Goal: Information Seeking & Learning: Learn about a topic

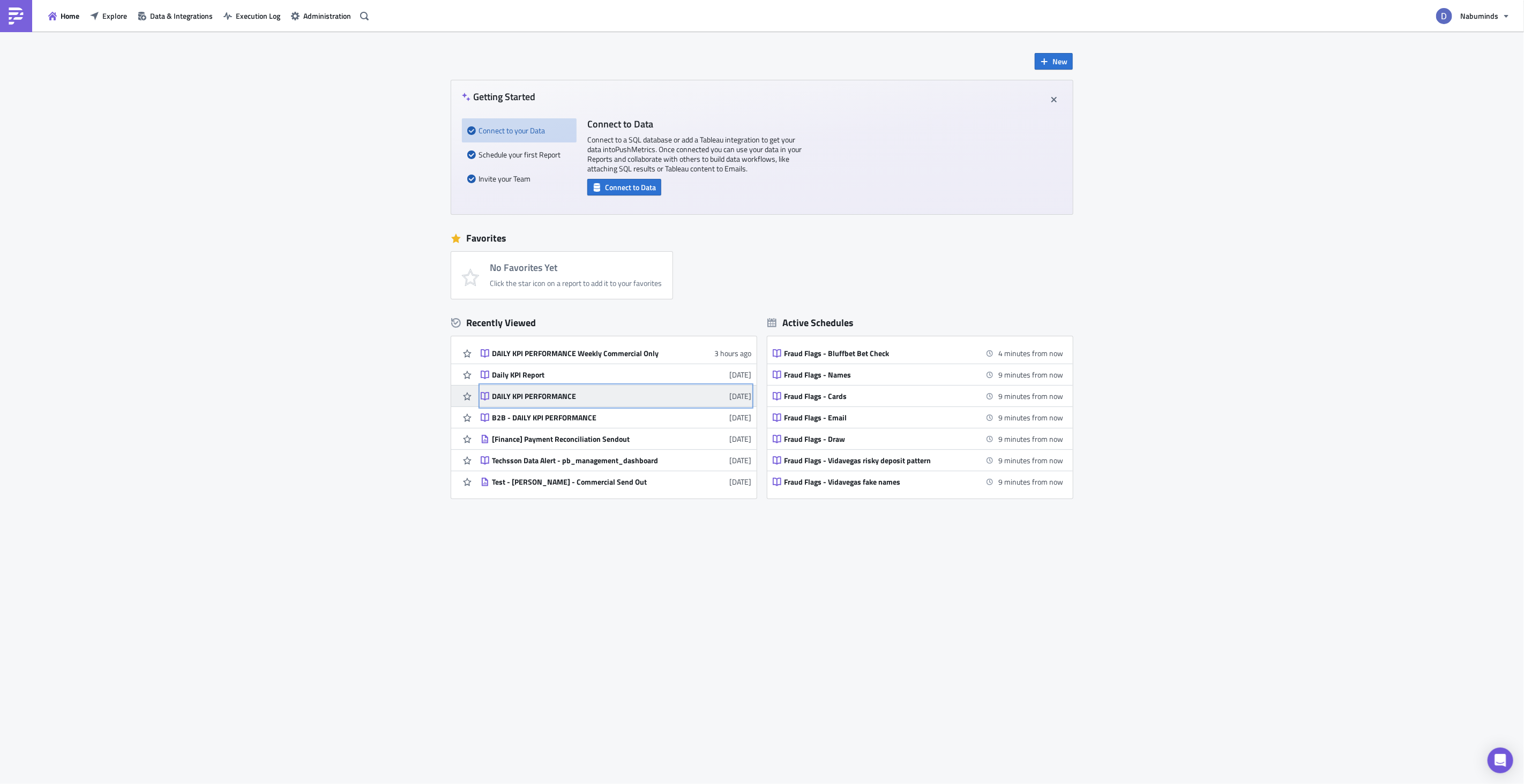
click at [556, 397] on div "DAILY KPI PERFORMANCE" at bounding box center [585, 396] width 188 height 10
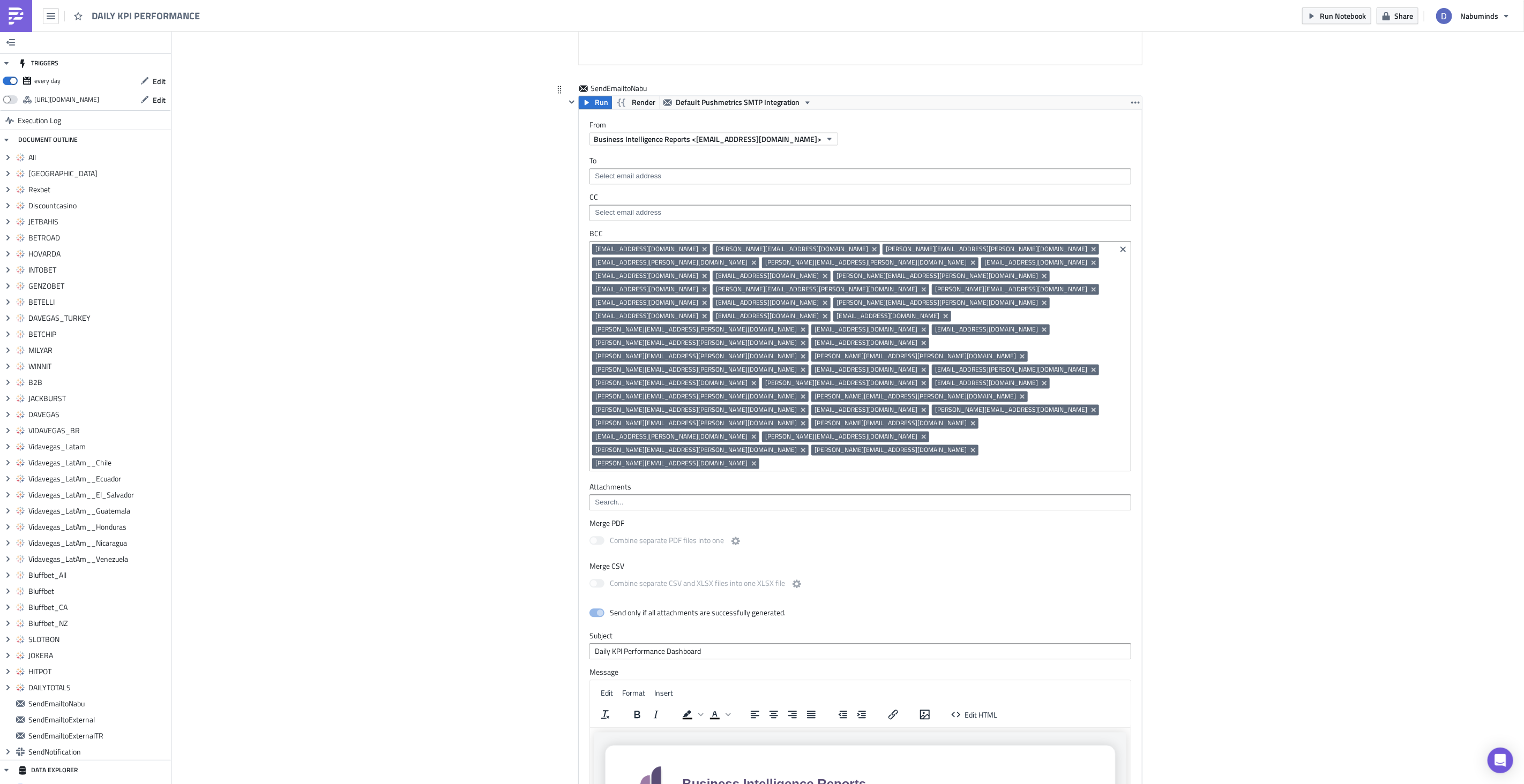
scroll to position [8562, 0]
click at [799, 418] on icon "Remove Tag" at bounding box center [804, 422] width 9 height 9
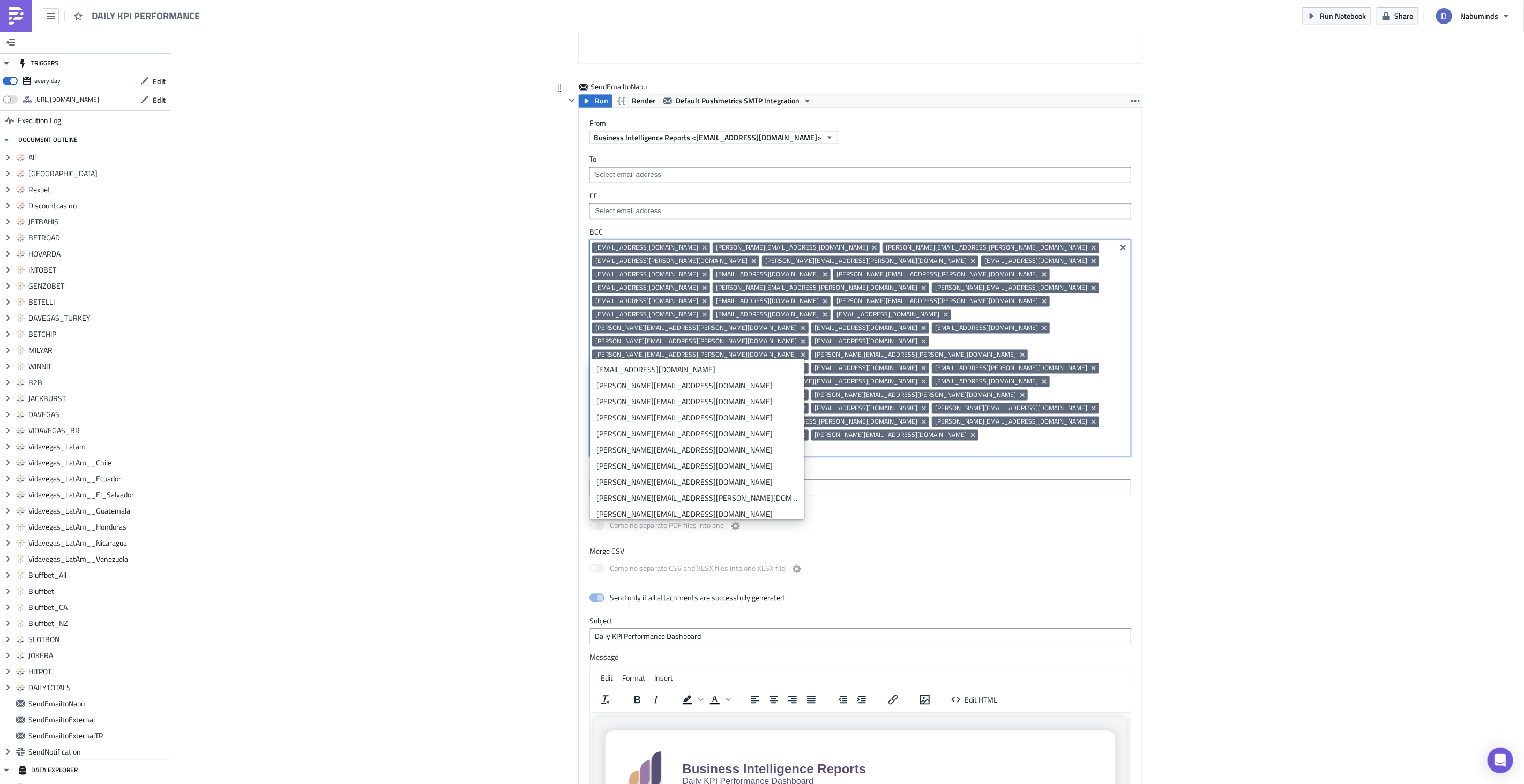
click at [833, 444] on input at bounding box center [937, 449] width 351 height 10
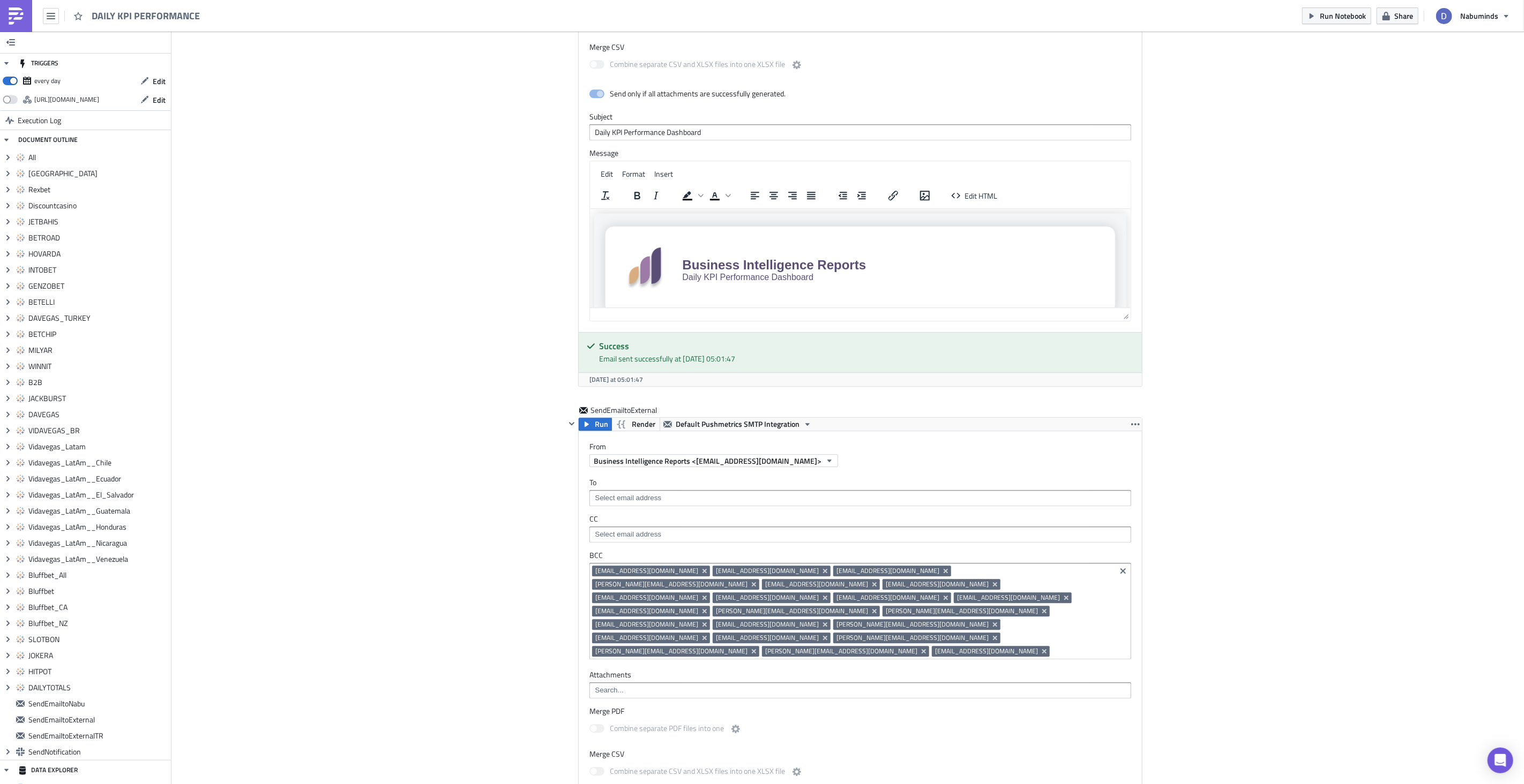
scroll to position [9053, 0]
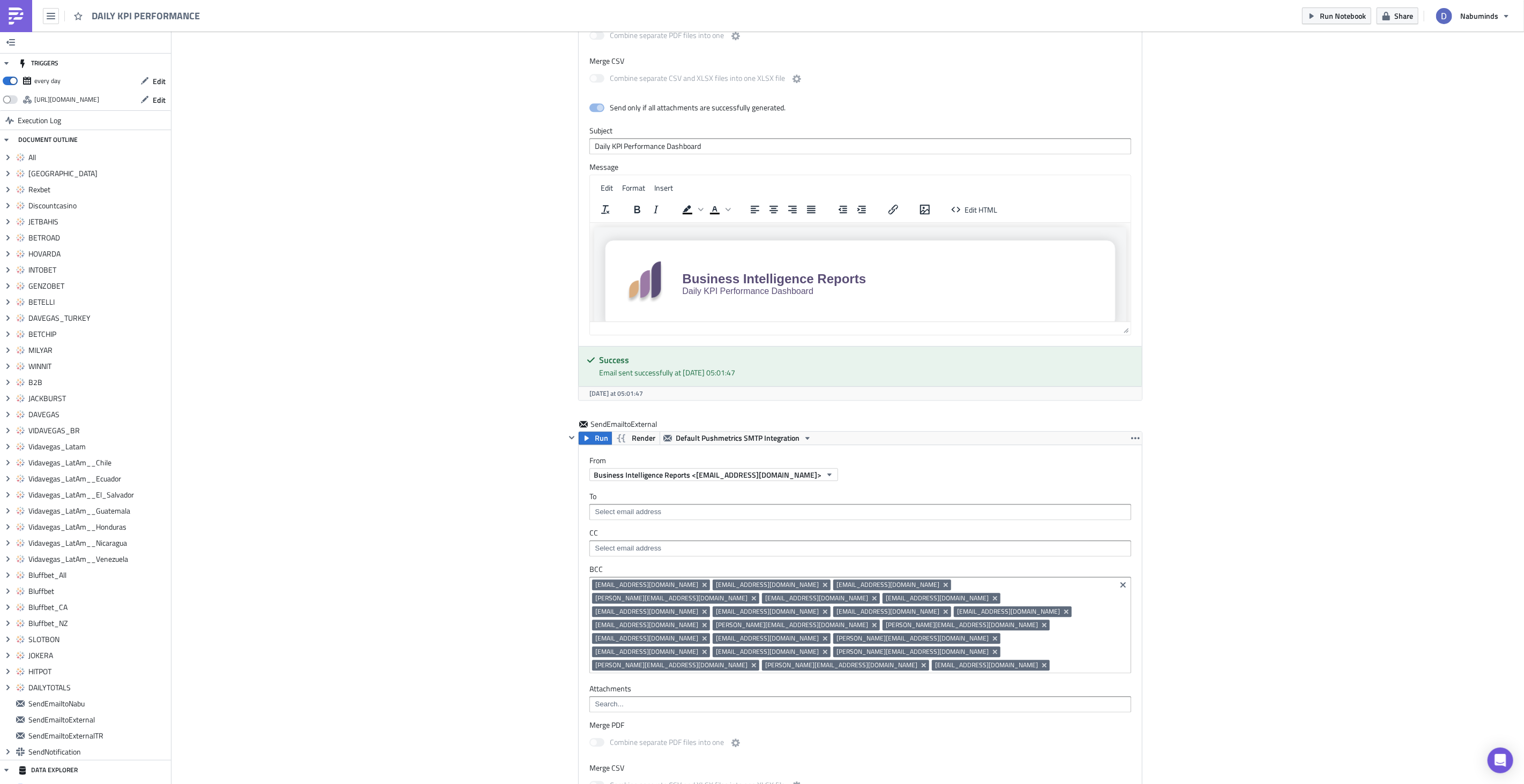
click at [16, 14] on img at bounding box center [16, 16] width 17 height 17
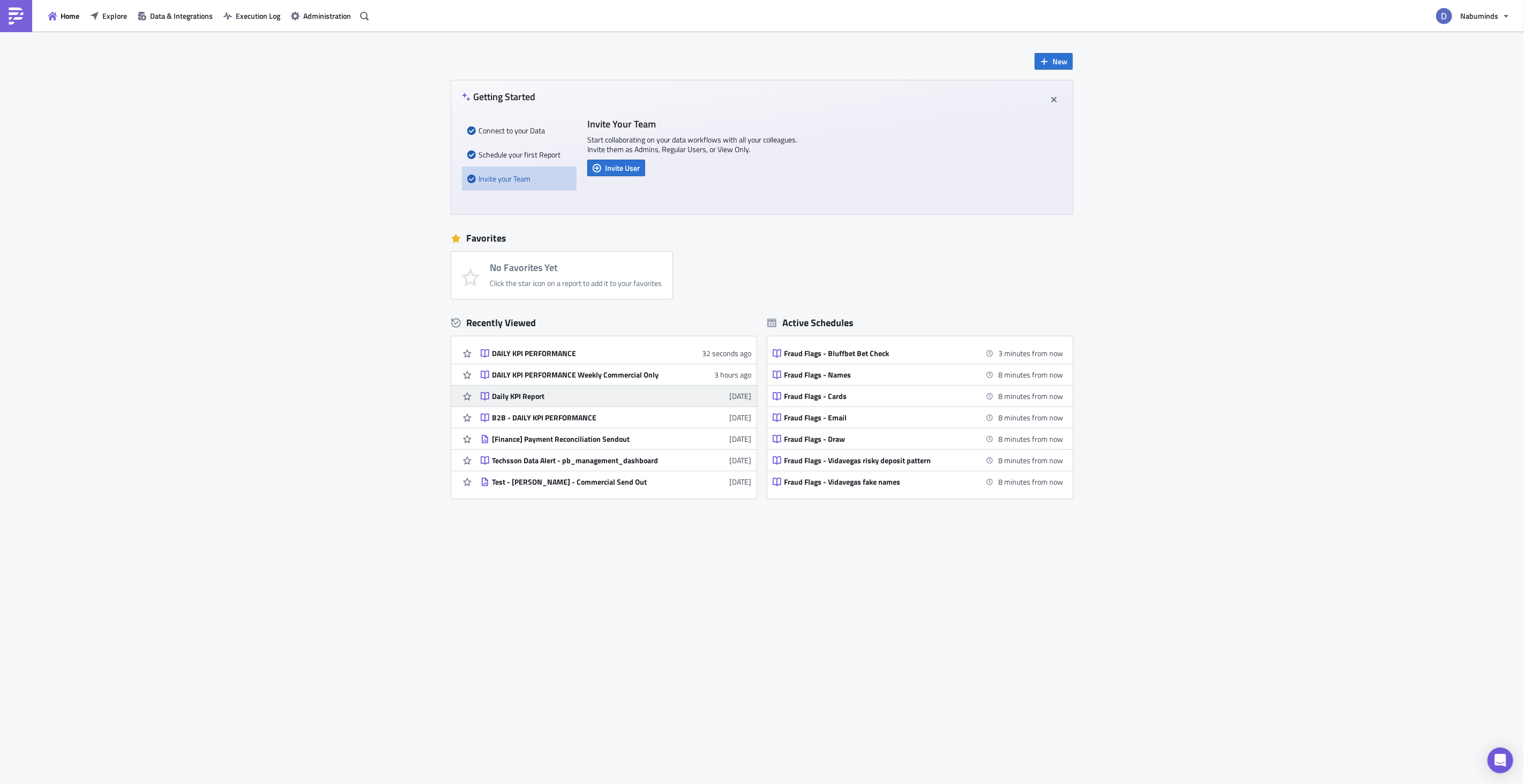
click at [558, 393] on div "Daily KPI Report" at bounding box center [585, 396] width 188 height 10
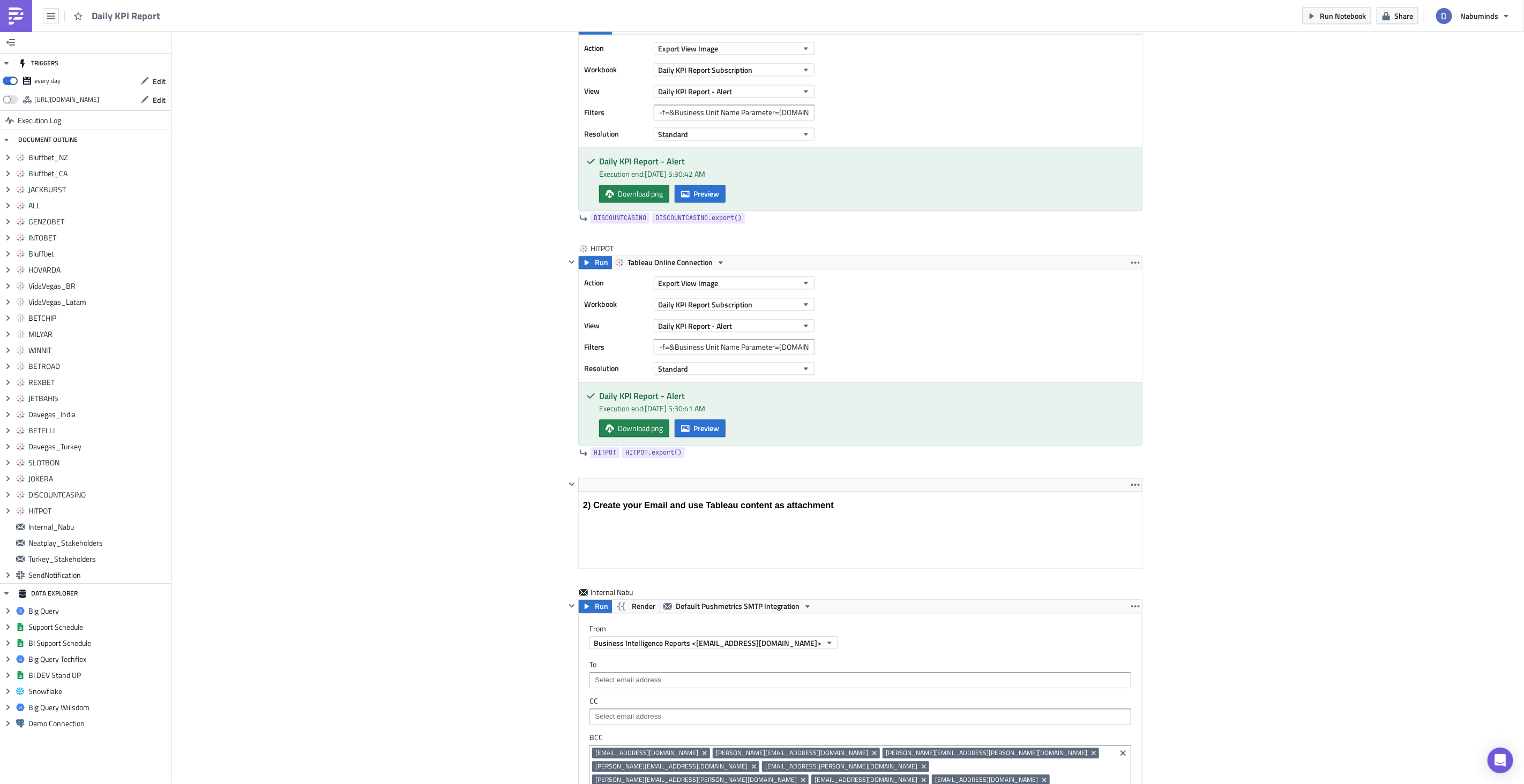
scroll to position [5825, 0]
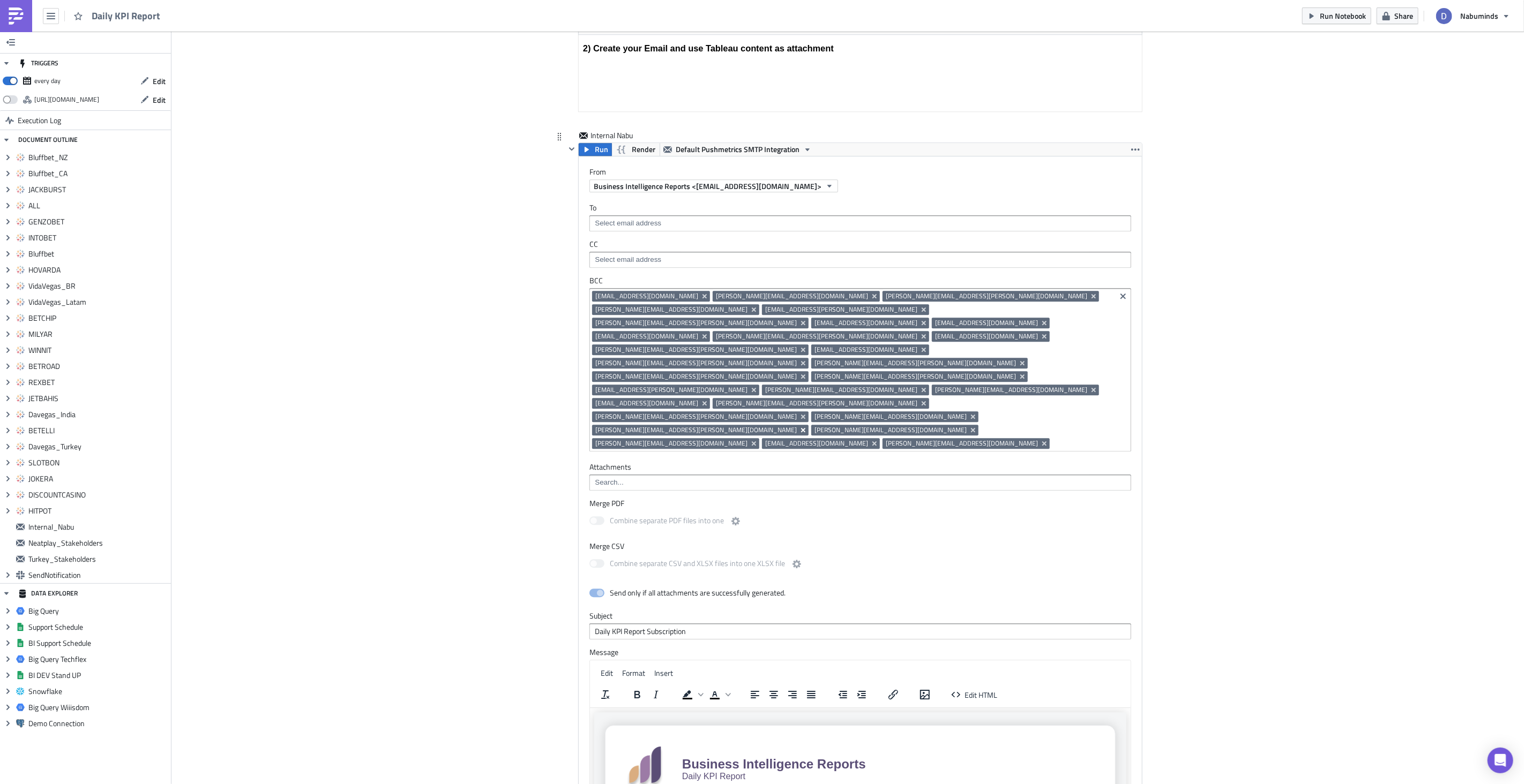
click at [799, 426] on icon "Remove Tag" at bounding box center [804, 430] width 9 height 9
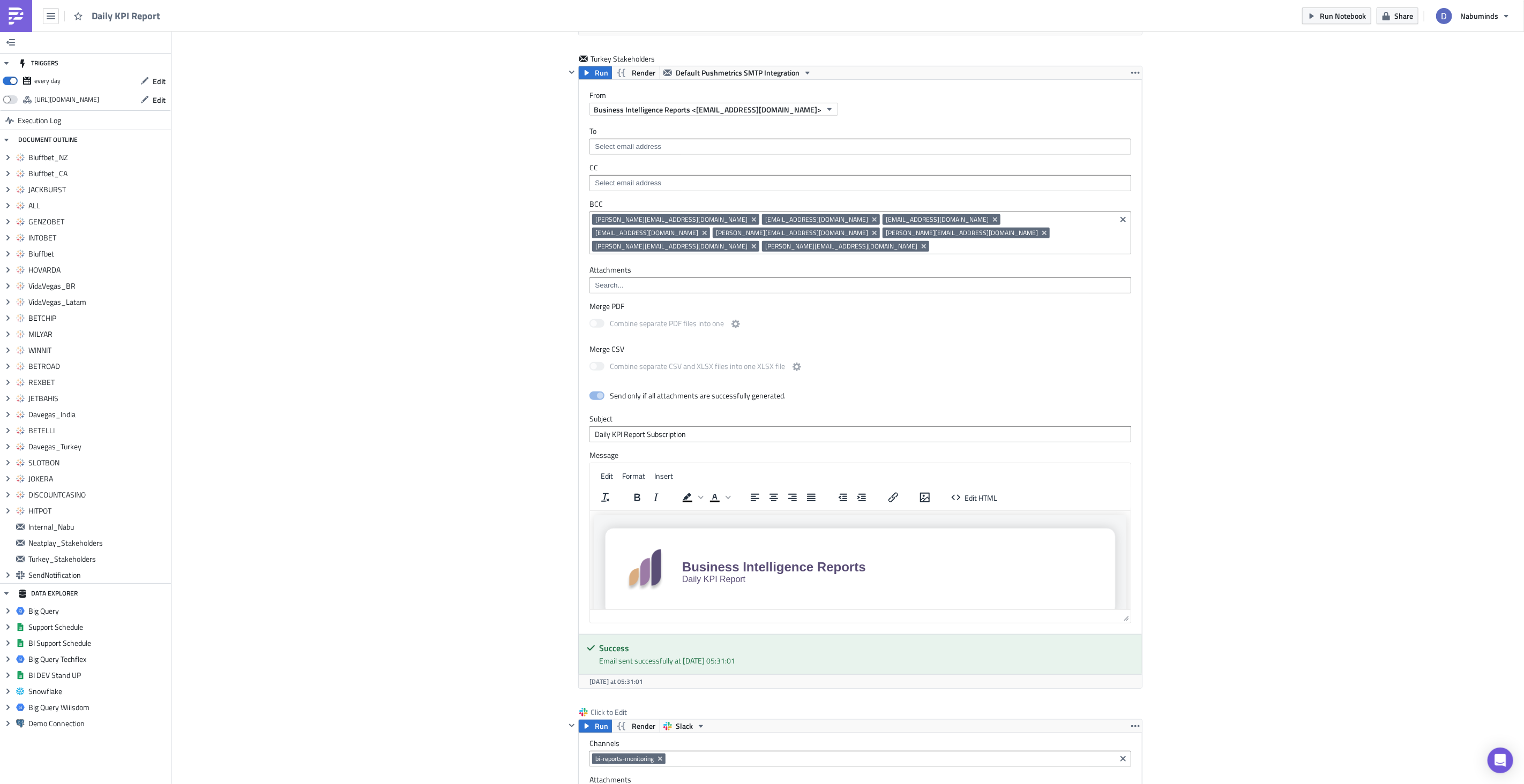
scroll to position [7770, 0]
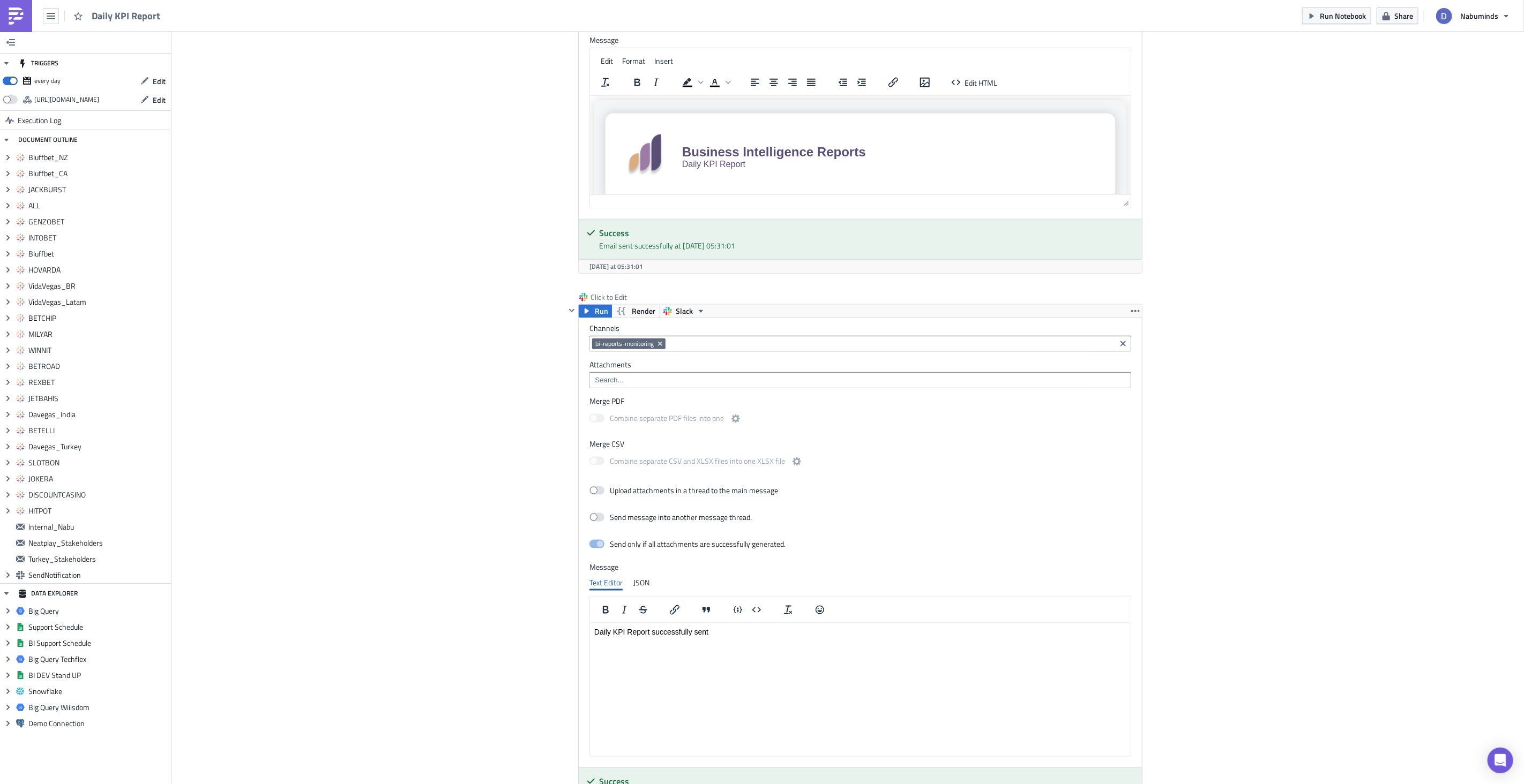
click at [13, 22] on img at bounding box center [16, 16] width 17 height 17
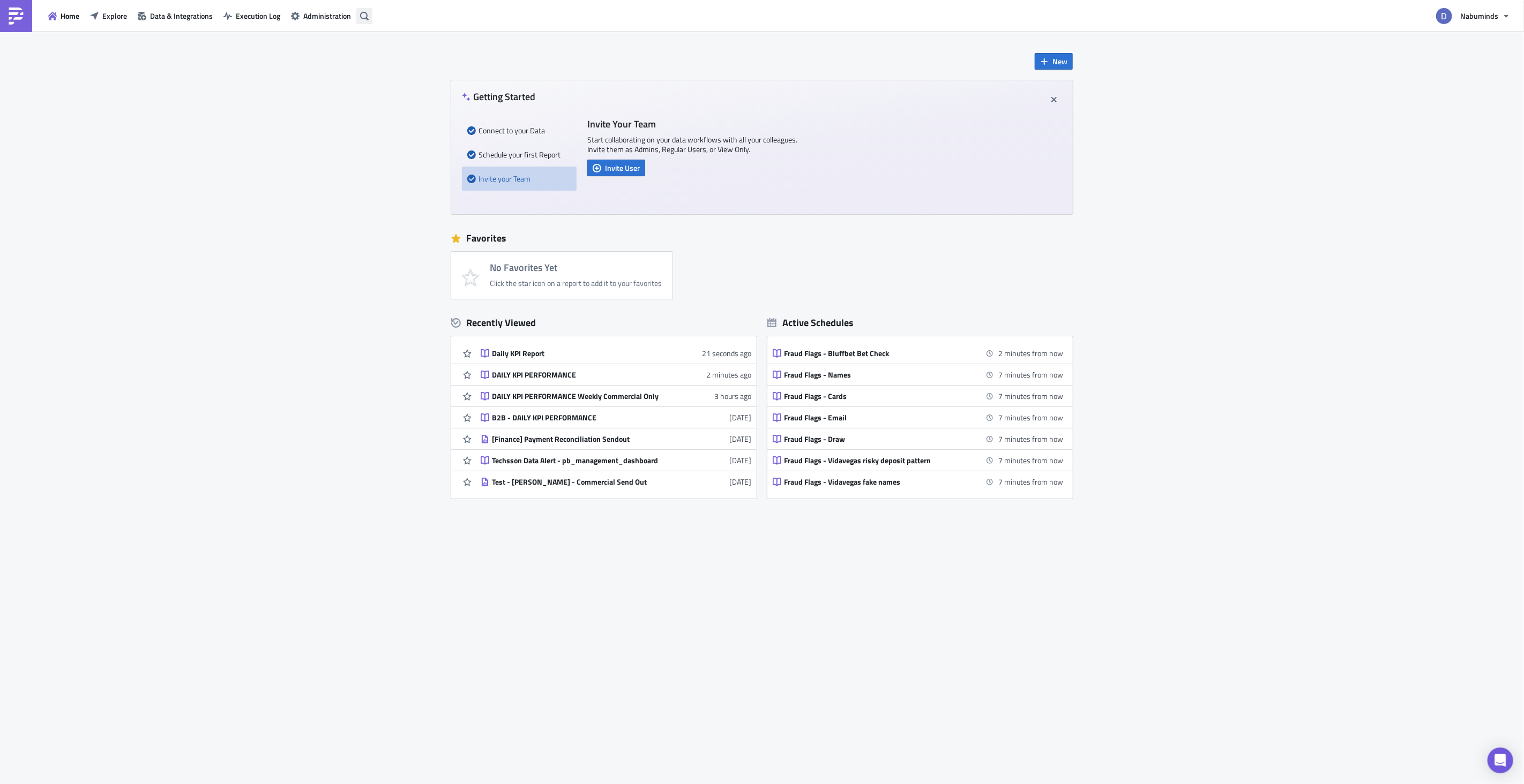
click at [361, 16] on icon "button" at bounding box center [364, 16] width 9 height 9
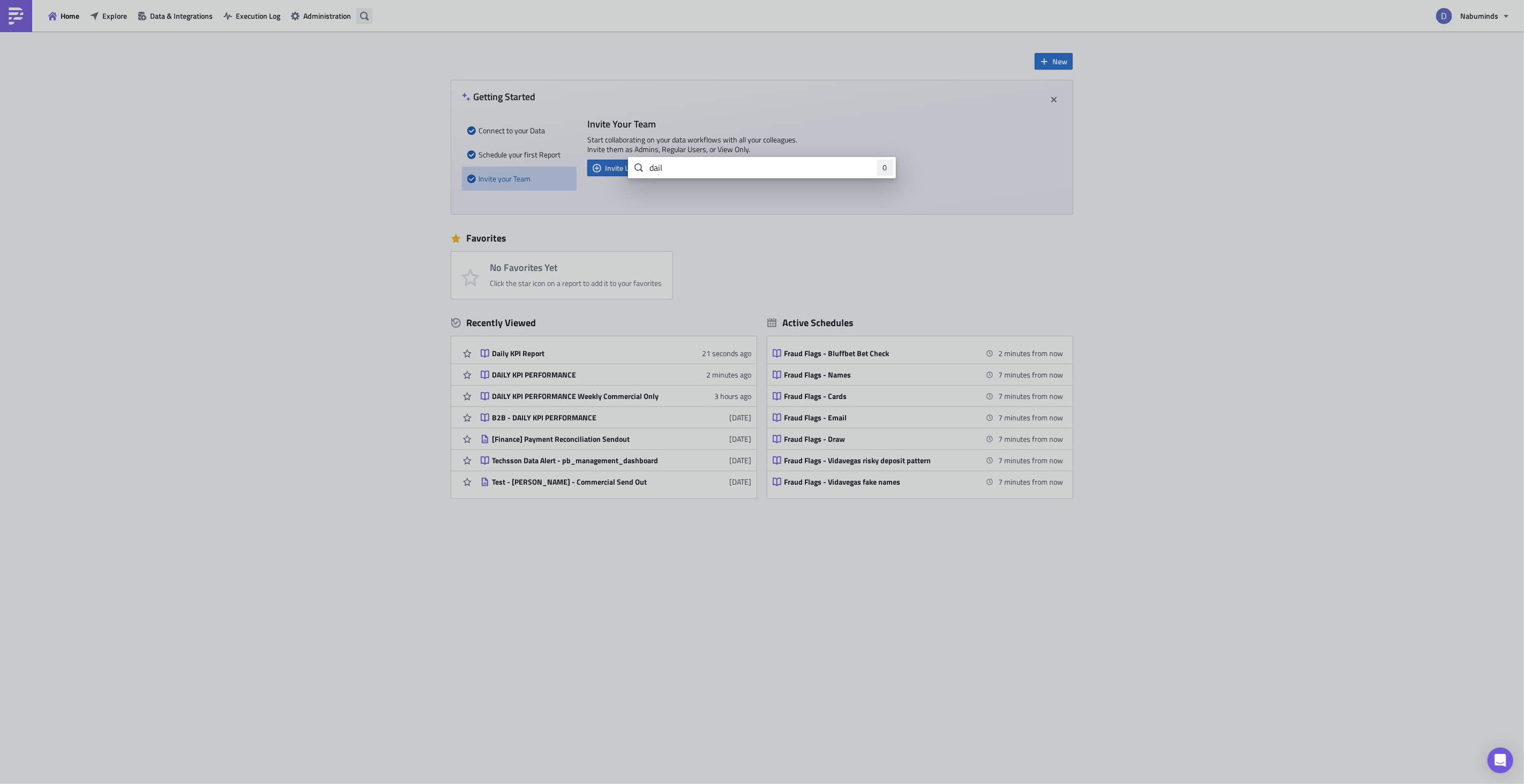
type input "daily"
click at [112, 22] on body "Home Explore Data & Integrations Execution Log Administration Nabuminds New Get…" at bounding box center [762, 392] width 1524 height 785
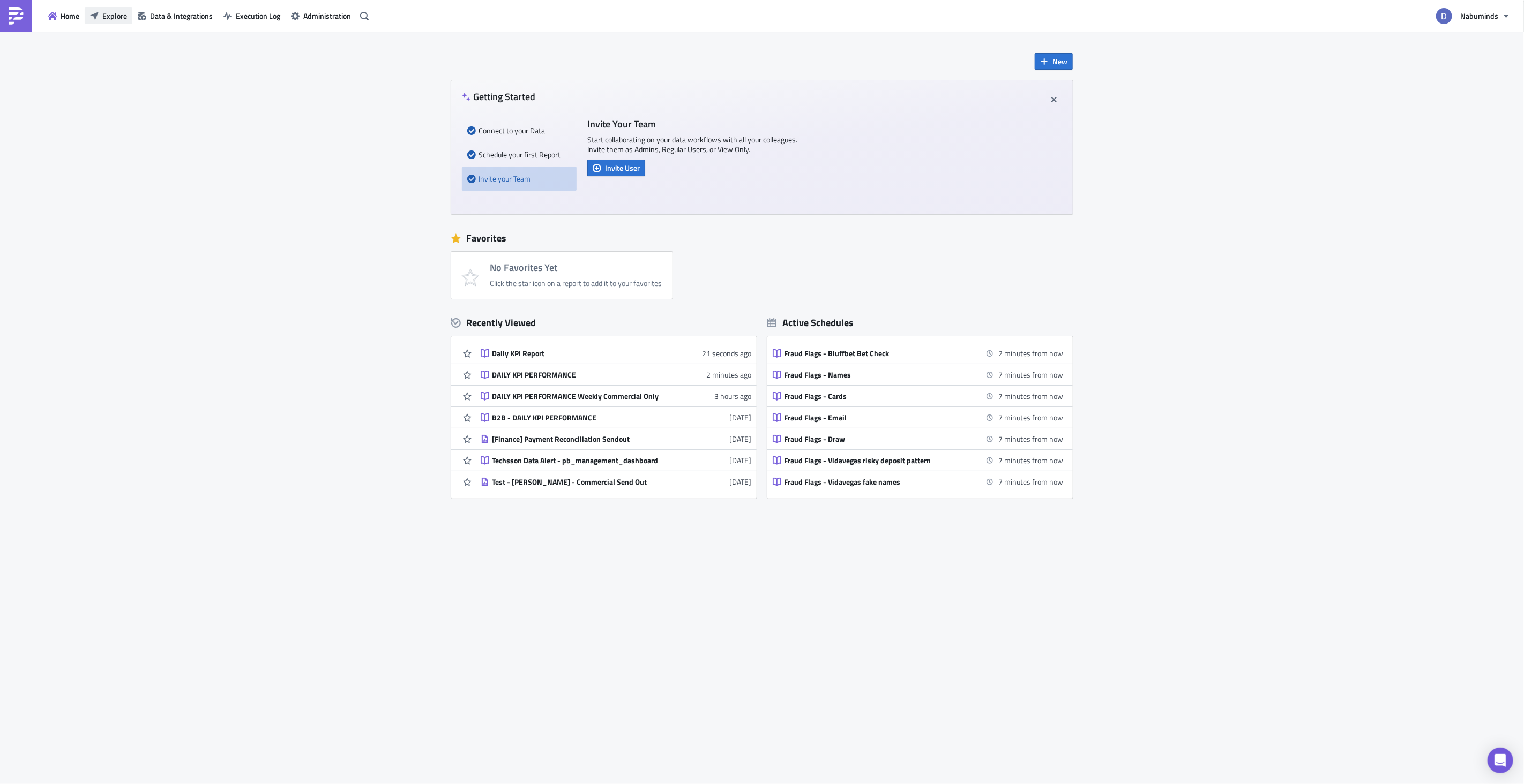
click at [112, 22] on button "Explore" at bounding box center [109, 16] width 48 height 16
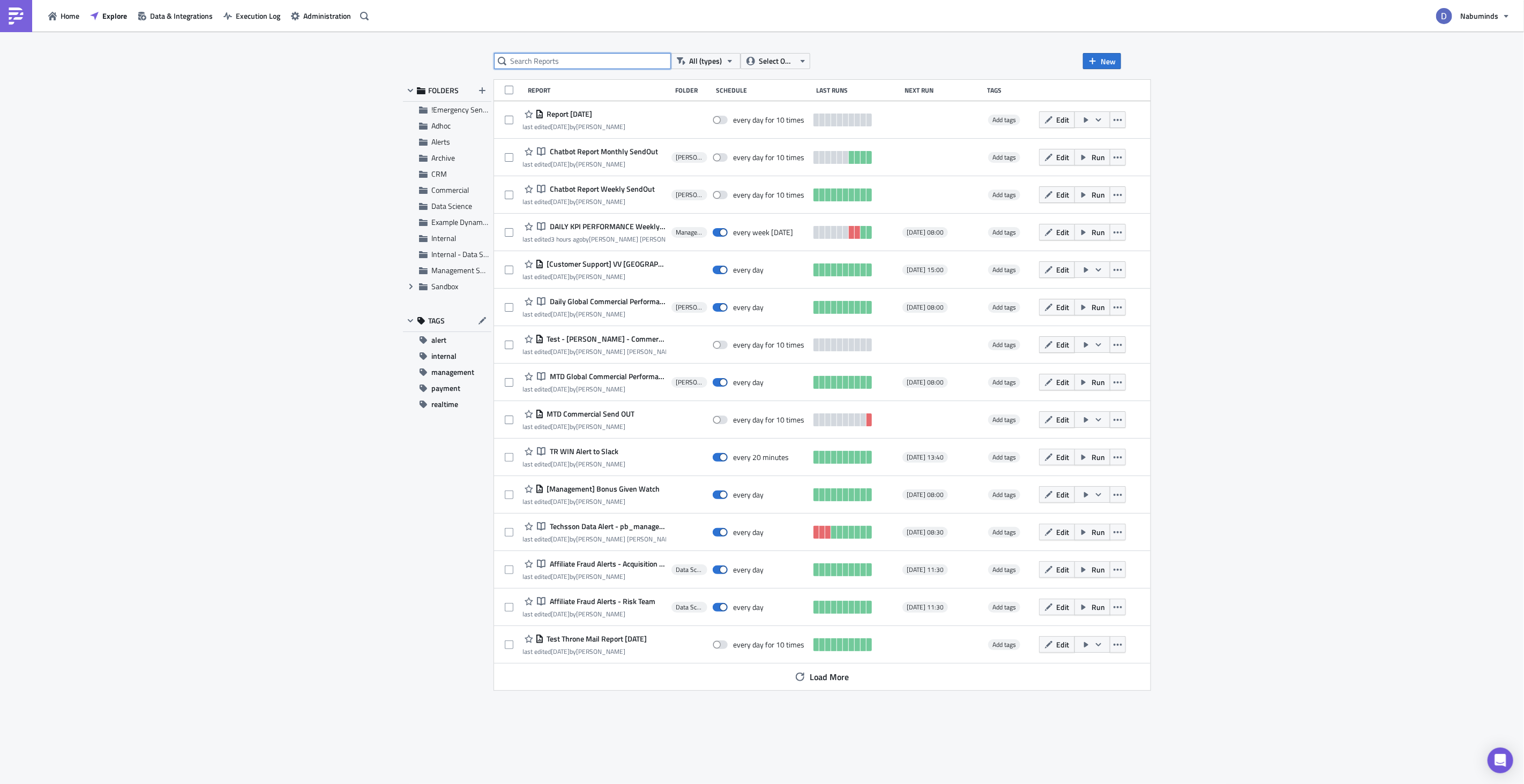
click at [586, 59] on input "text" at bounding box center [582, 61] width 177 height 16
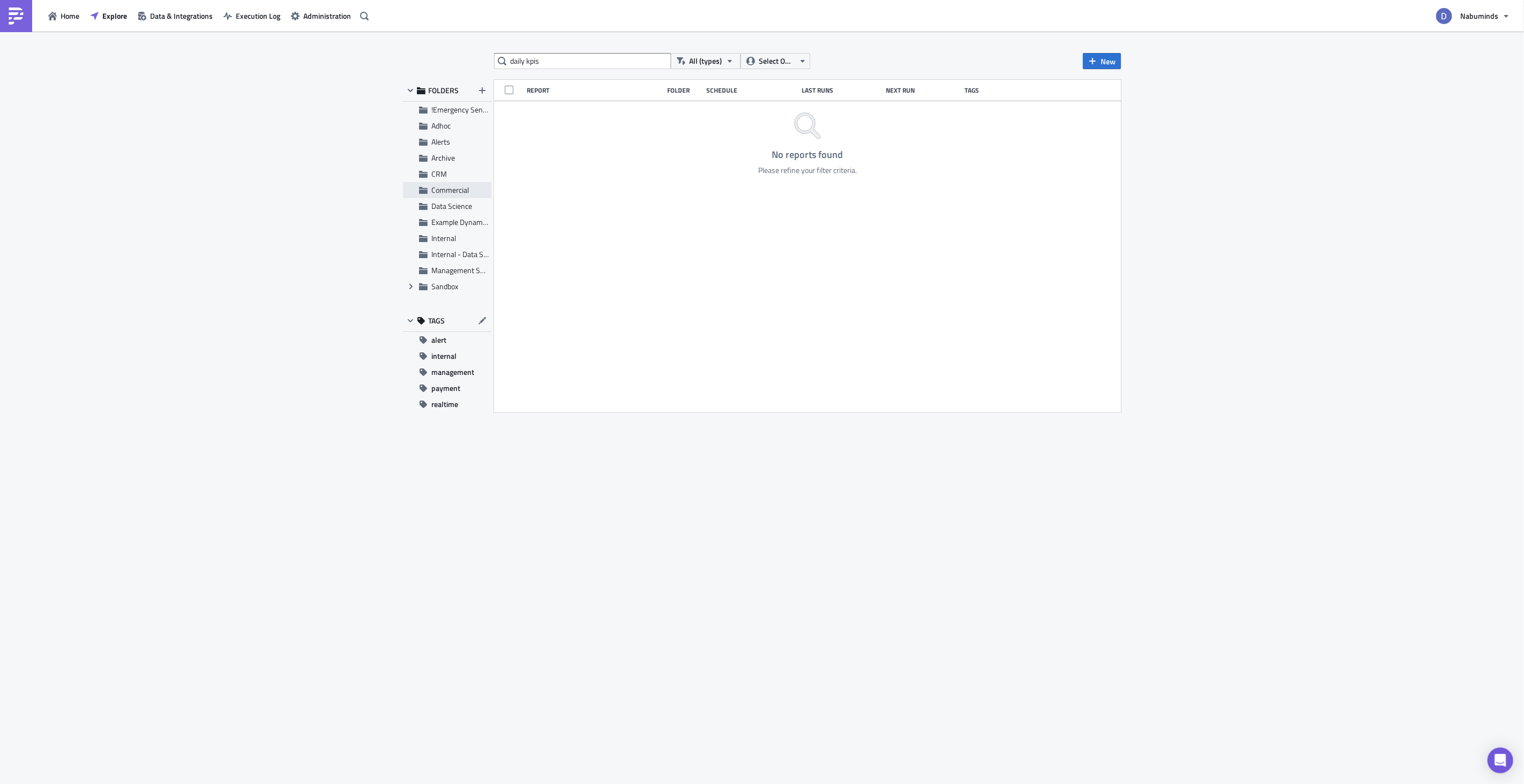
click at [456, 189] on span "Commercial" at bounding box center [450, 189] width 37 height 11
click at [620, 60] on input "daily kpis" at bounding box center [582, 61] width 177 height 16
type input "daily kpisa"
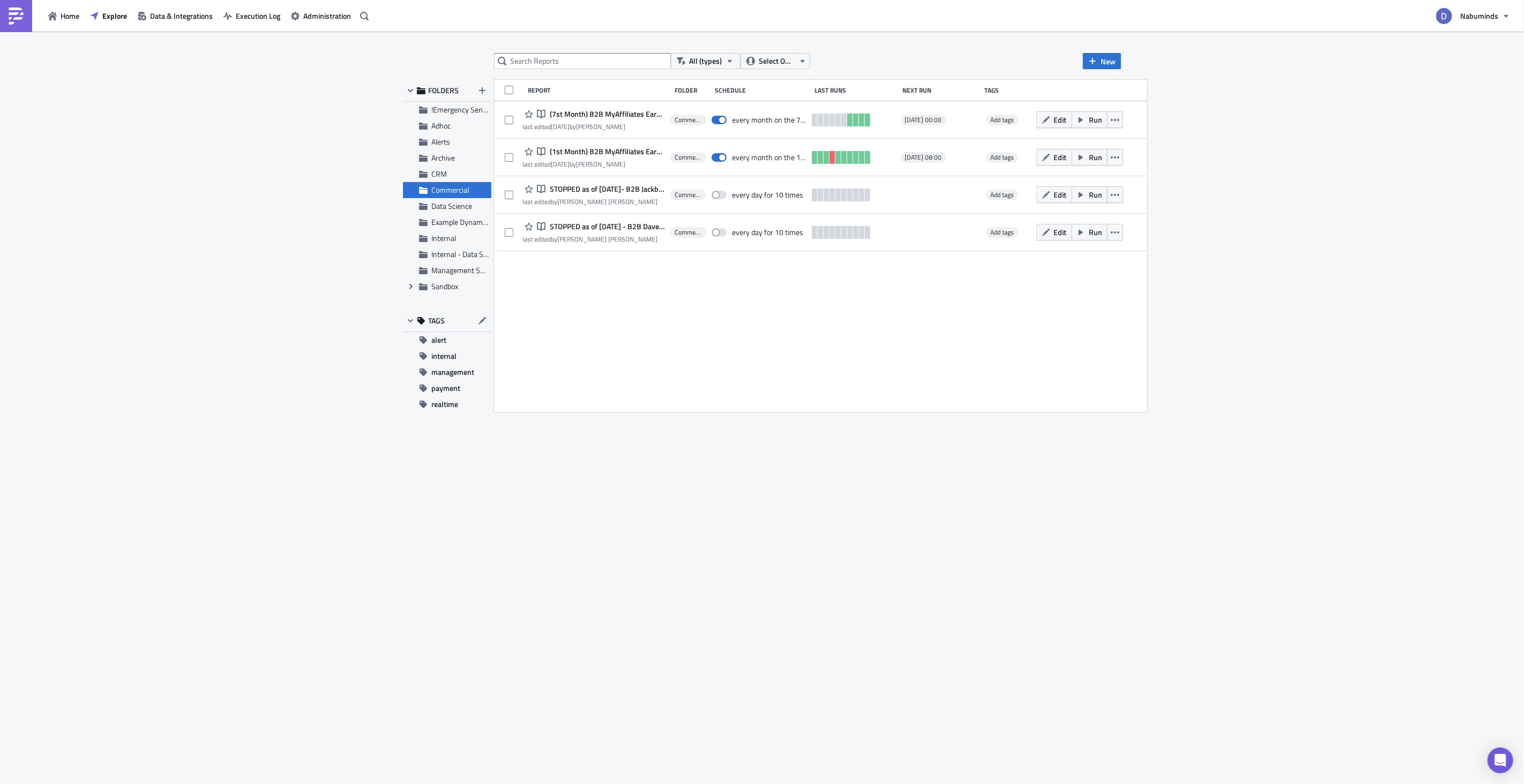
drag, startPoint x: 797, startPoint y: 390, endPoint x: 792, endPoint y: 389, distance: 5.1
click at [797, 390] on div "Report Folder Schedule Last Runs Next Run Tags Notebook (7st Month) B2B MyAffil…" at bounding box center [820, 246] width 653 height 333
click at [117, 10] on span "Explore" at bounding box center [114, 16] width 25 height 11
click at [445, 172] on span "CRM" at bounding box center [439, 173] width 16 height 11
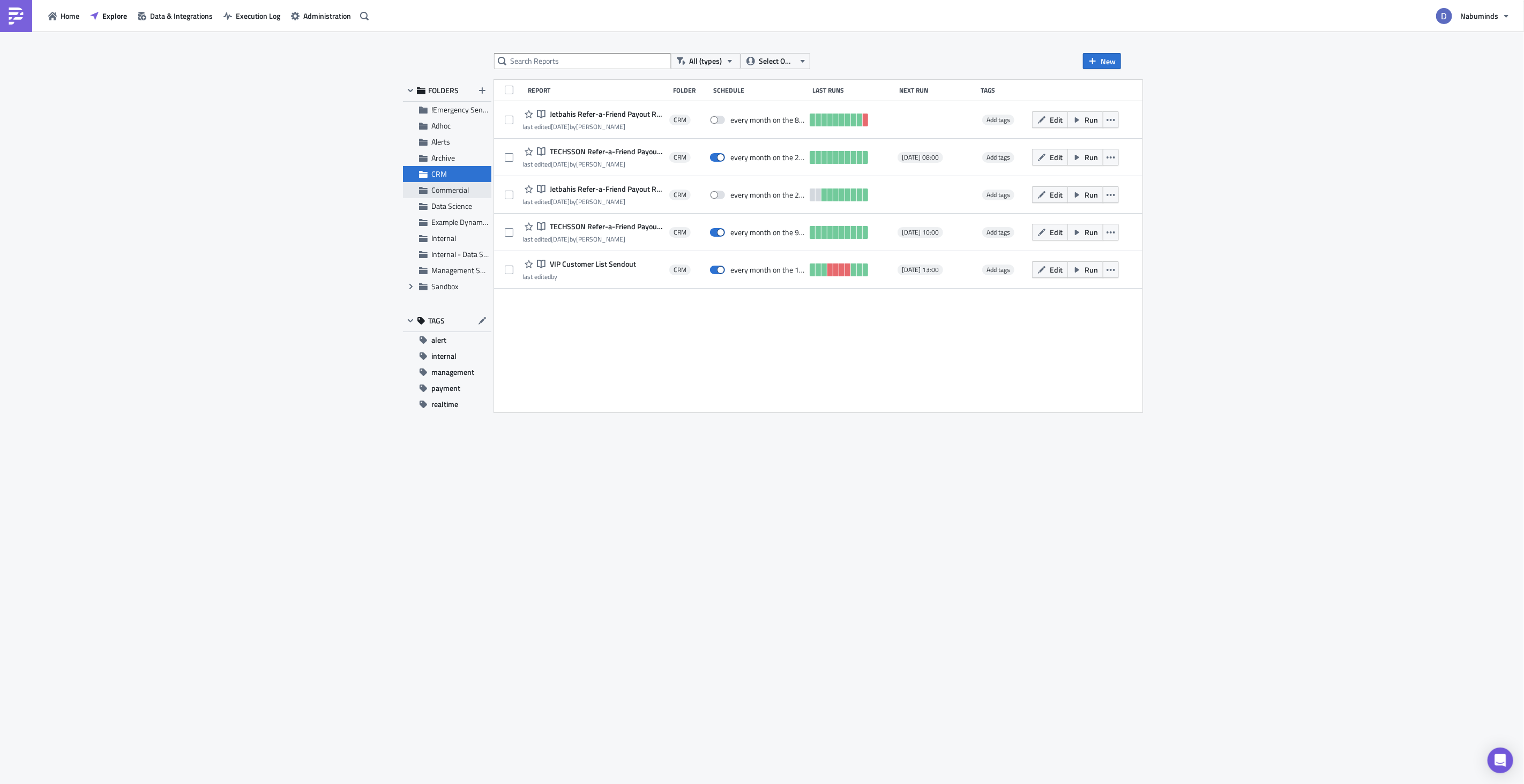
click at [455, 194] on span "Commercial" at bounding box center [450, 189] width 37 height 11
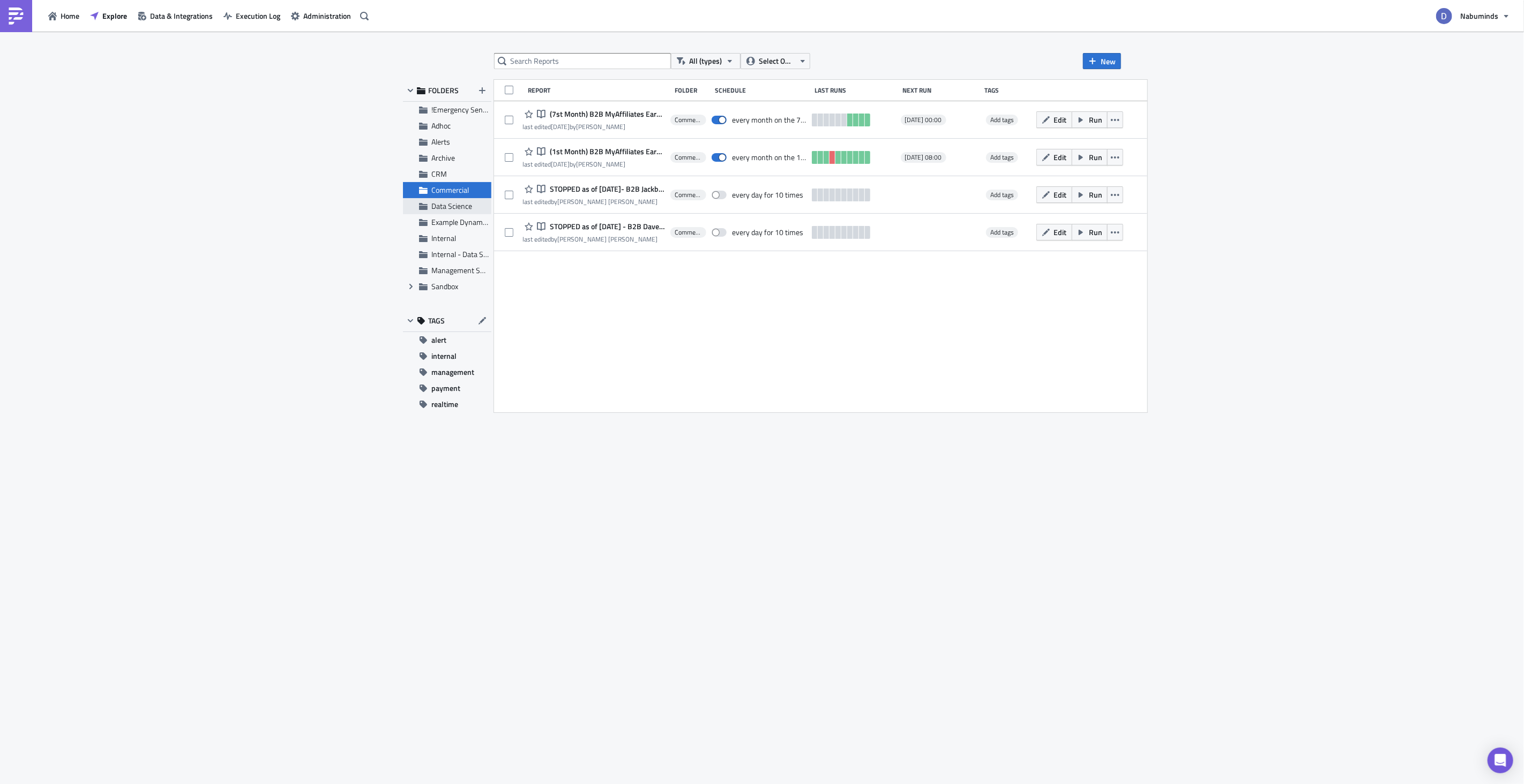
click at [454, 205] on span "Data Science" at bounding box center [451, 205] width 41 height 11
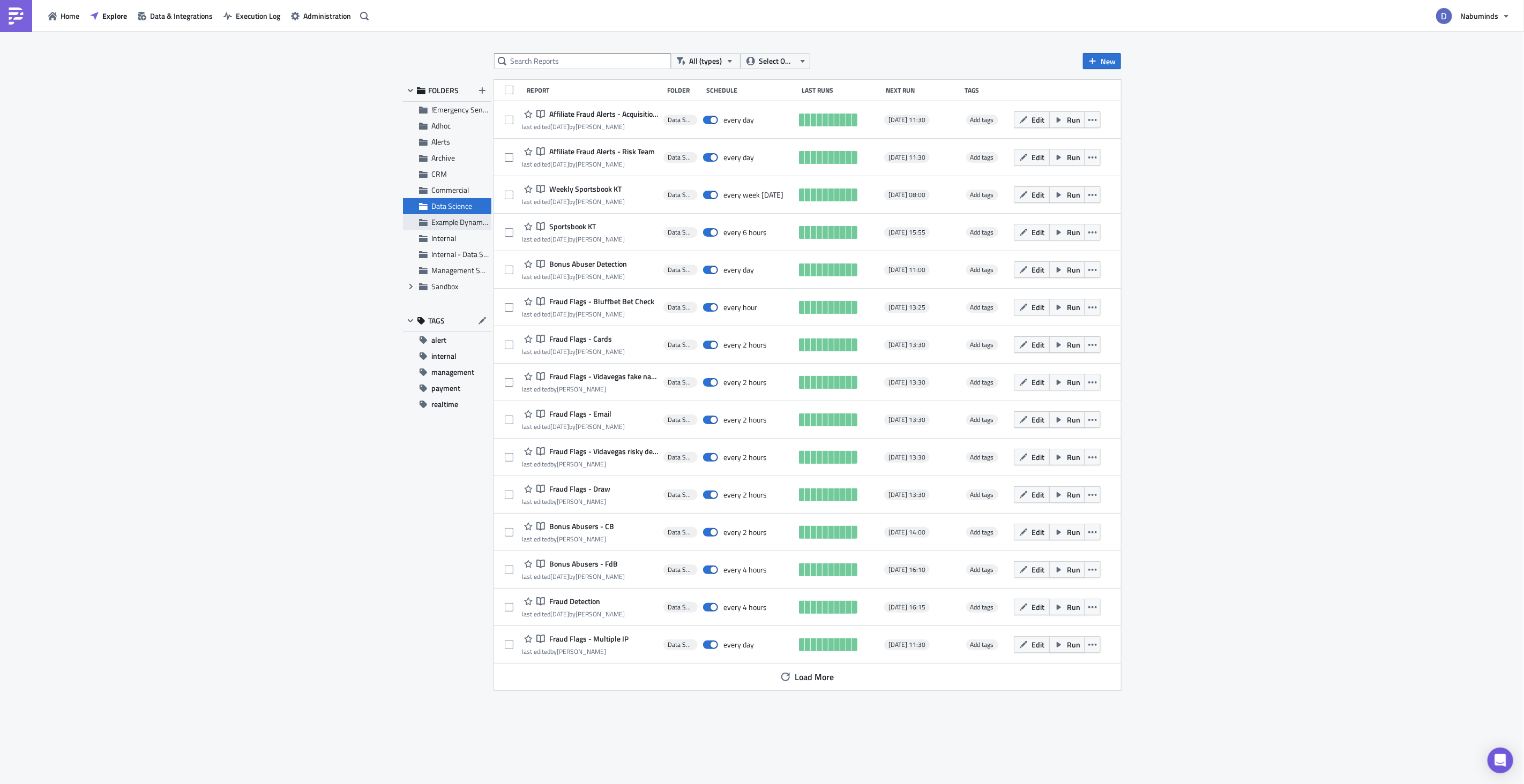
click at [456, 220] on span "Example Dynamic Reports" at bounding box center [473, 222] width 83 height 11
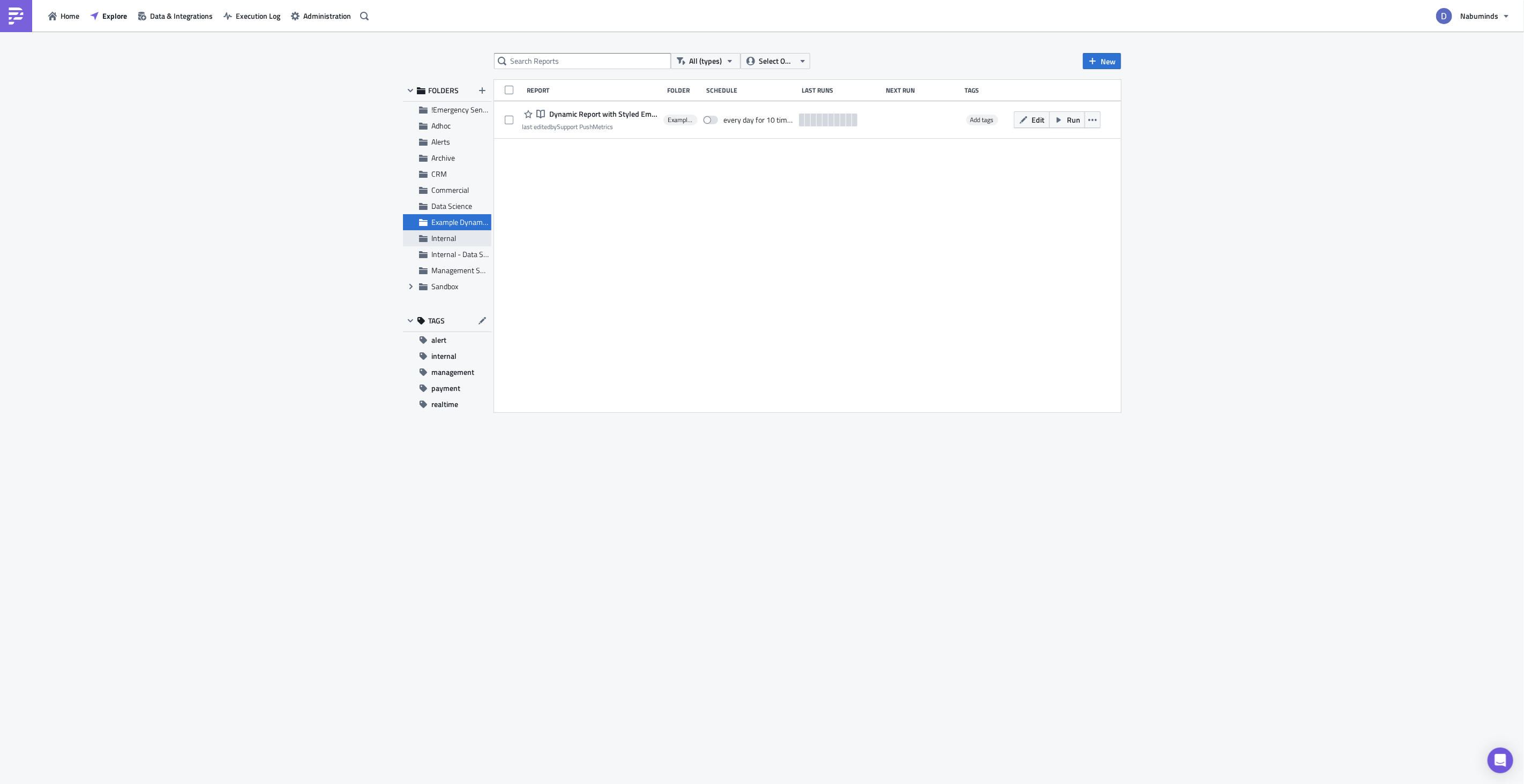
click at [445, 236] on span "Internal" at bounding box center [443, 238] width 25 height 11
click at [450, 253] on span "Internal - Data Science" at bounding box center [467, 254] width 72 height 11
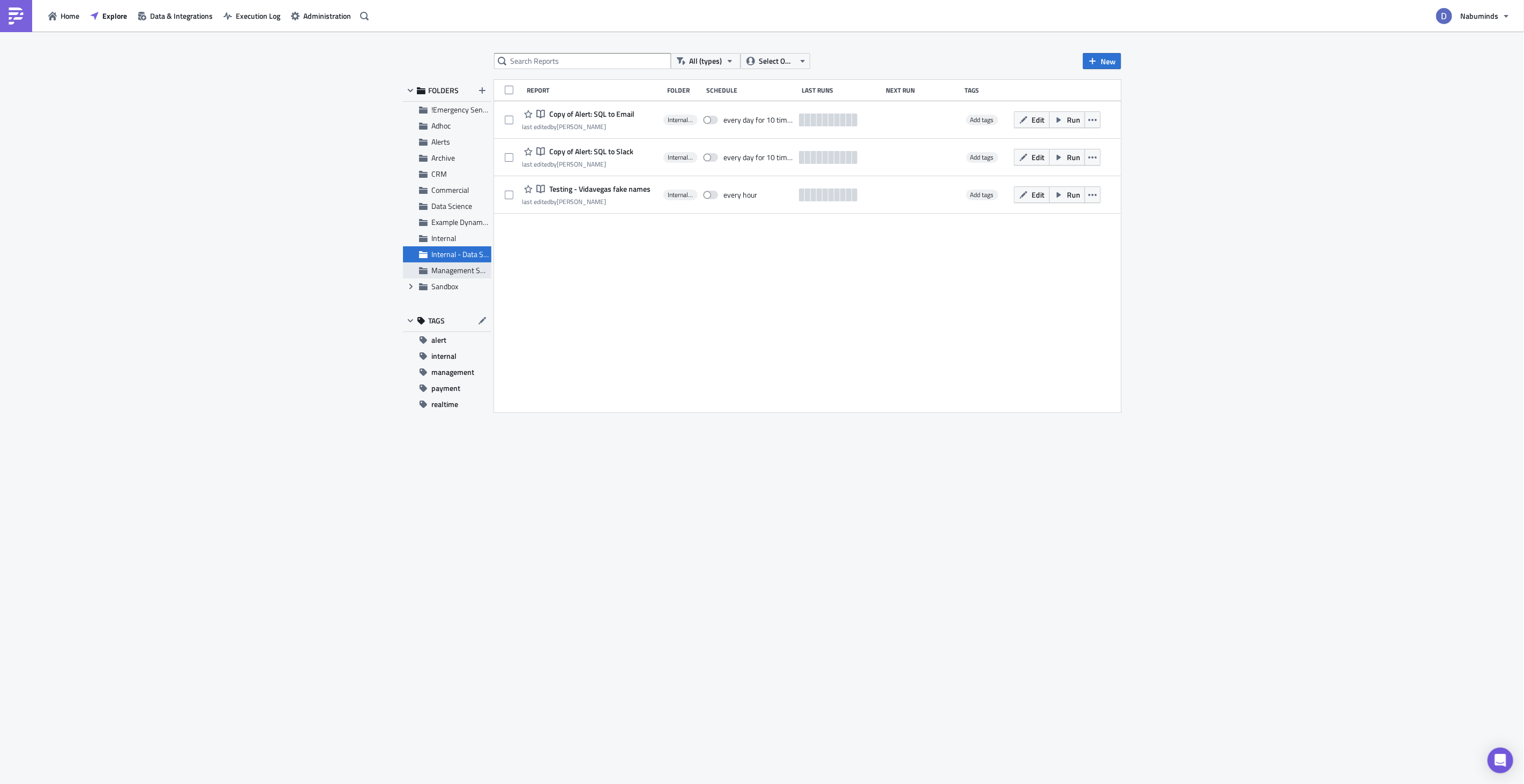
click at [457, 270] on span "Management Subscriptions" at bounding box center [474, 270] width 87 height 11
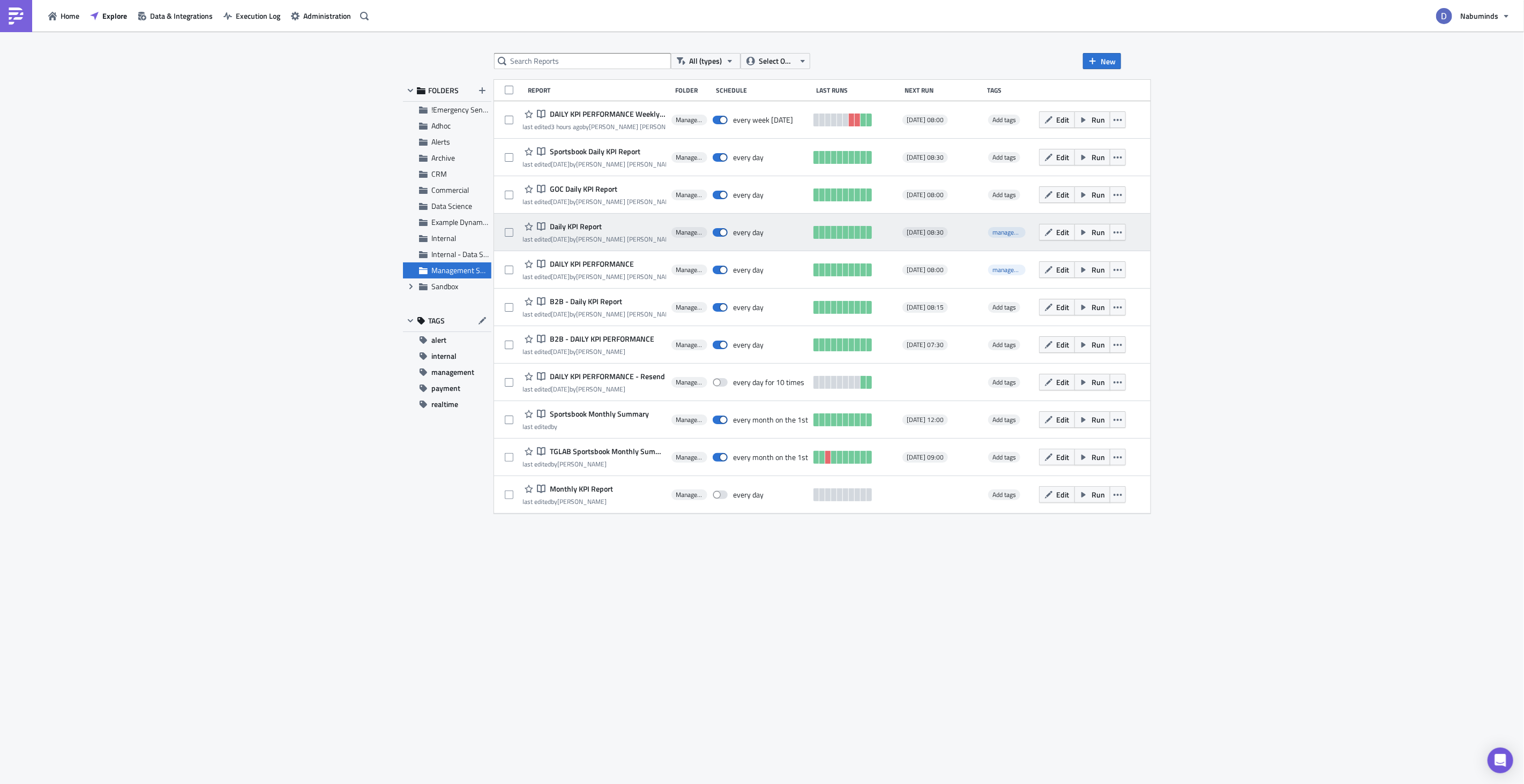
click at [588, 232] on div "Notebook Daily KPI Report" at bounding box center [594, 226] width 144 height 13
click at [596, 235] on div "last edited [DATE] by [PERSON_NAME] [PERSON_NAME]" at bounding box center [594, 239] width 144 height 8
click at [570, 234] on time "[DATE]" at bounding box center [560, 239] width 19 height 10
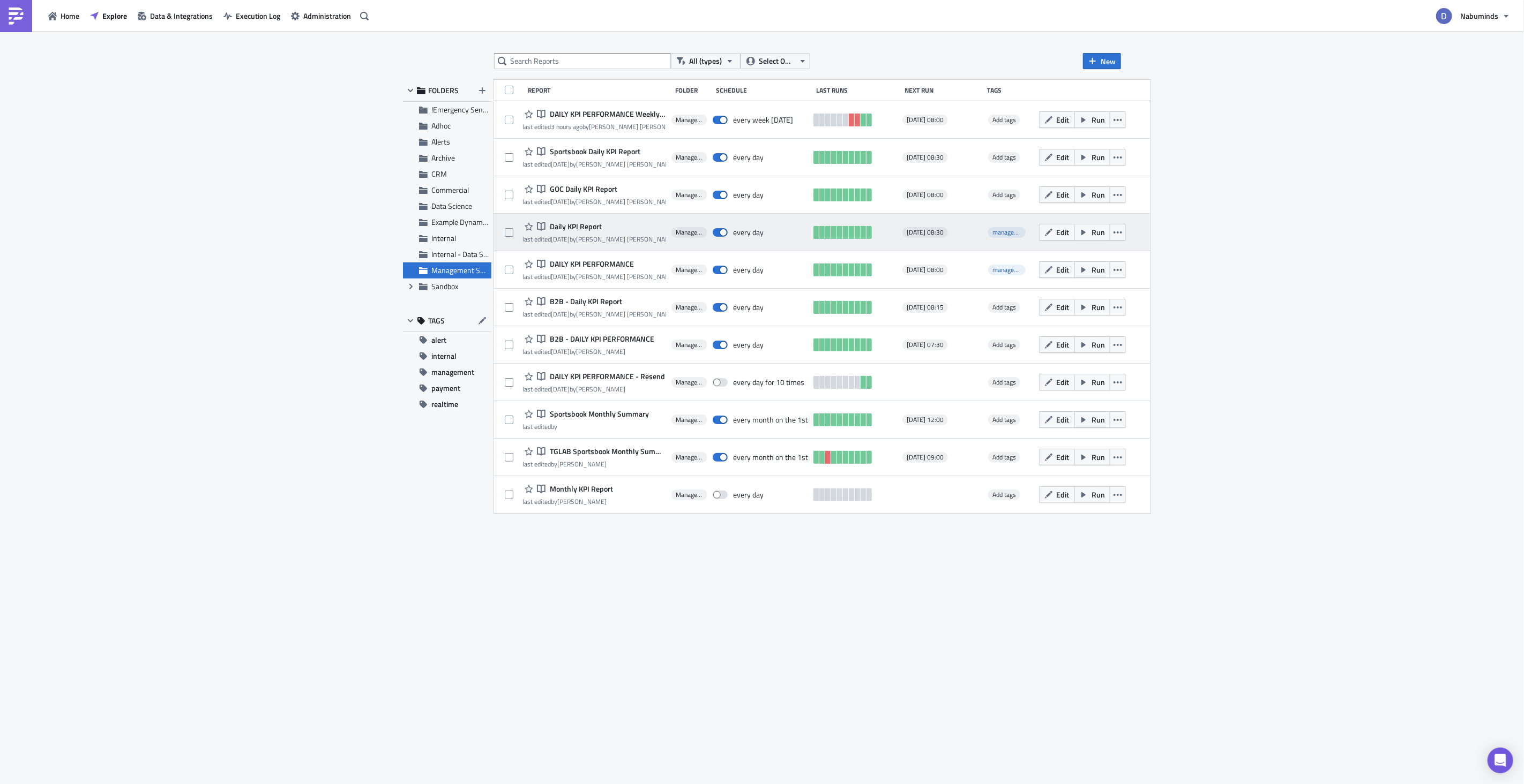
click at [589, 228] on span "Daily KPI Report" at bounding box center [574, 226] width 54 height 10
click at [589, 228] on div "All (types) Select Owner New FOLDERS !Emergency Sendouts Adhoc Alerts Archive C…" at bounding box center [762, 408] width 1524 height 754
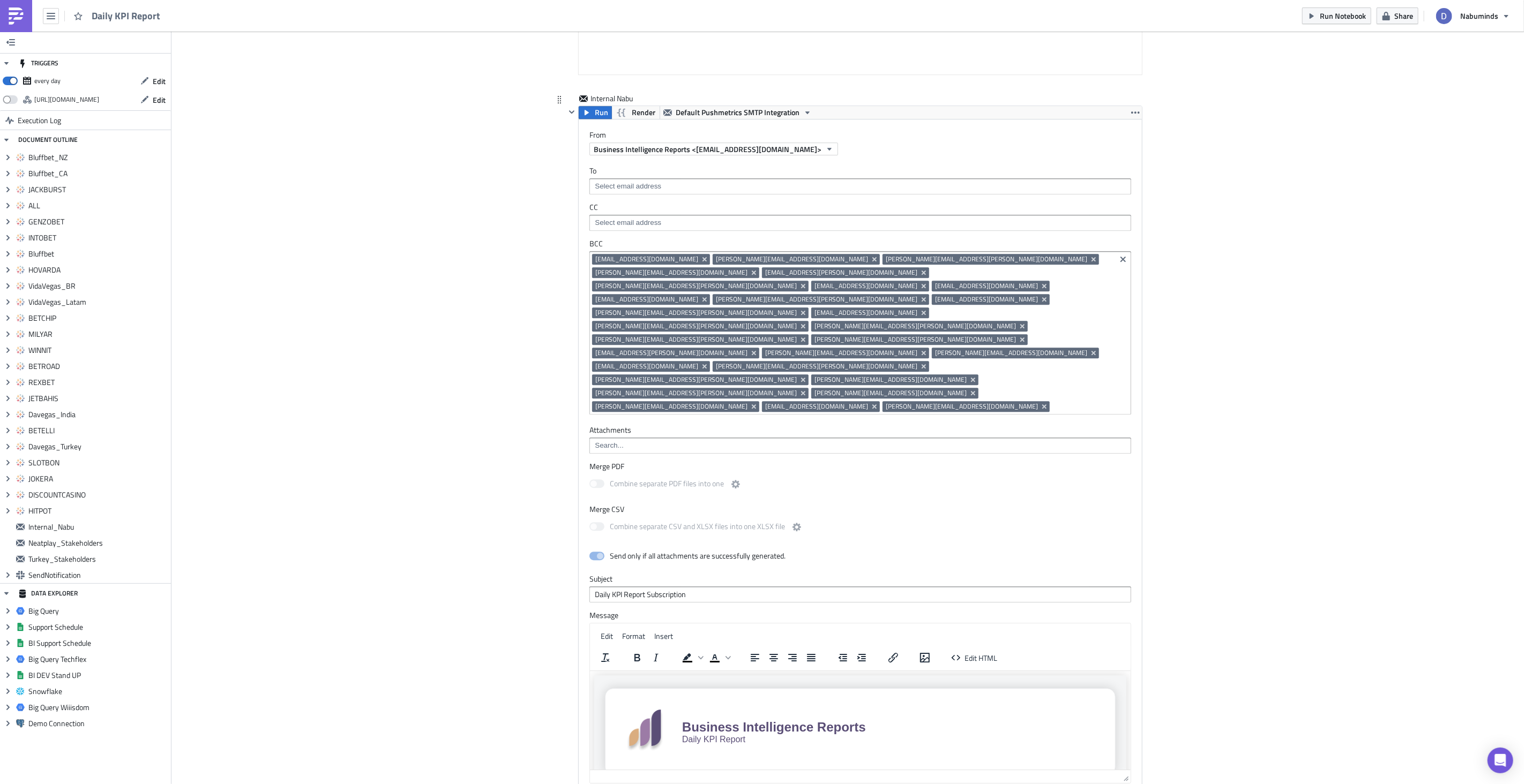
scroll to position [5860, 0]
click at [799, 390] on icon "Remove Tag" at bounding box center [804, 395] width 9 height 9
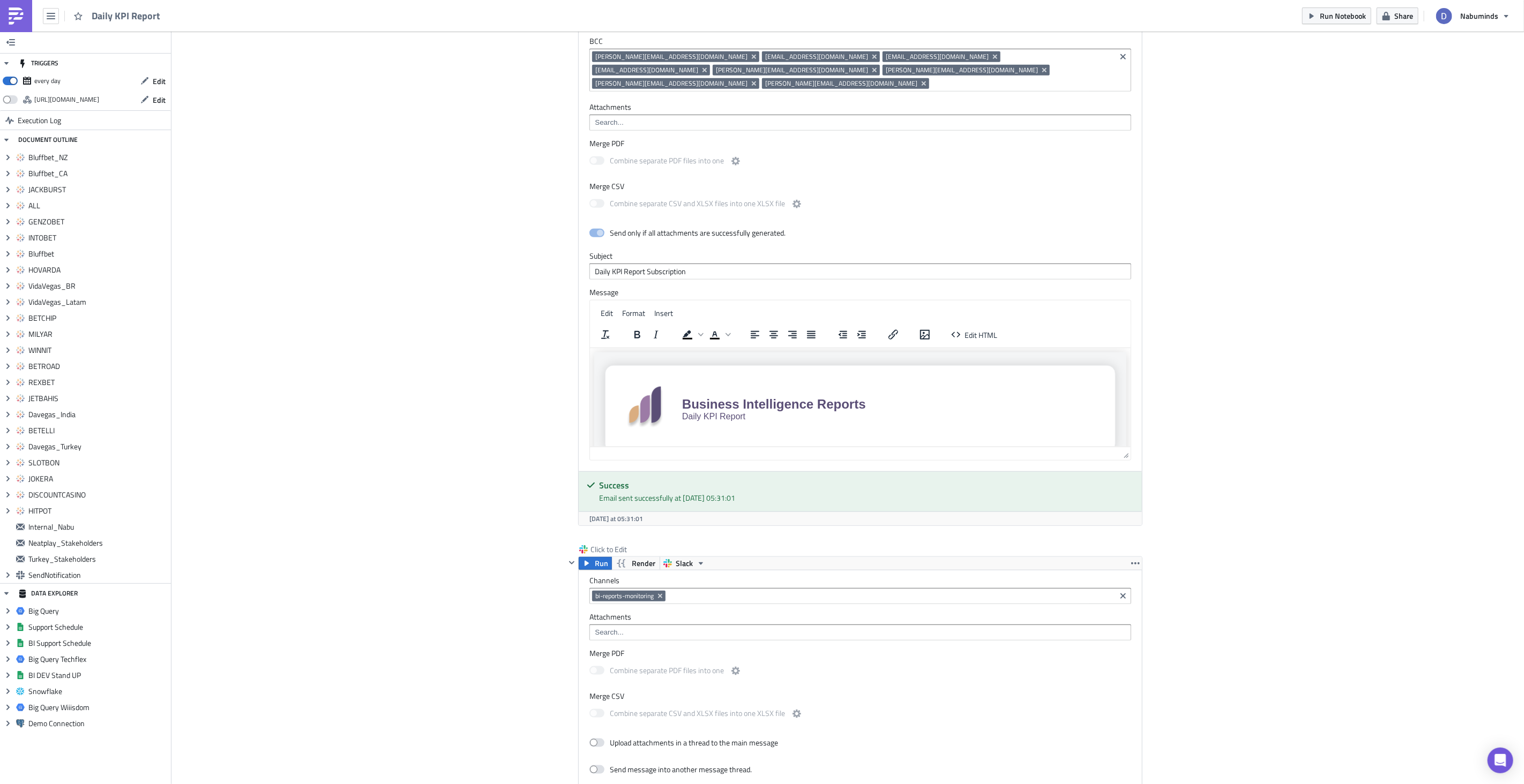
scroll to position [7770, 0]
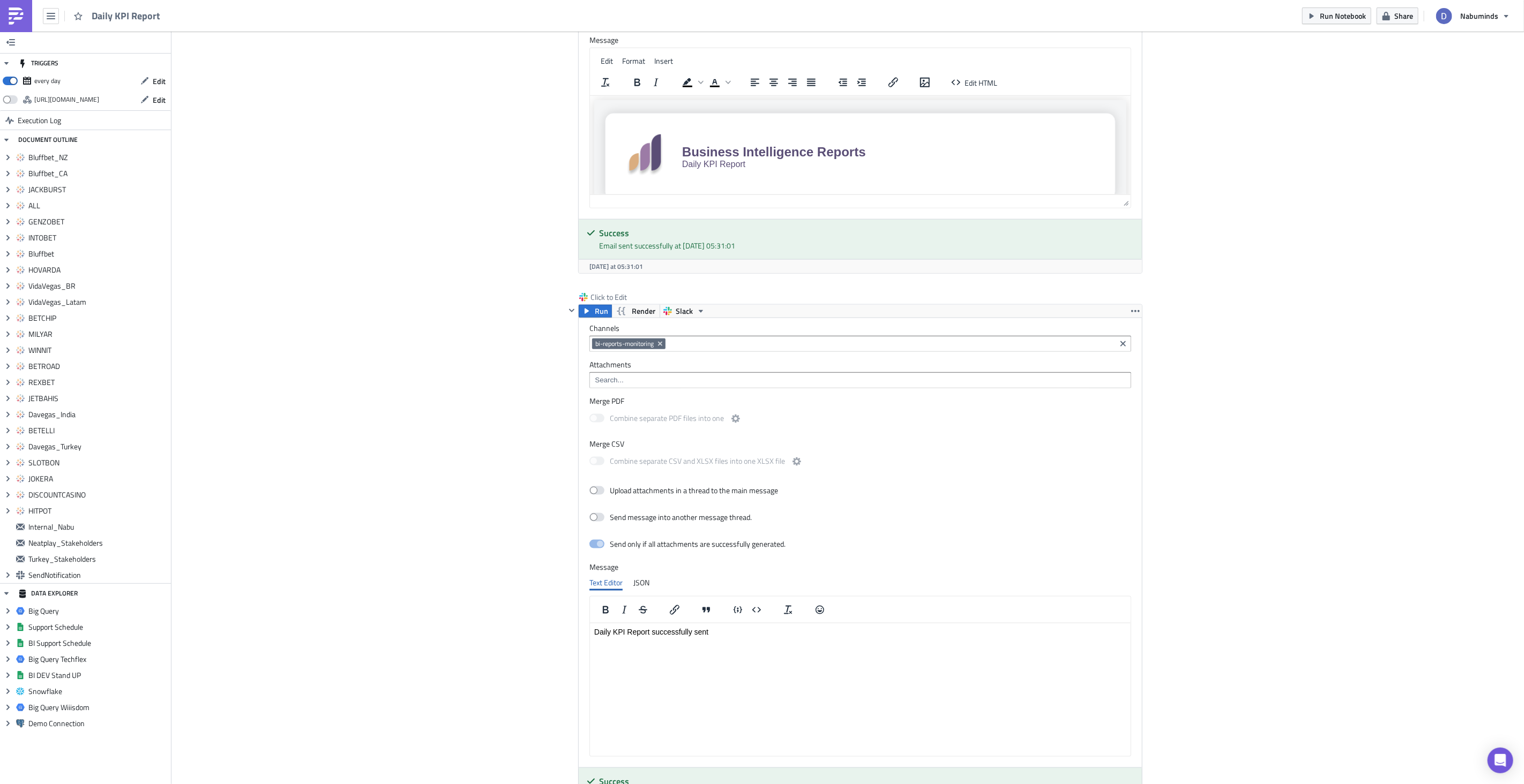
click at [16, 18] on img at bounding box center [16, 16] width 17 height 17
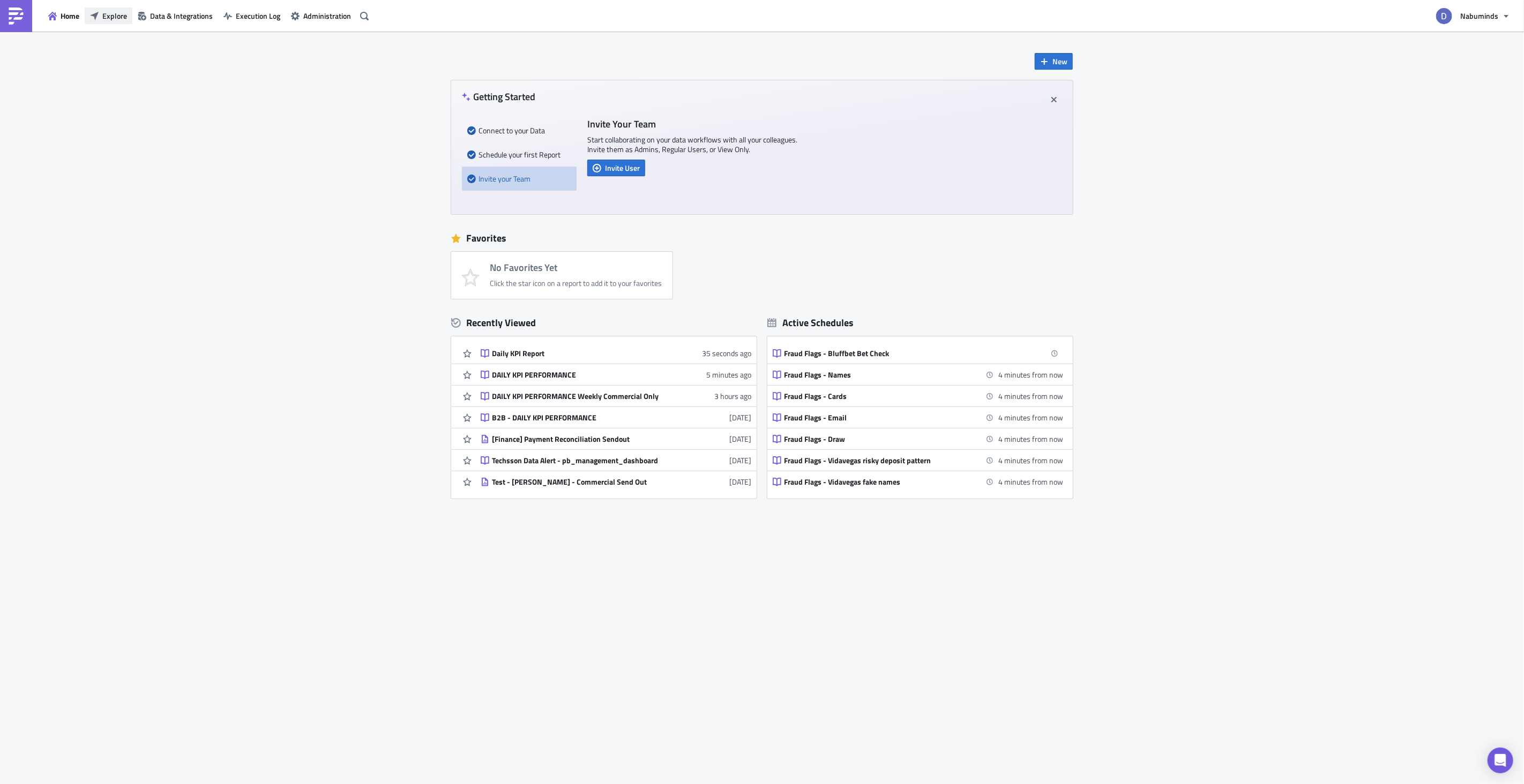
click at [125, 15] on span "Explore" at bounding box center [114, 16] width 25 height 11
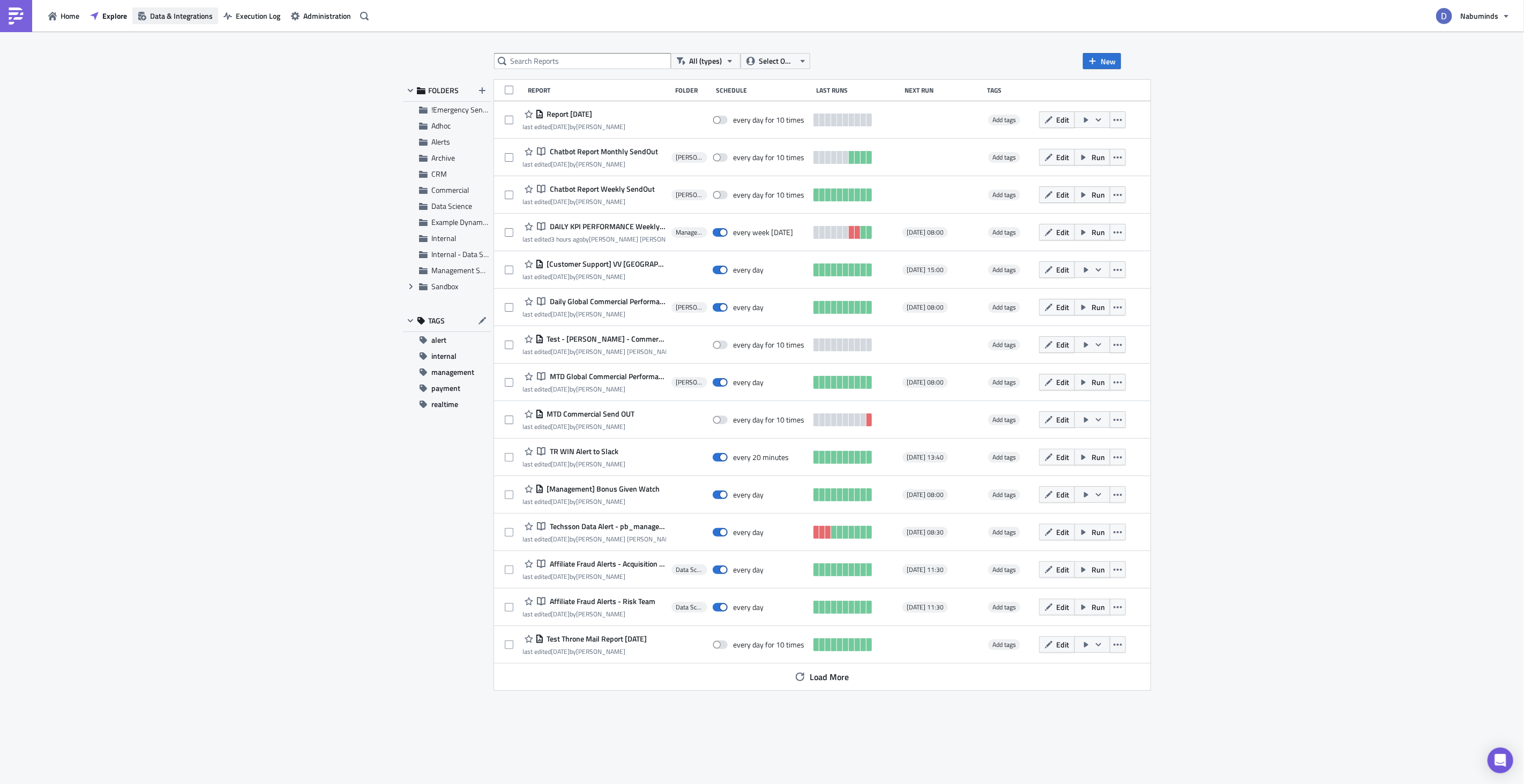
click at [191, 14] on span "Data & Integrations" at bounding box center [181, 16] width 63 height 11
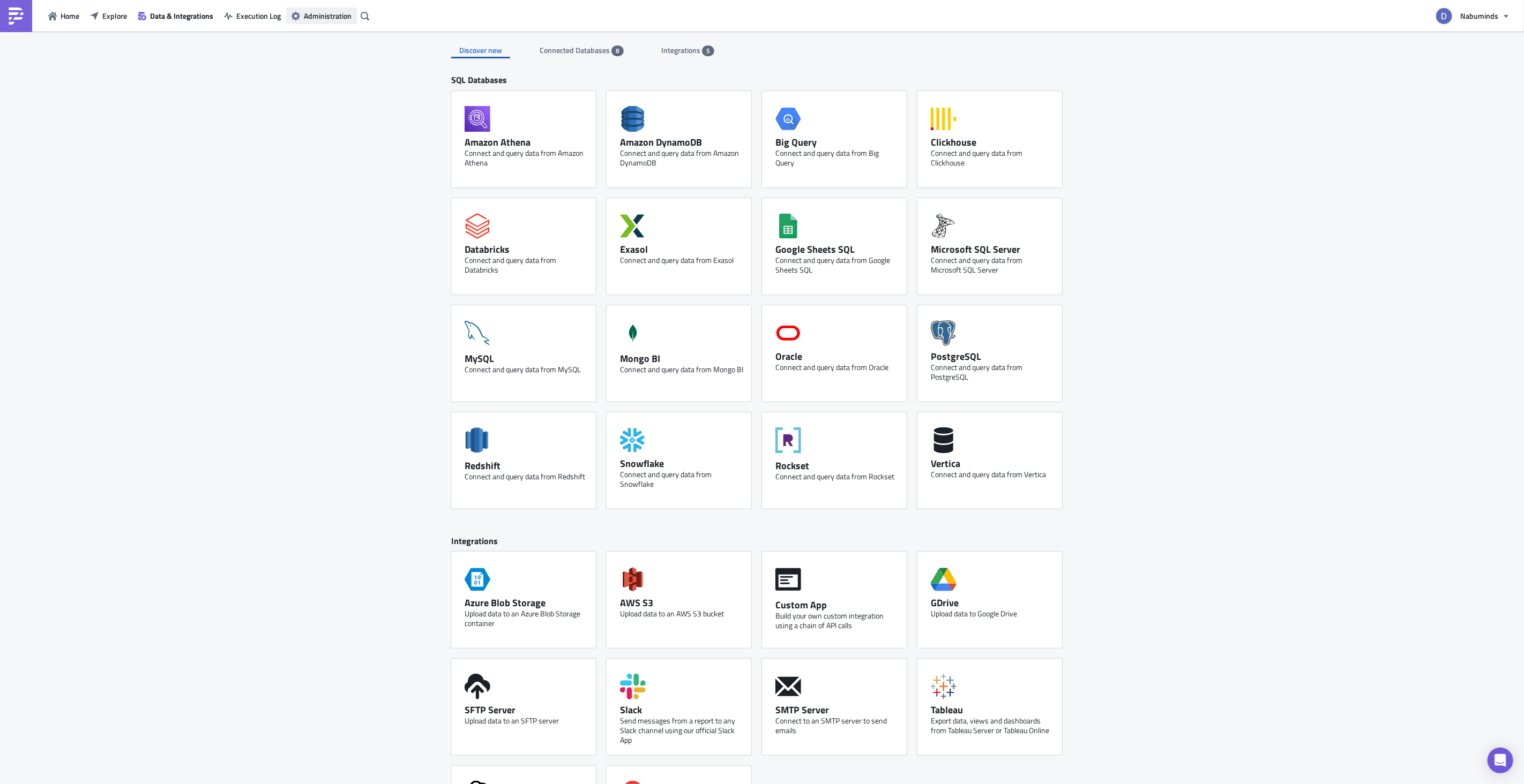
click at [347, 16] on span "Administration" at bounding box center [328, 16] width 48 height 11
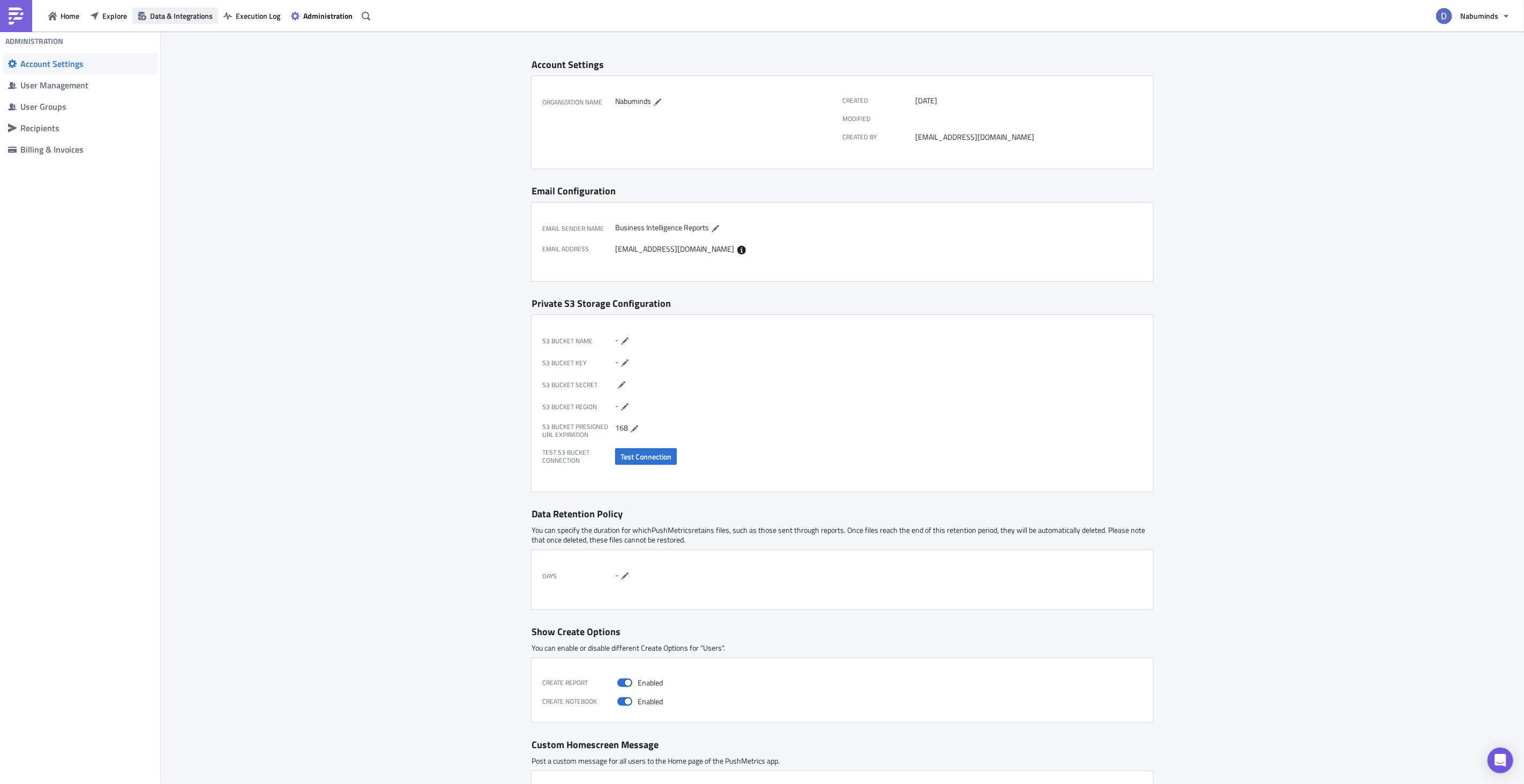
click at [190, 23] on button "Data & Integrations" at bounding box center [175, 16] width 86 height 16
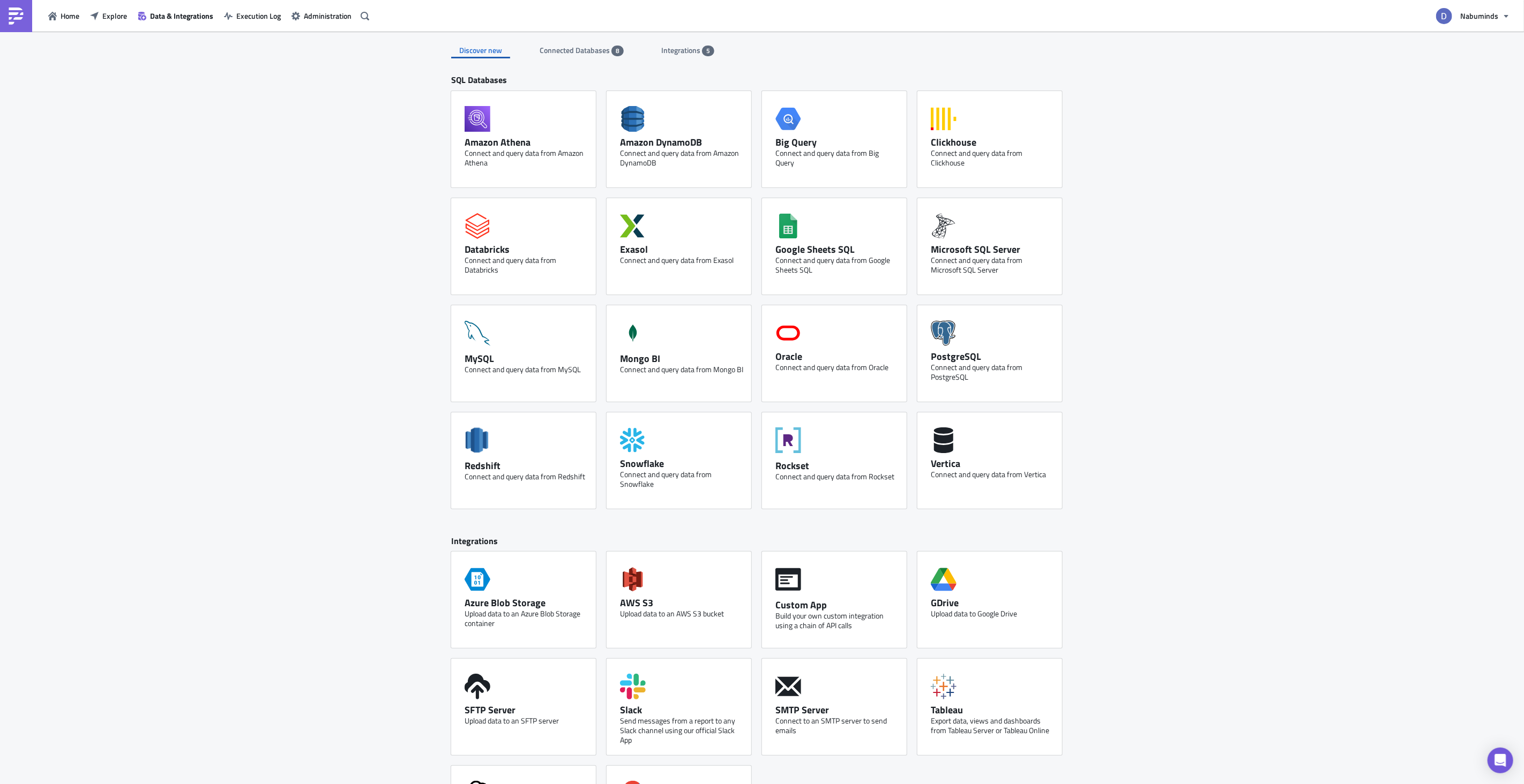
click at [109, 7] on link "Explore" at bounding box center [109, 16] width 48 height 16
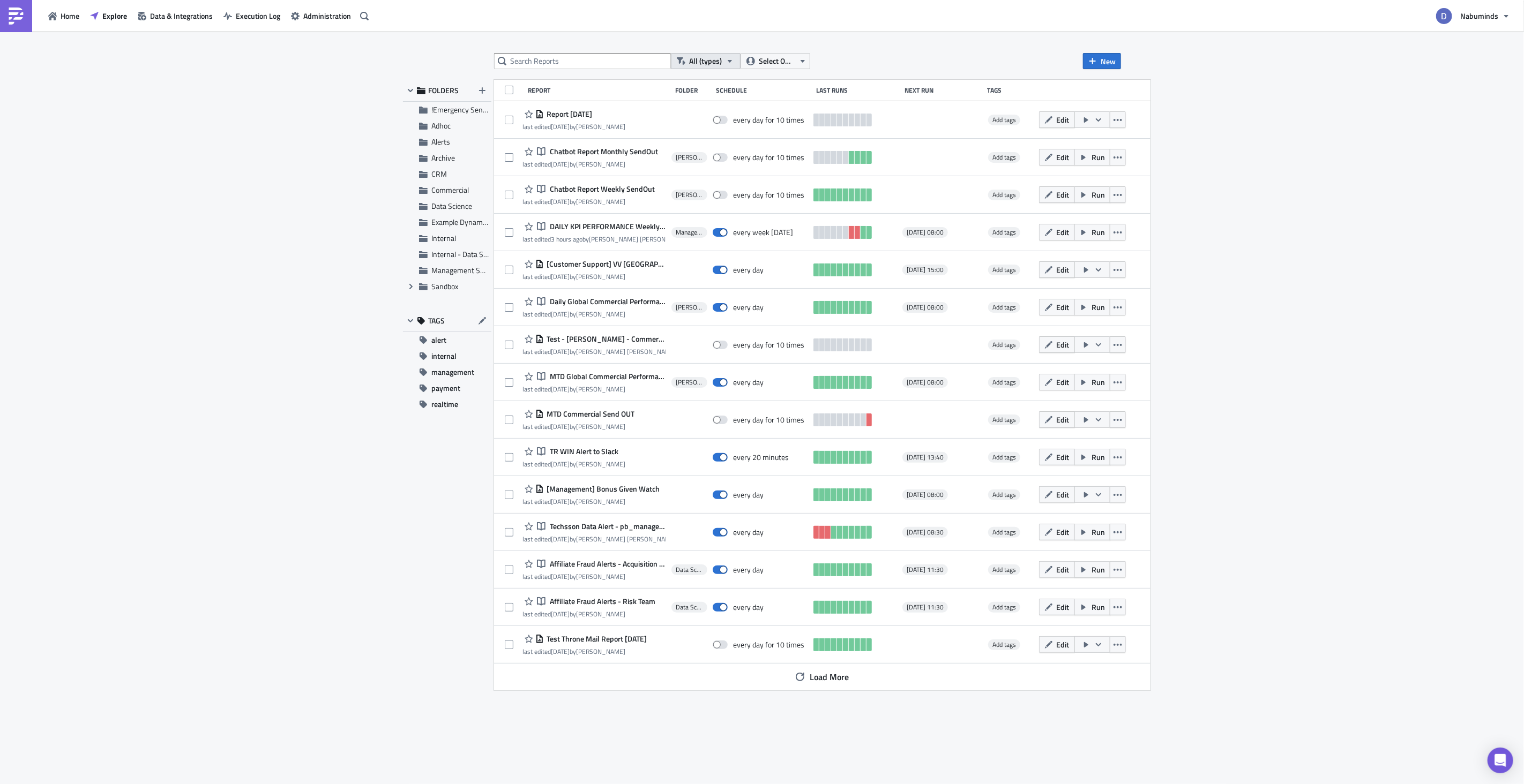
click at [721, 59] on button "All (types)" at bounding box center [706, 61] width 70 height 16
click at [723, 60] on button "All (types)" at bounding box center [706, 61] width 70 height 16
click at [759, 58] on span "Select Owner" at bounding box center [777, 61] width 36 height 12
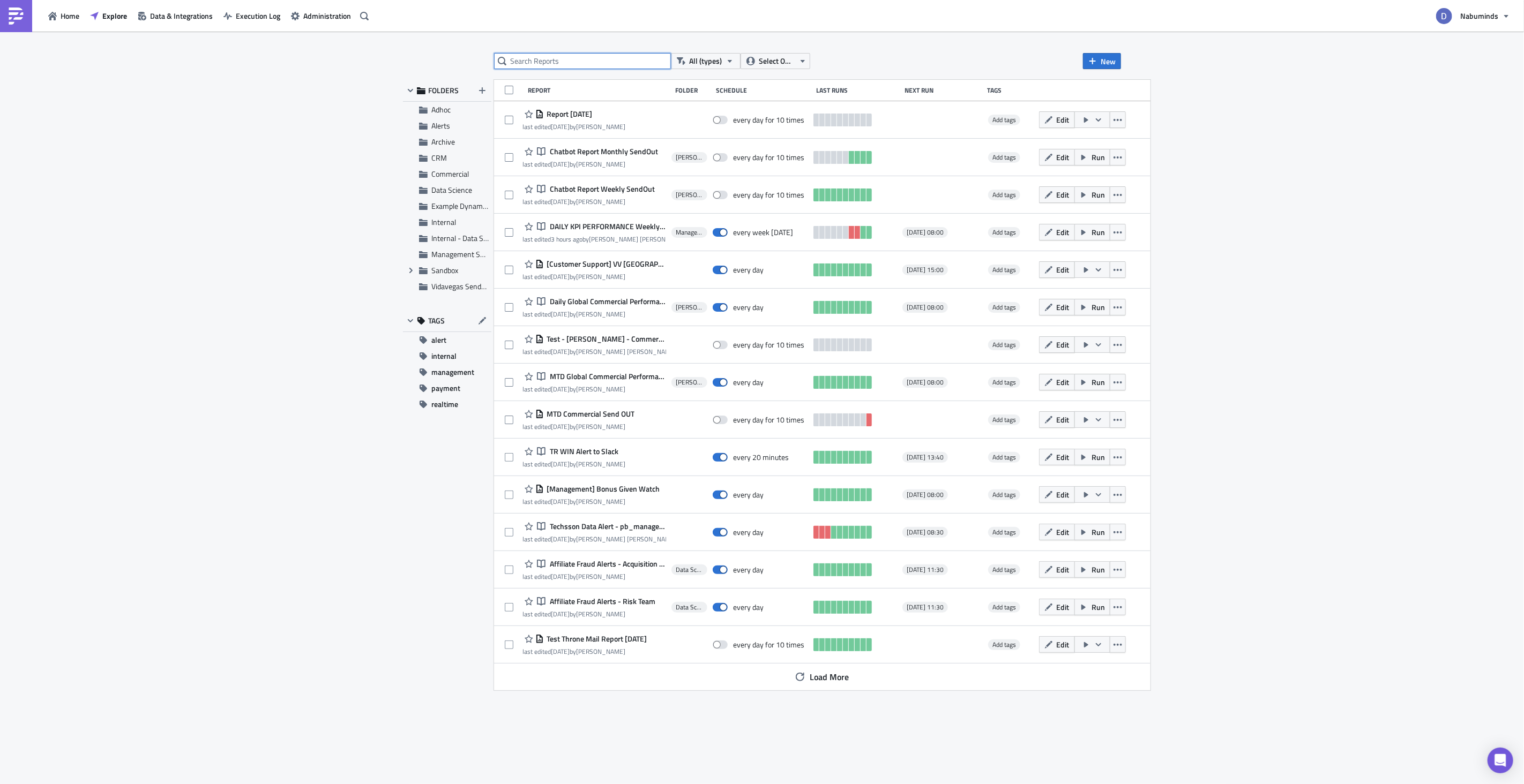
click at [542, 59] on input "text" at bounding box center [582, 61] width 177 height 16
type input "d"
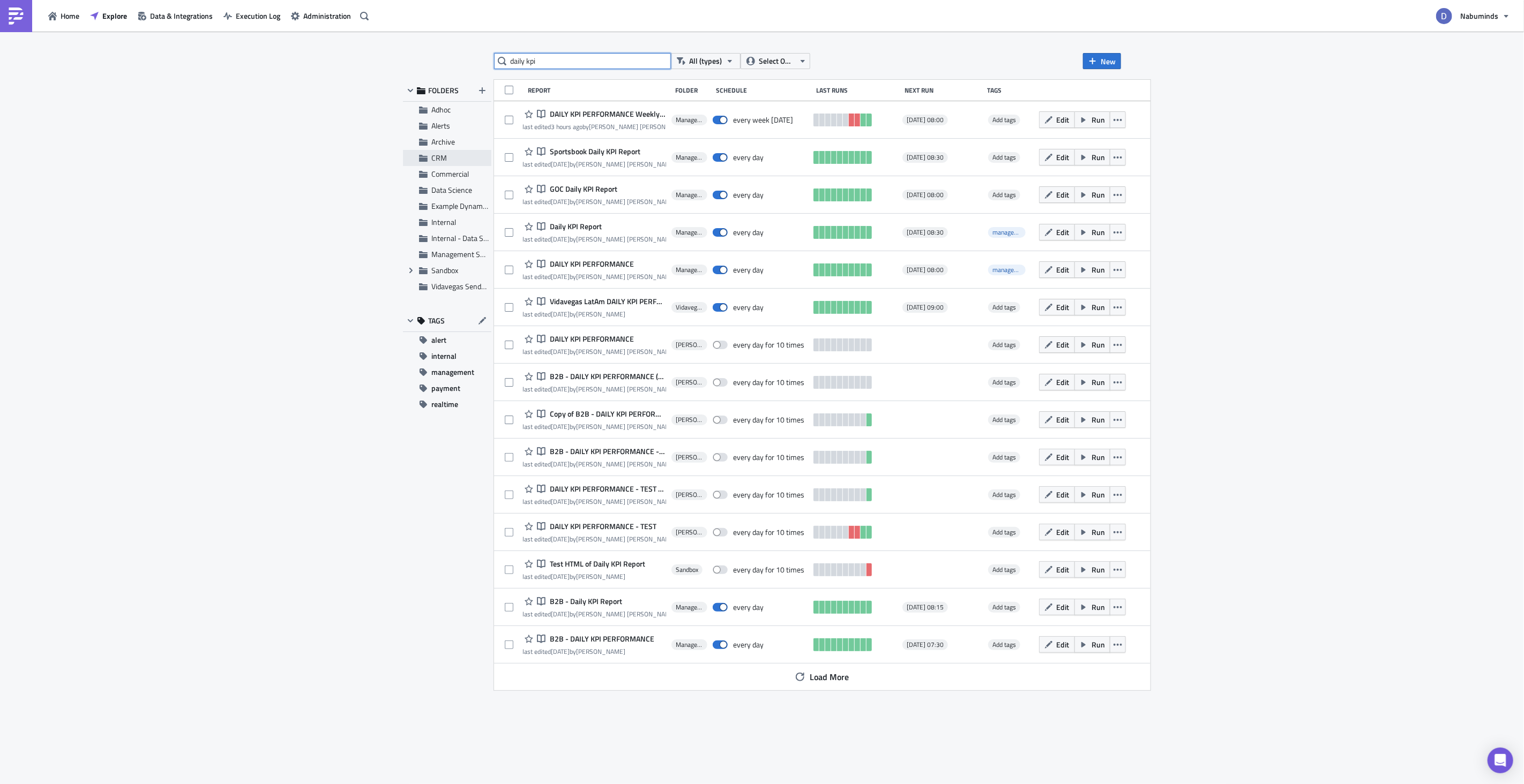
type input "daily kpi"
click at [442, 159] on span "CRM" at bounding box center [439, 157] width 16 height 11
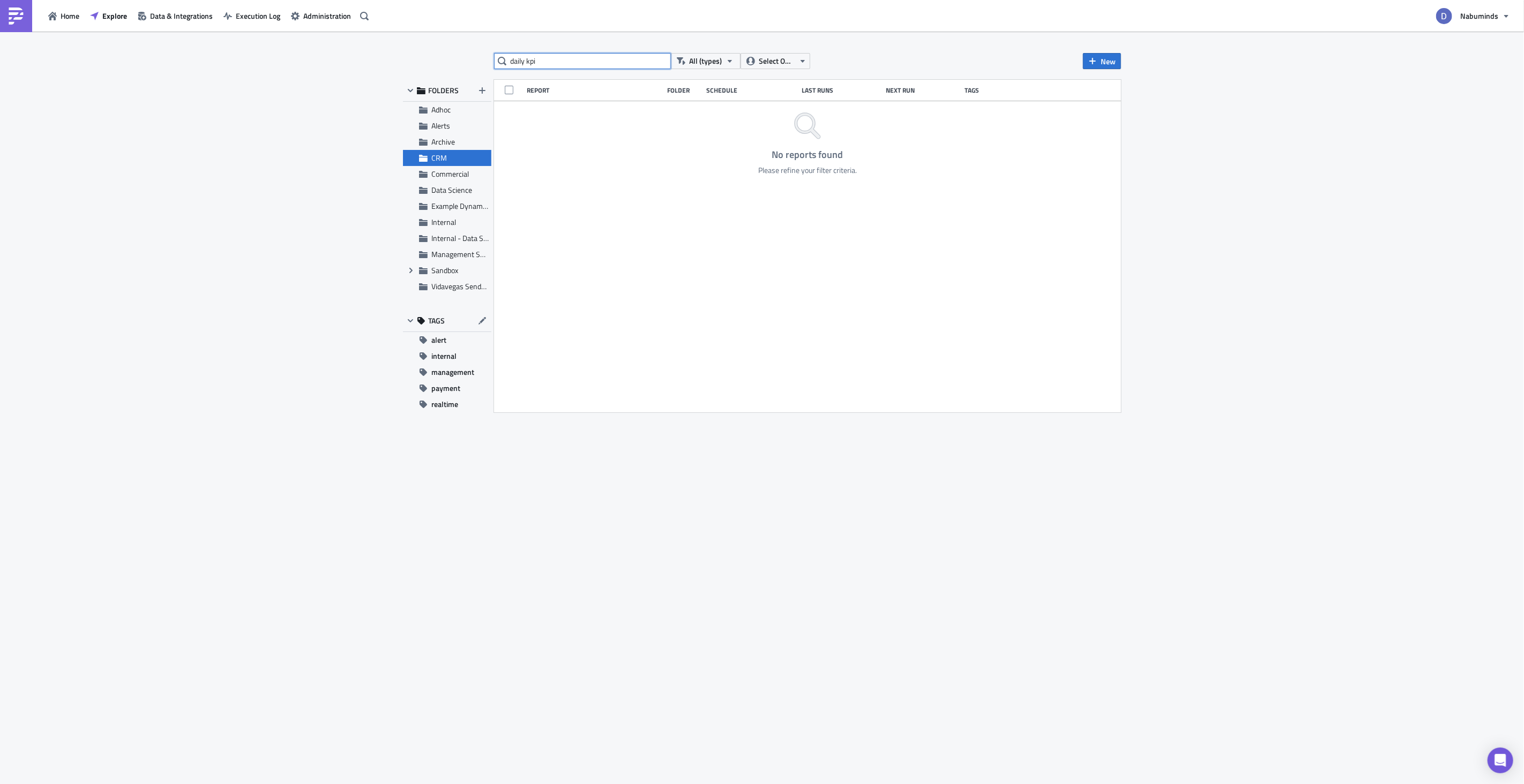
click at [641, 58] on input "daily kpi" at bounding box center [582, 61] width 177 height 16
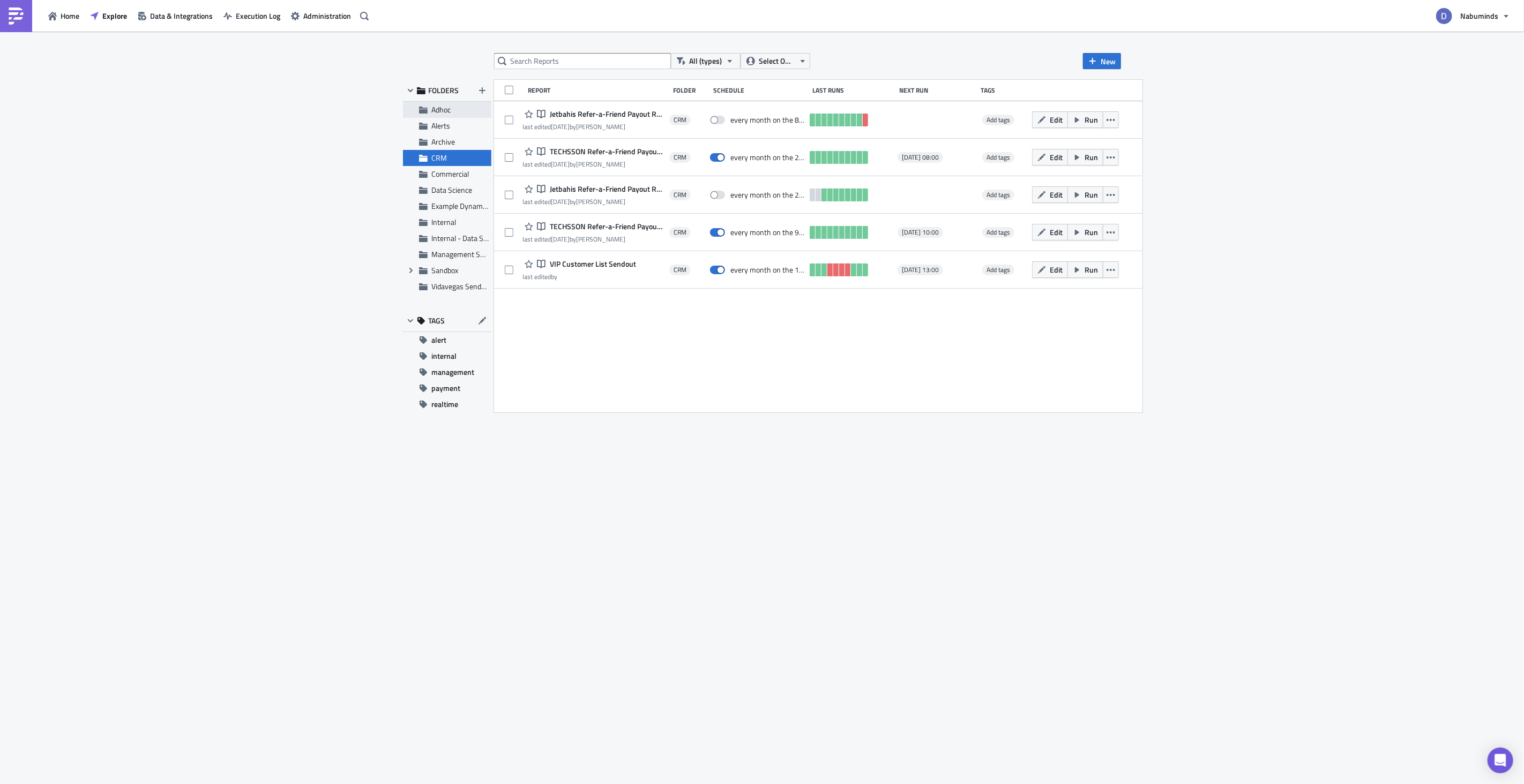
click at [433, 112] on span "Adhoc" at bounding box center [441, 109] width 19 height 11
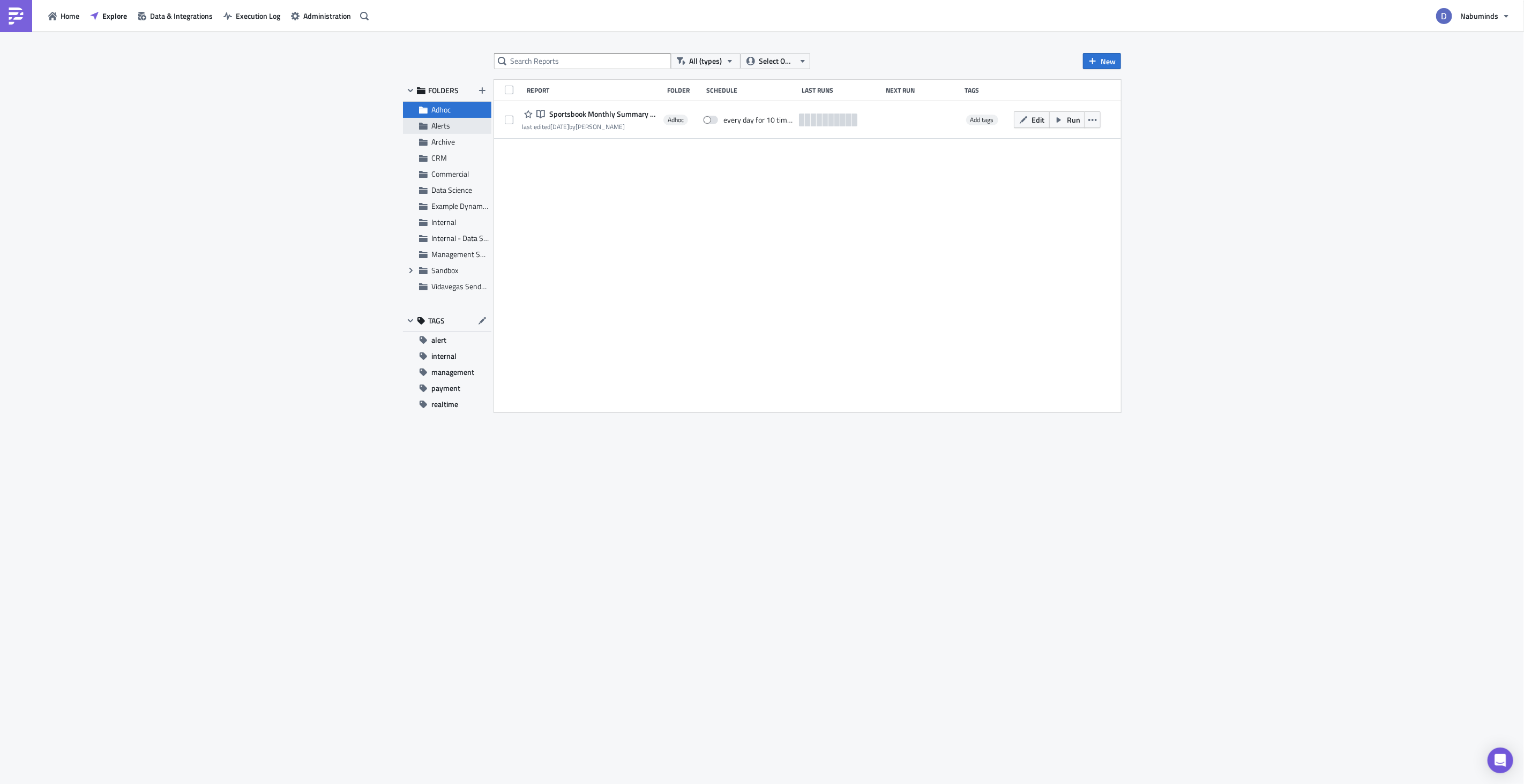
click at [439, 125] on span "Alerts" at bounding box center [440, 125] width 19 height 11
click at [445, 141] on span "Archive" at bounding box center [443, 141] width 24 height 11
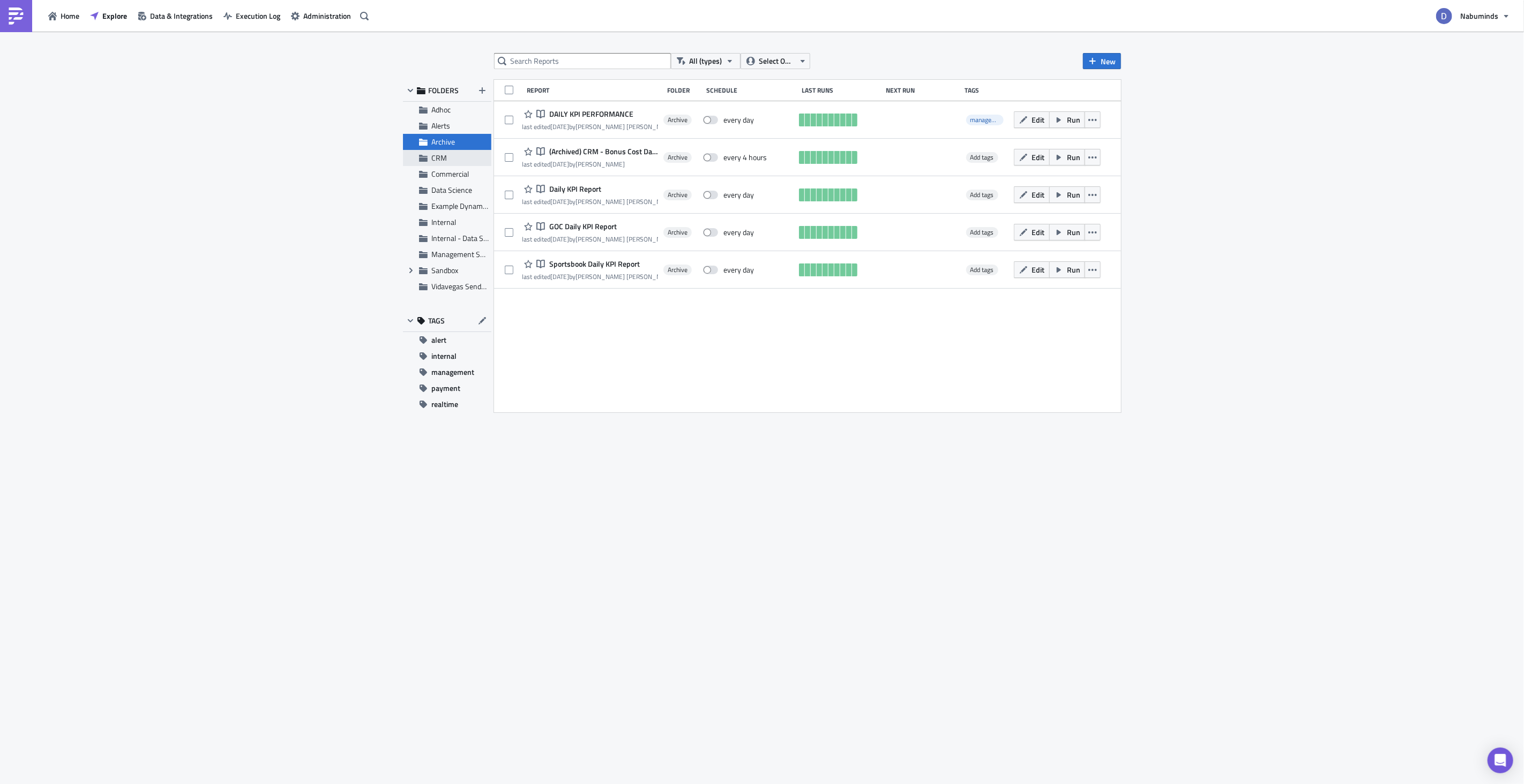
click at [442, 162] on span "CRM" at bounding box center [439, 157] width 16 height 11
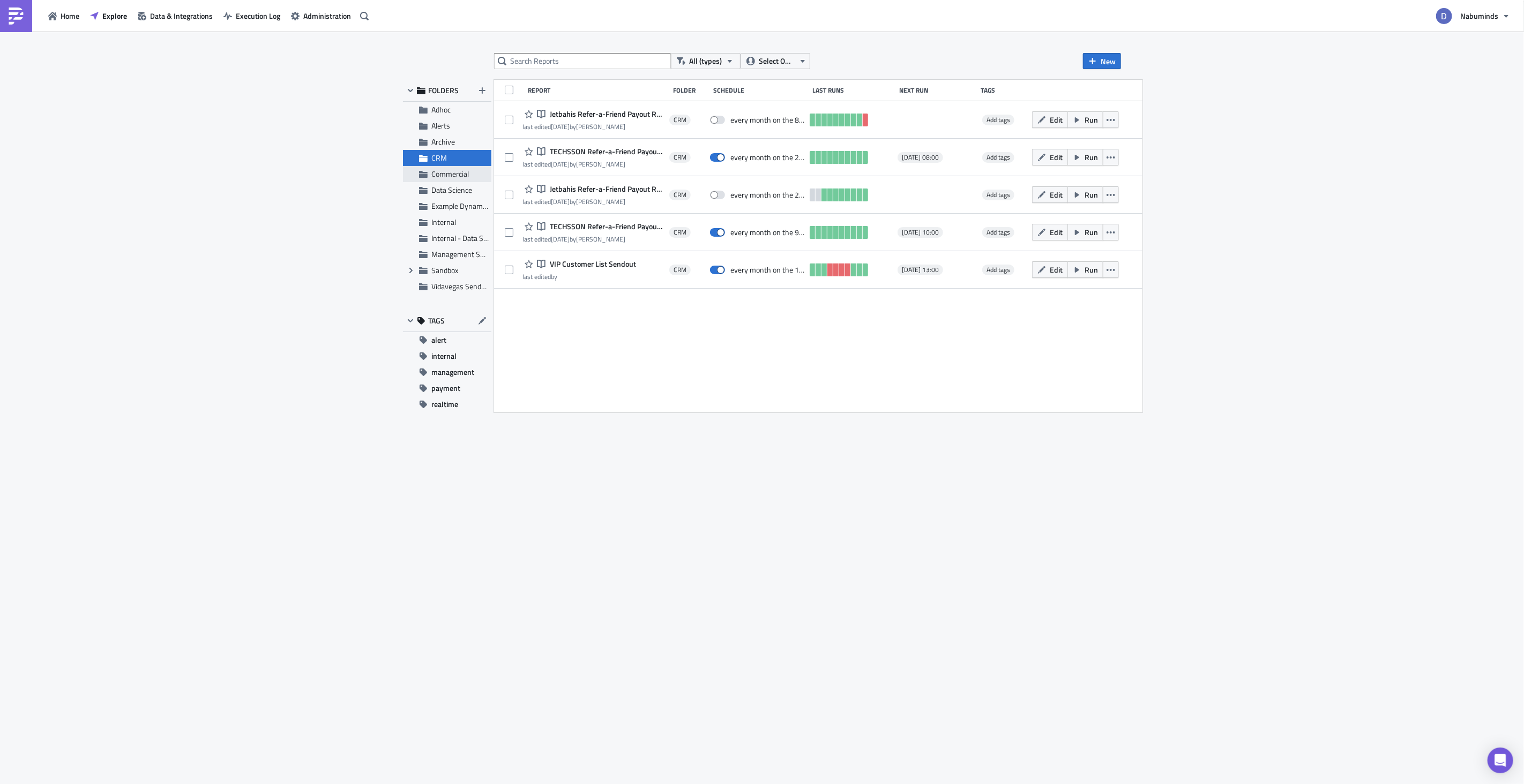
click at [447, 171] on span "Commercial" at bounding box center [450, 173] width 37 height 11
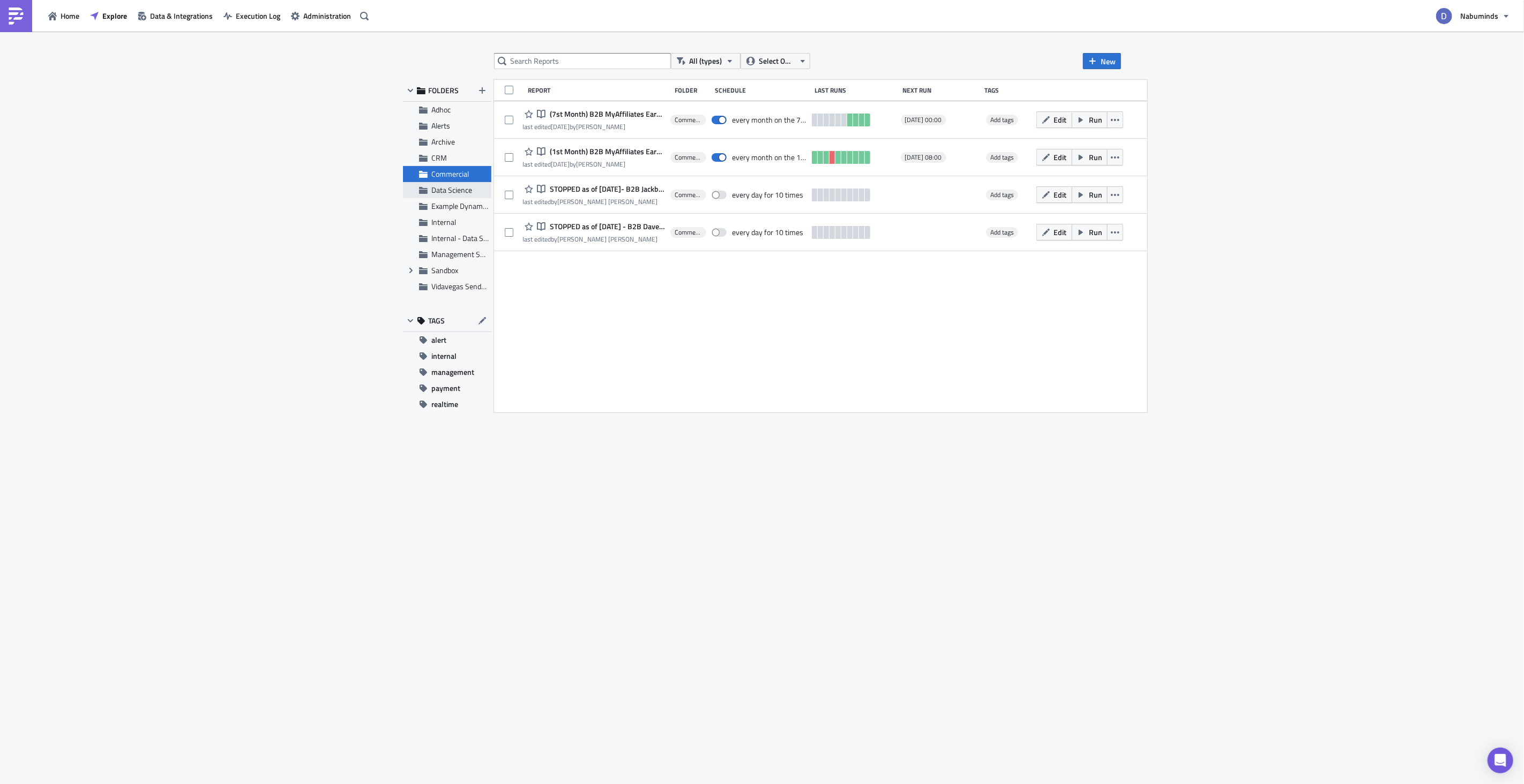
click at [454, 186] on span "Data Science" at bounding box center [451, 189] width 41 height 11
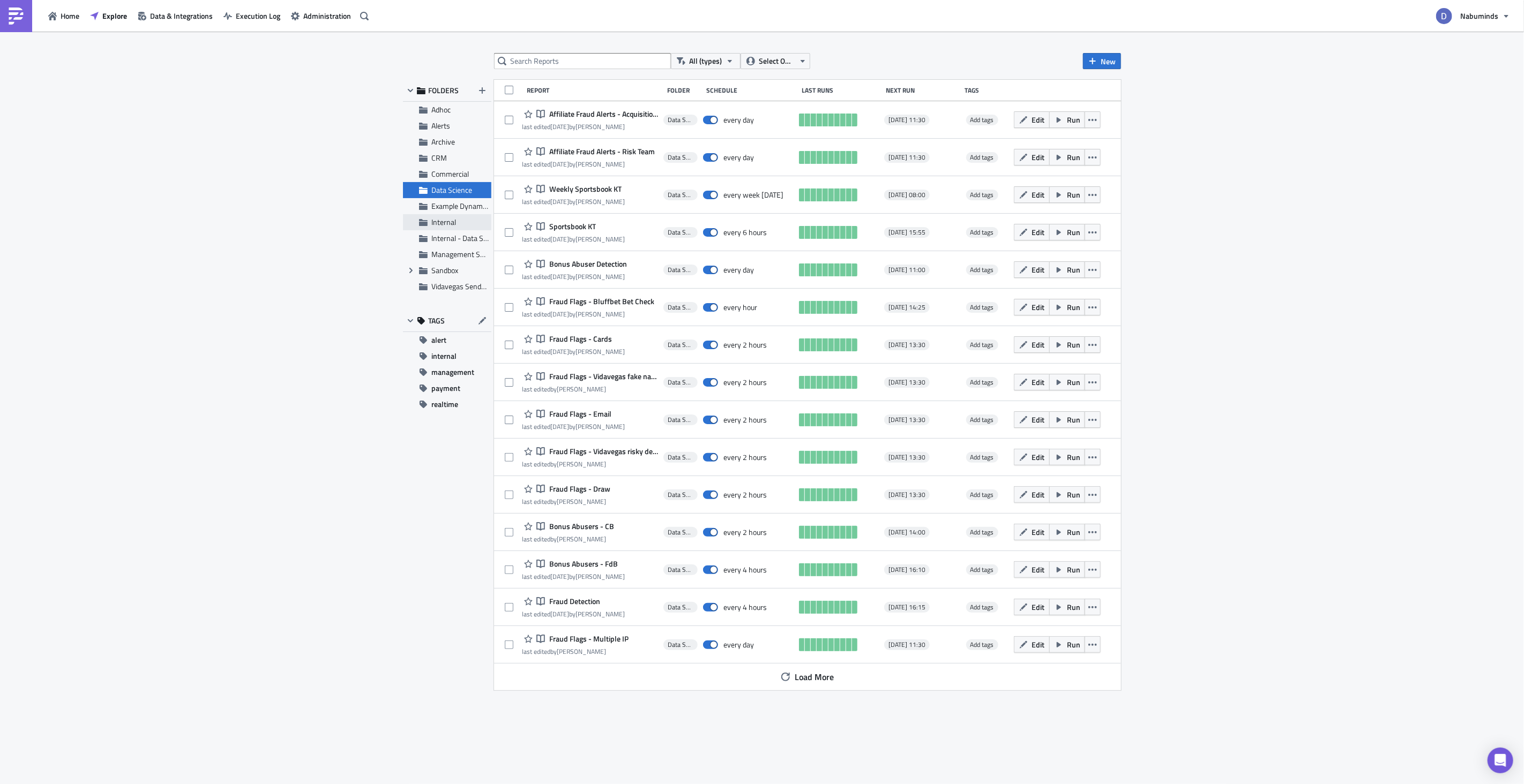
click at [458, 216] on div "Internal" at bounding box center [447, 223] width 89 height 16
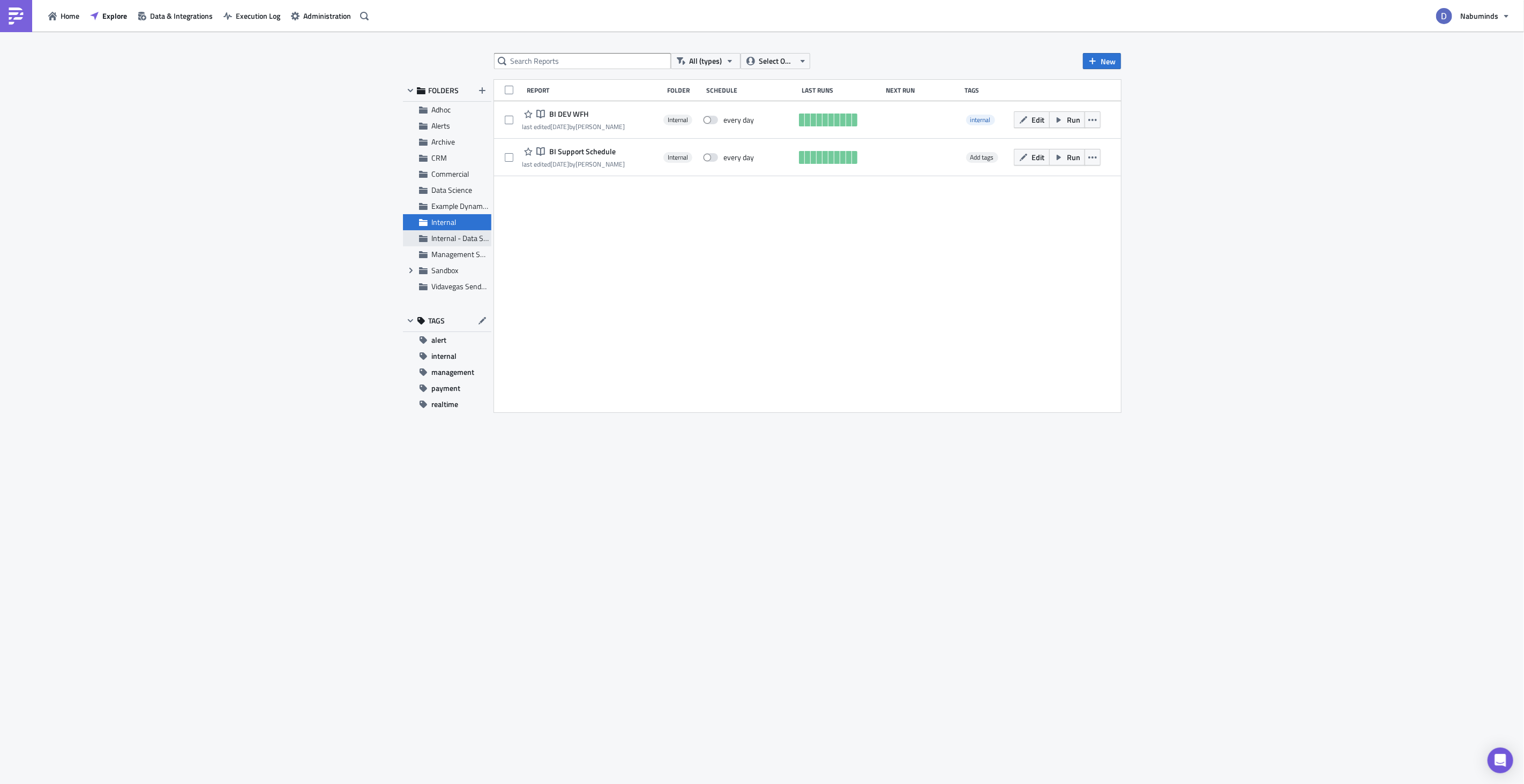
click at [457, 238] on span "Internal - Data Science" at bounding box center [467, 238] width 72 height 11
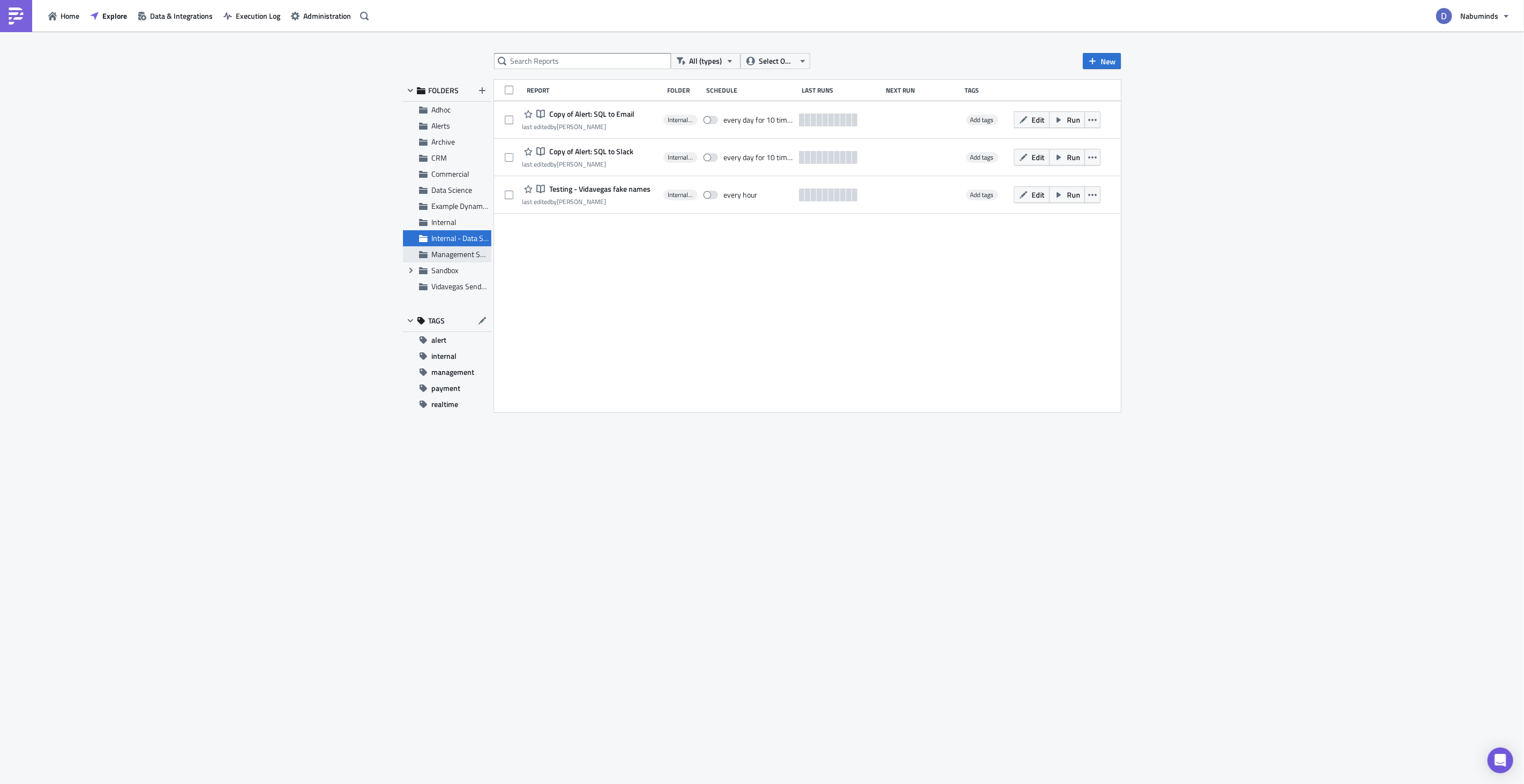
click at [459, 248] on div "Management Subscriptions" at bounding box center [447, 255] width 89 height 16
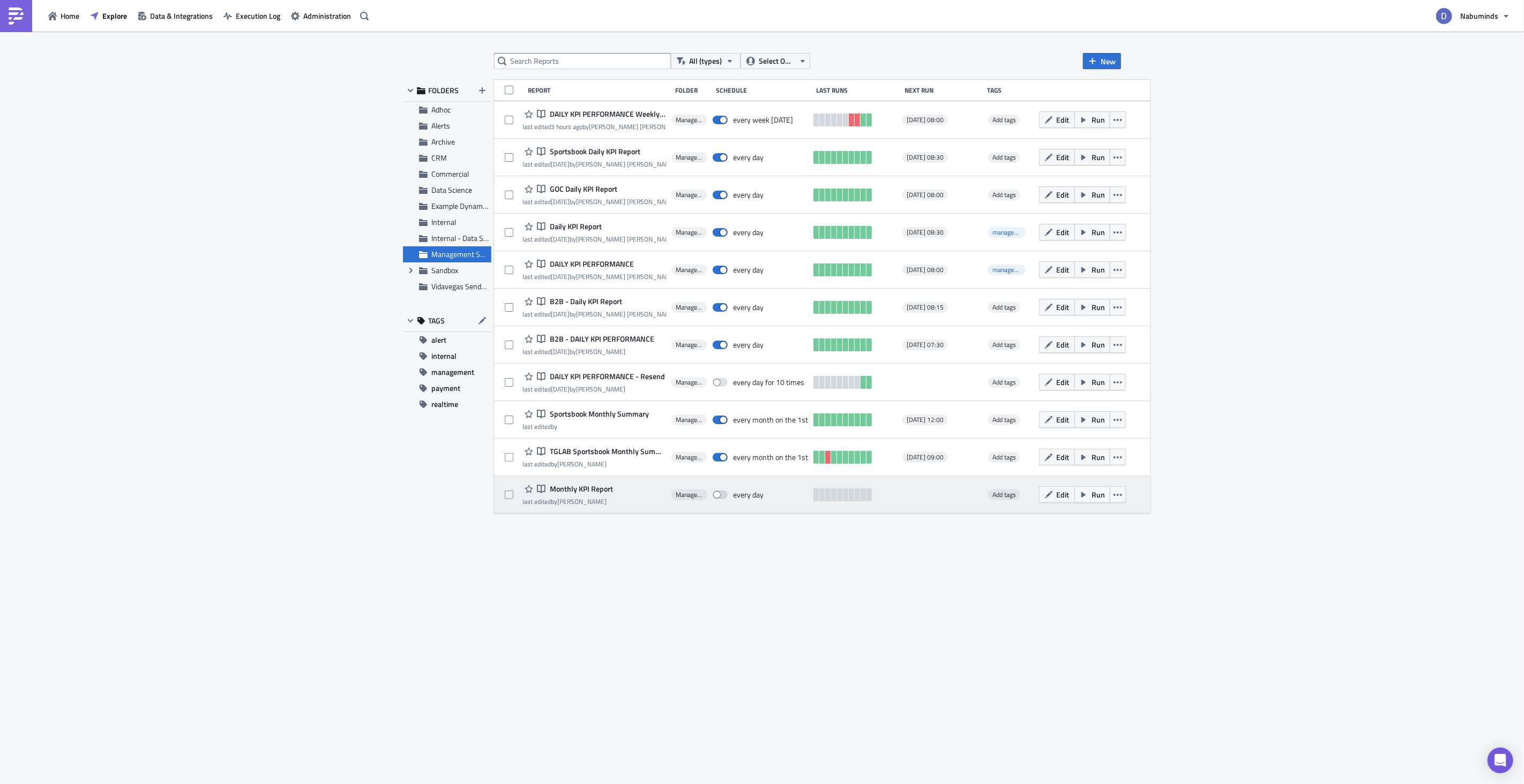
click at [623, 489] on div "Notebook Monthly KPI Report last edited by [PERSON_NAME]" at bounding box center [594, 494] width 144 height 22
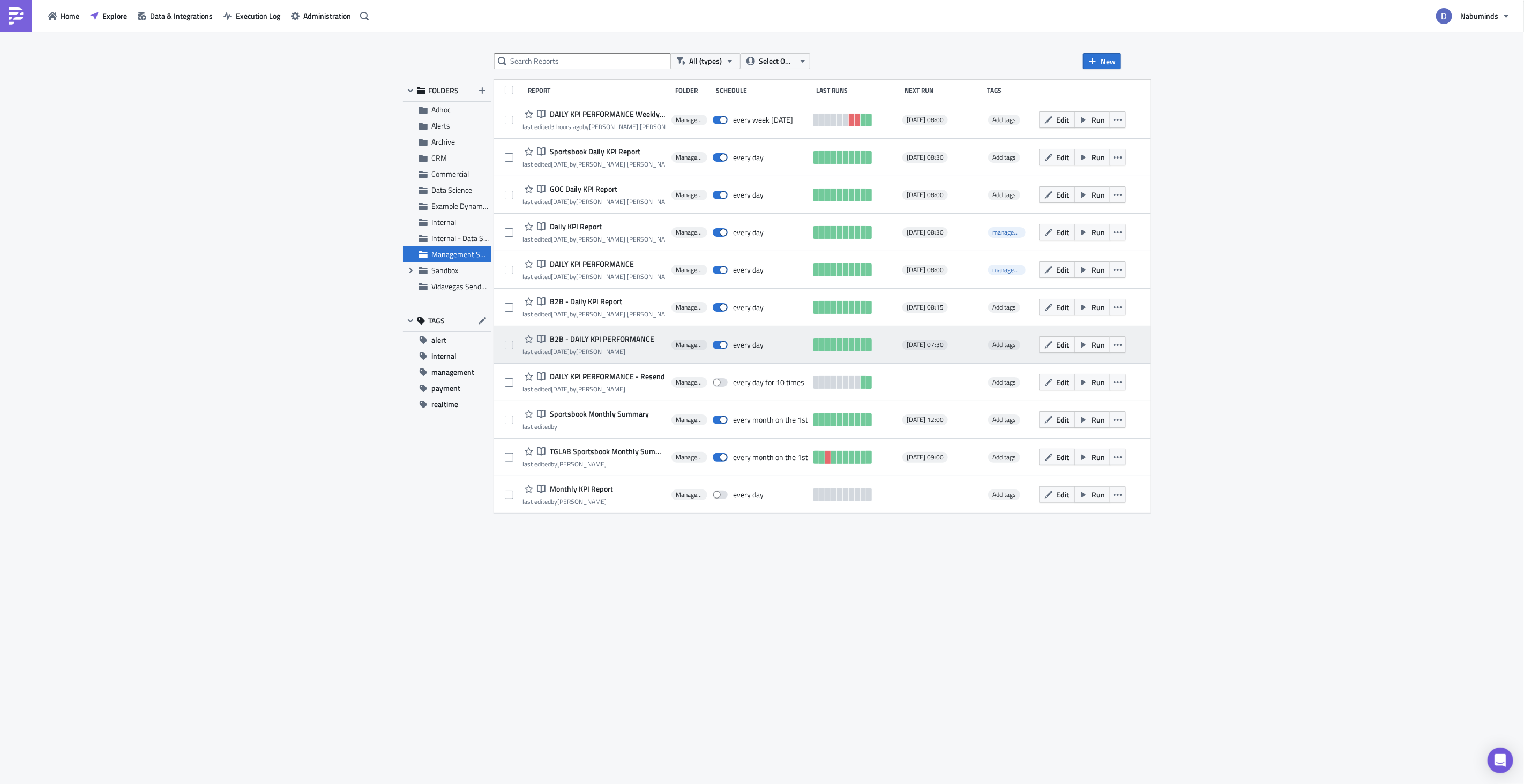
click at [622, 343] on span "B2B - DAILY KPI PERFORMANCE" at bounding box center [601, 339] width 107 height 10
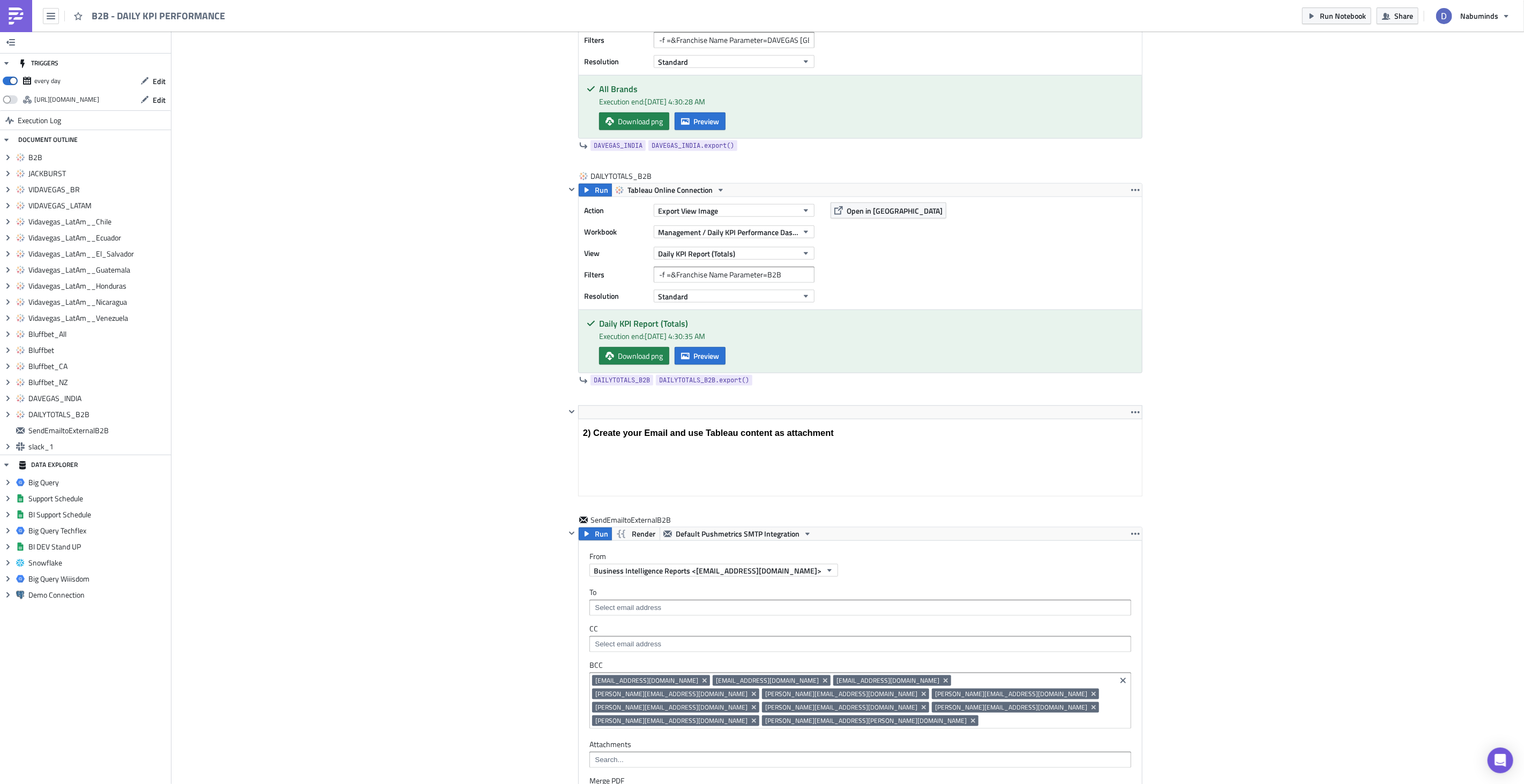
scroll to position [4120, 0]
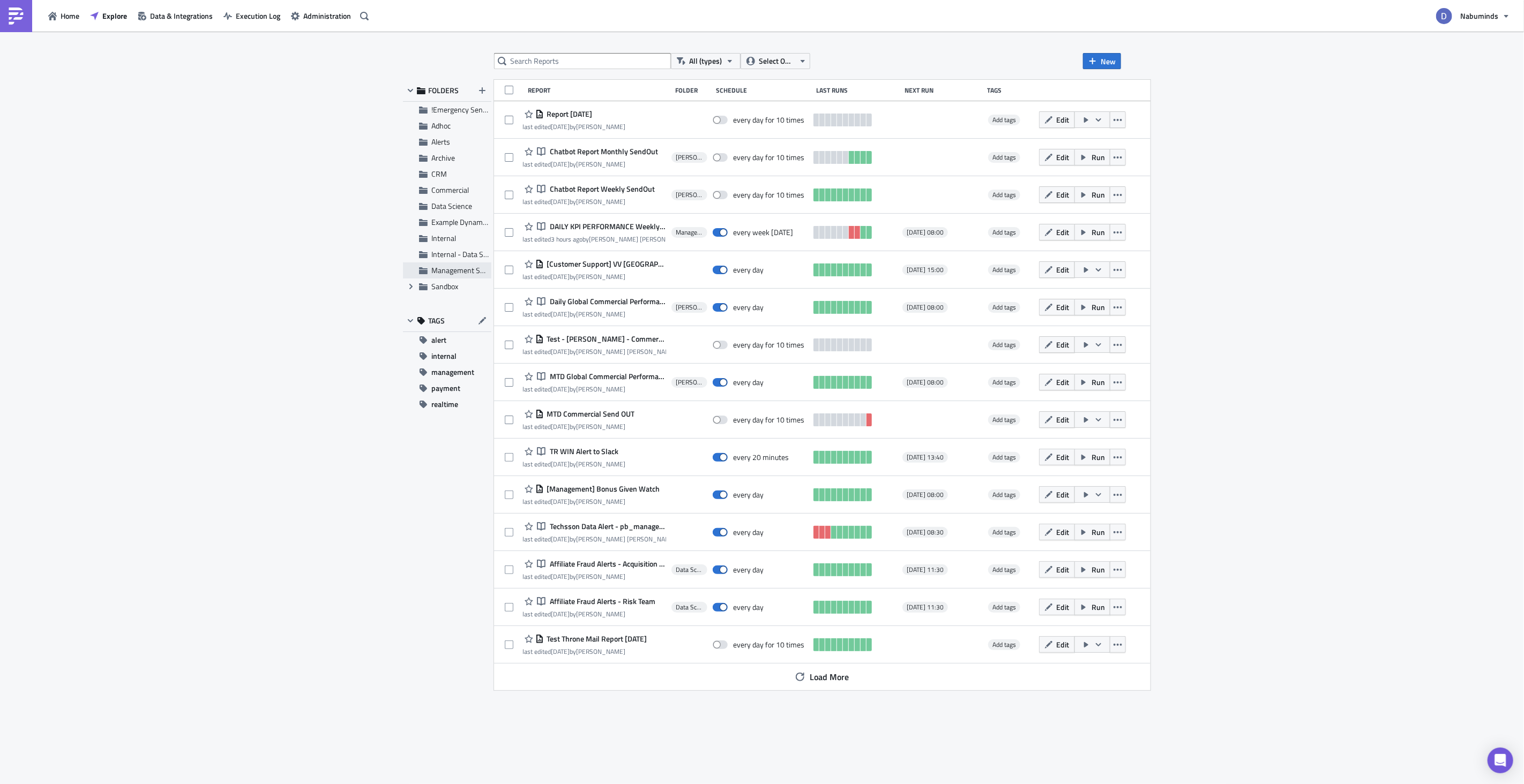
click at [447, 273] on span "Management Subscriptions" at bounding box center [474, 270] width 87 height 11
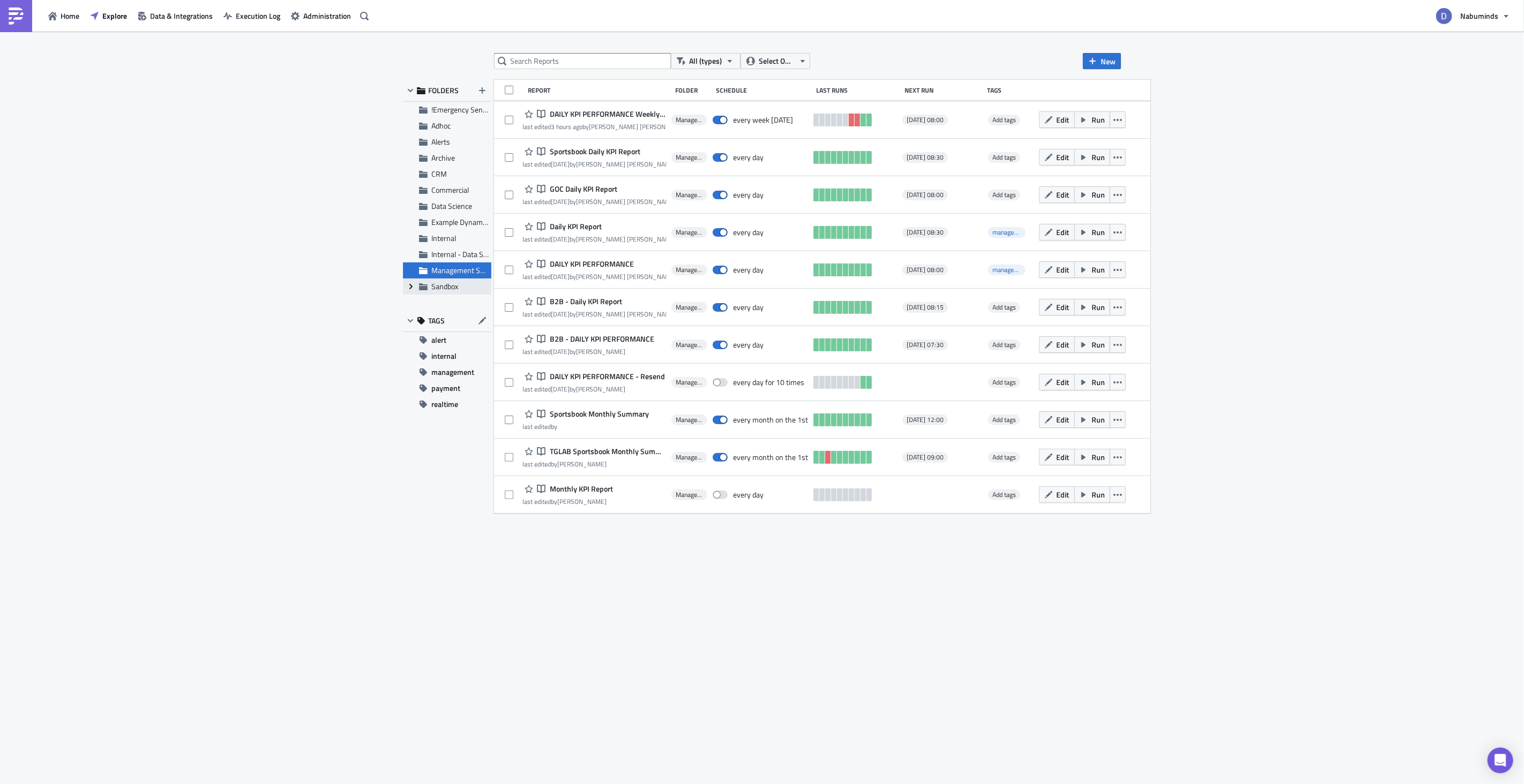
click at [410, 286] on icon "Expand group" at bounding box center [411, 287] width 9 height 9
click at [437, 288] on span "Sandbox" at bounding box center [445, 286] width 27 height 11
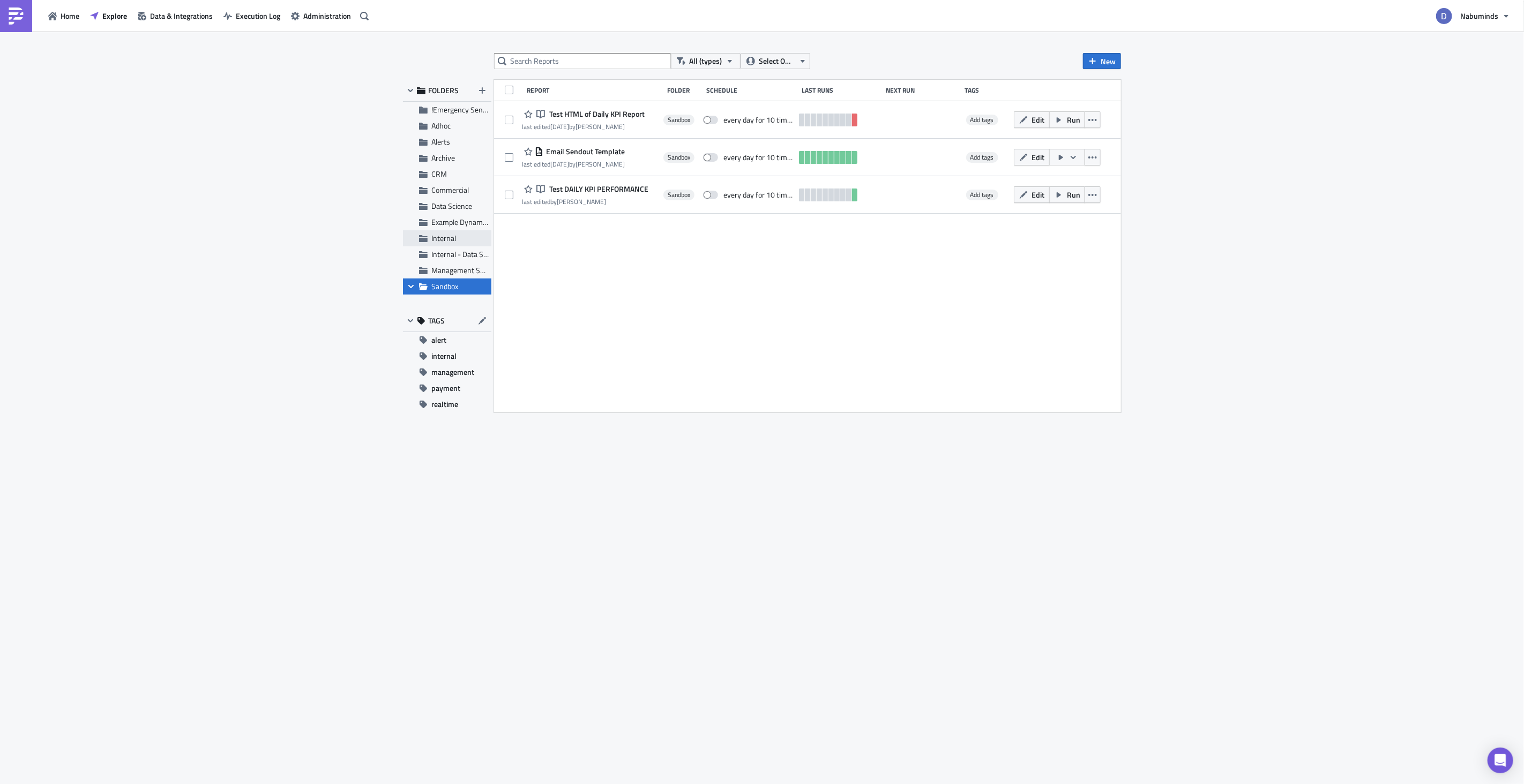
click at [454, 241] on span "Internal" at bounding box center [443, 238] width 25 height 11
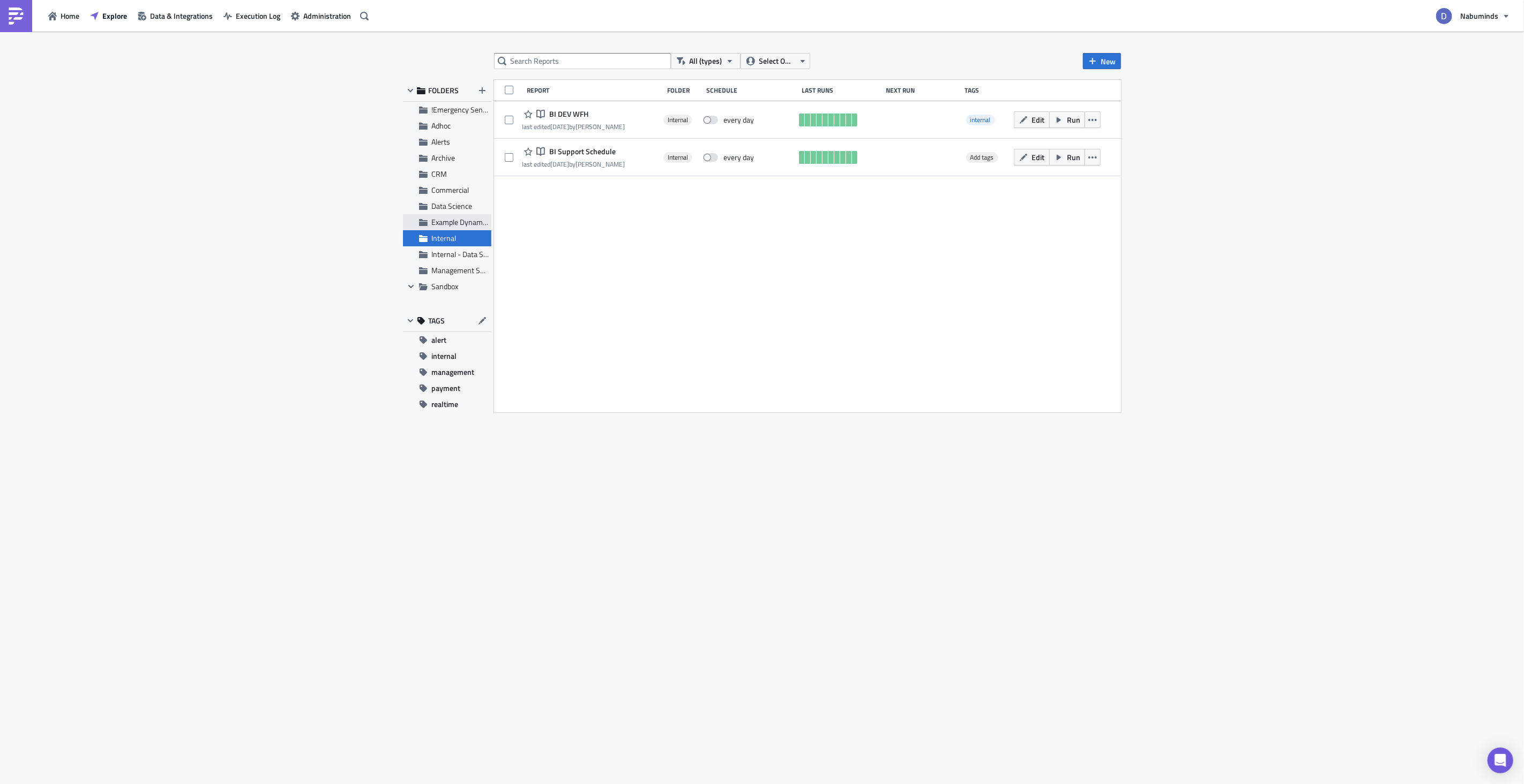
click at [460, 227] on div "Example Dynamic Reports" at bounding box center [447, 223] width 89 height 16
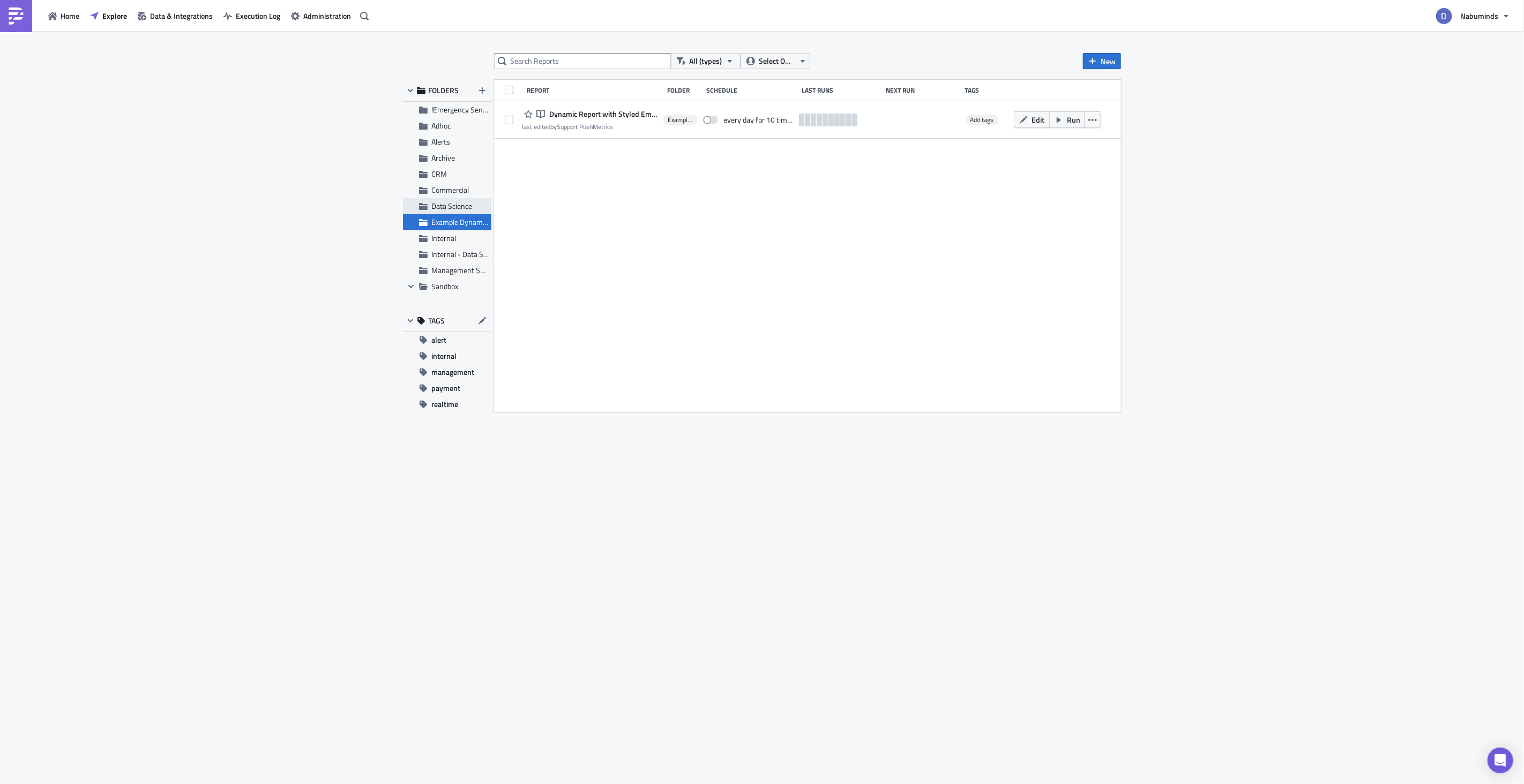
click at [444, 201] on span "Data Science" at bounding box center [451, 205] width 41 height 11
click at [448, 109] on span "!Emergency Sendouts" at bounding box center [466, 109] width 69 height 11
click at [274, 9] on button "Execution Log" at bounding box center [252, 16] width 68 height 16
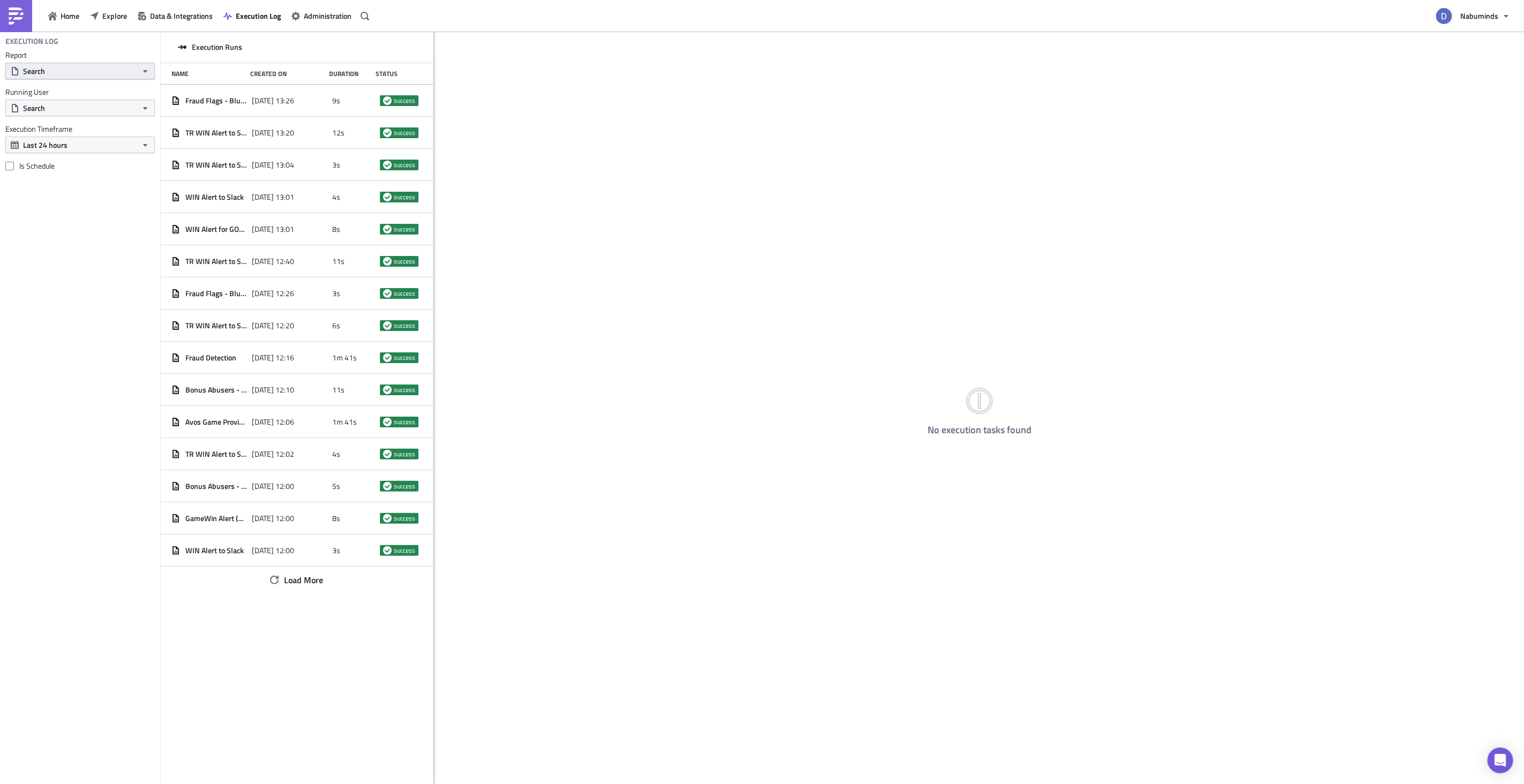
click at [101, 69] on button "Search" at bounding box center [80, 71] width 150 height 16
click at [107, 74] on button "Search" at bounding box center [80, 71] width 150 height 16
click at [79, 93] on input "text" at bounding box center [59, 90] width 102 height 16
type input "daily kpis (uds)"
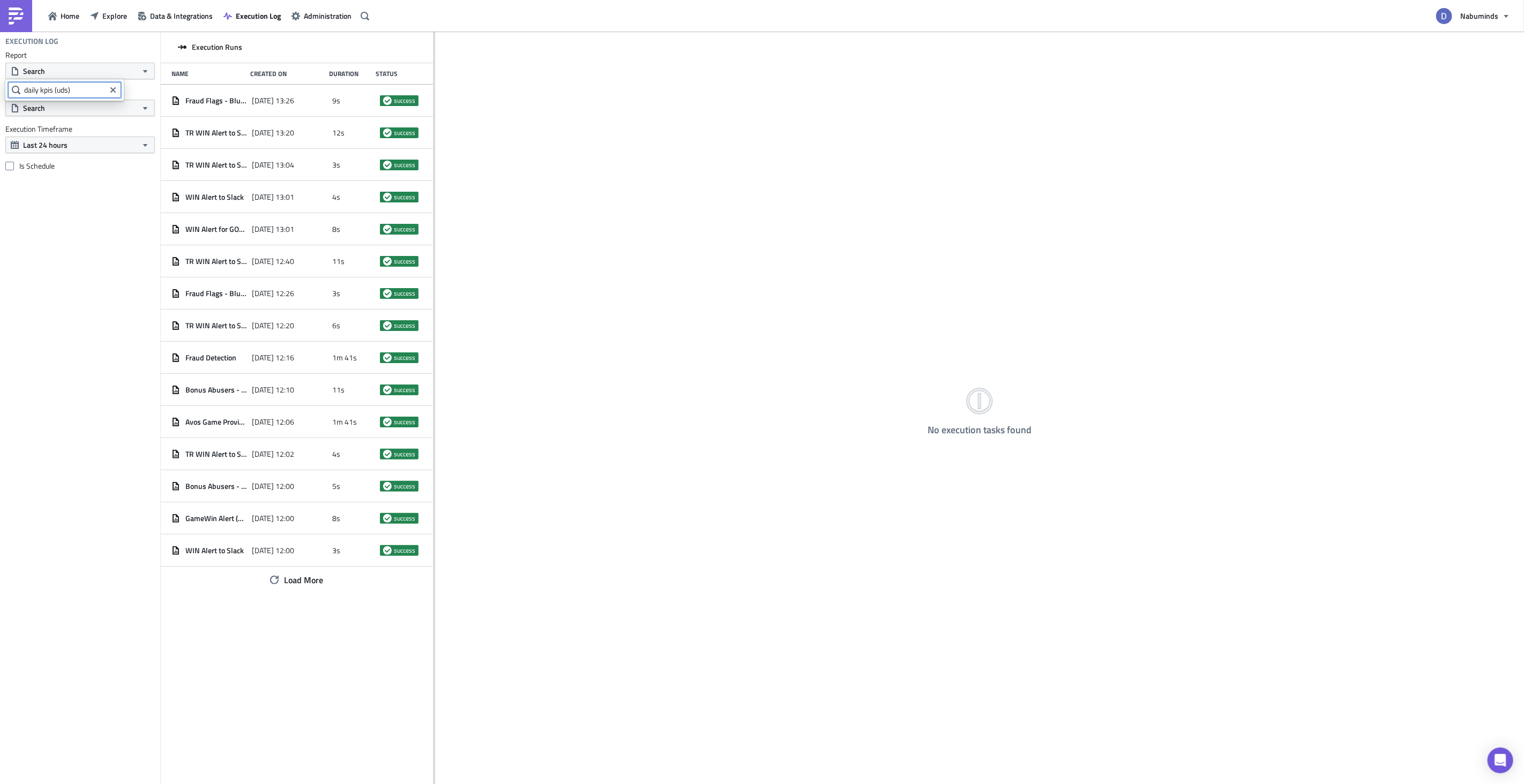
click at [85, 95] on input "daily kpis (uds)" at bounding box center [65, 90] width 113 height 16
click at [86, 174] on div "Execution Log Report Search Running User Search Execution Timeframe Last 24 hou…" at bounding box center [80, 407] width 160 height 753
click at [51, 77] on button "Search" at bounding box center [80, 71] width 150 height 16
click at [53, 89] on input "daily kpis (uds)" at bounding box center [65, 90] width 113 height 16
click at [77, 93] on input "daily kpis (uds)" at bounding box center [65, 90] width 113 height 16
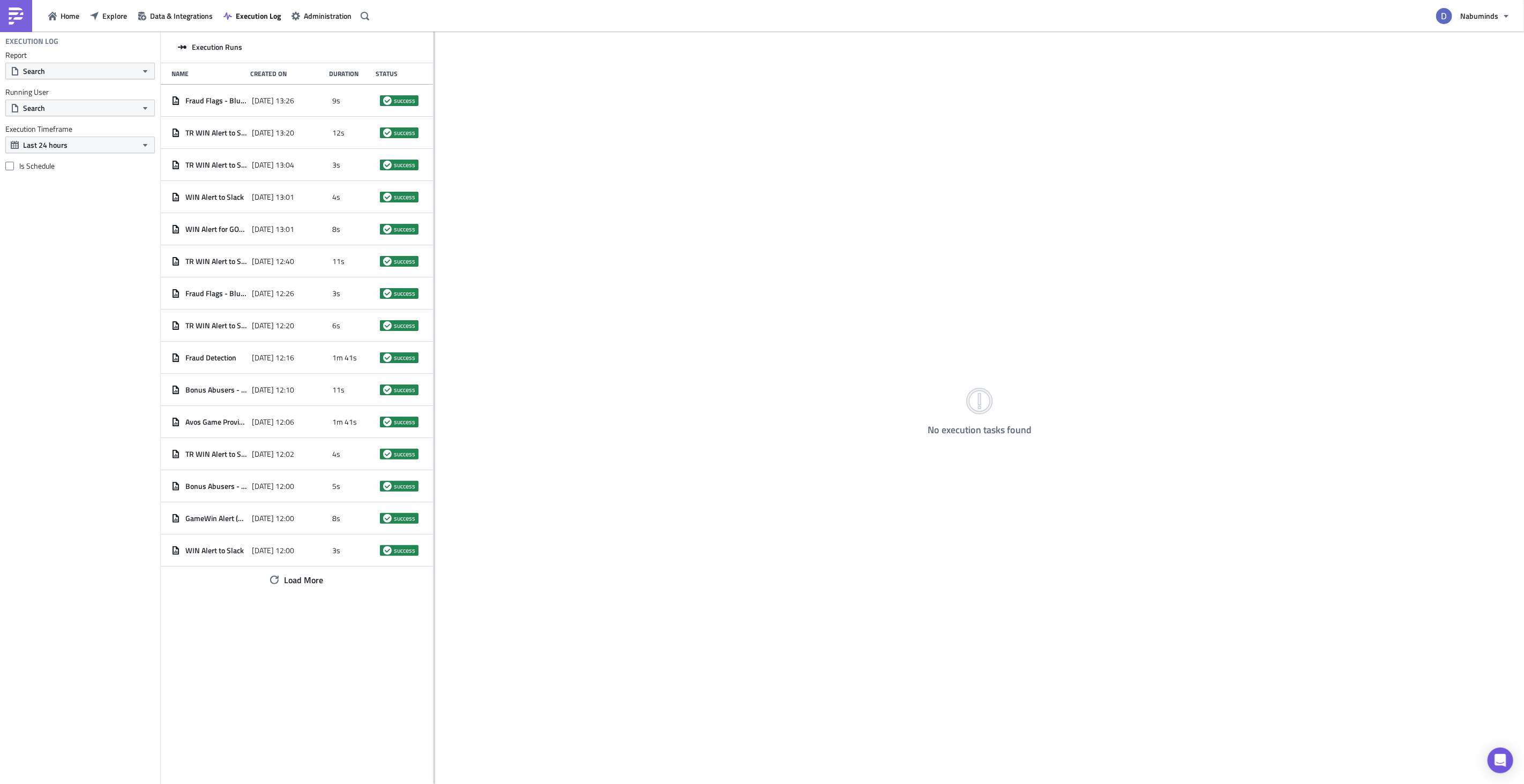
click at [681, 187] on div "No execution tasks found" at bounding box center [980, 408] width 1089 height 754
click at [112, 16] on span "Explore" at bounding box center [114, 16] width 25 height 11
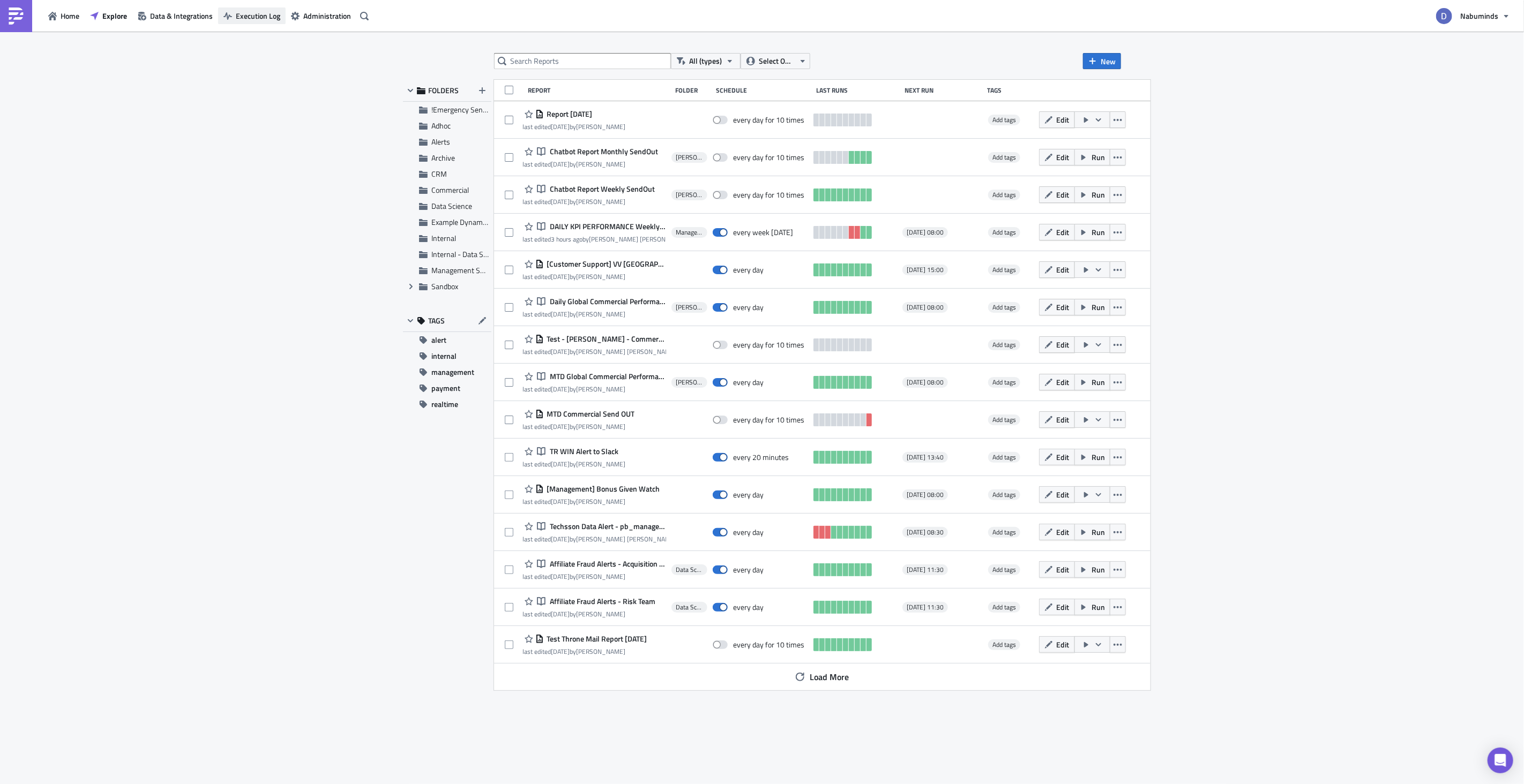
click at [236, 12] on span "Execution Log" at bounding box center [258, 16] width 45 height 11
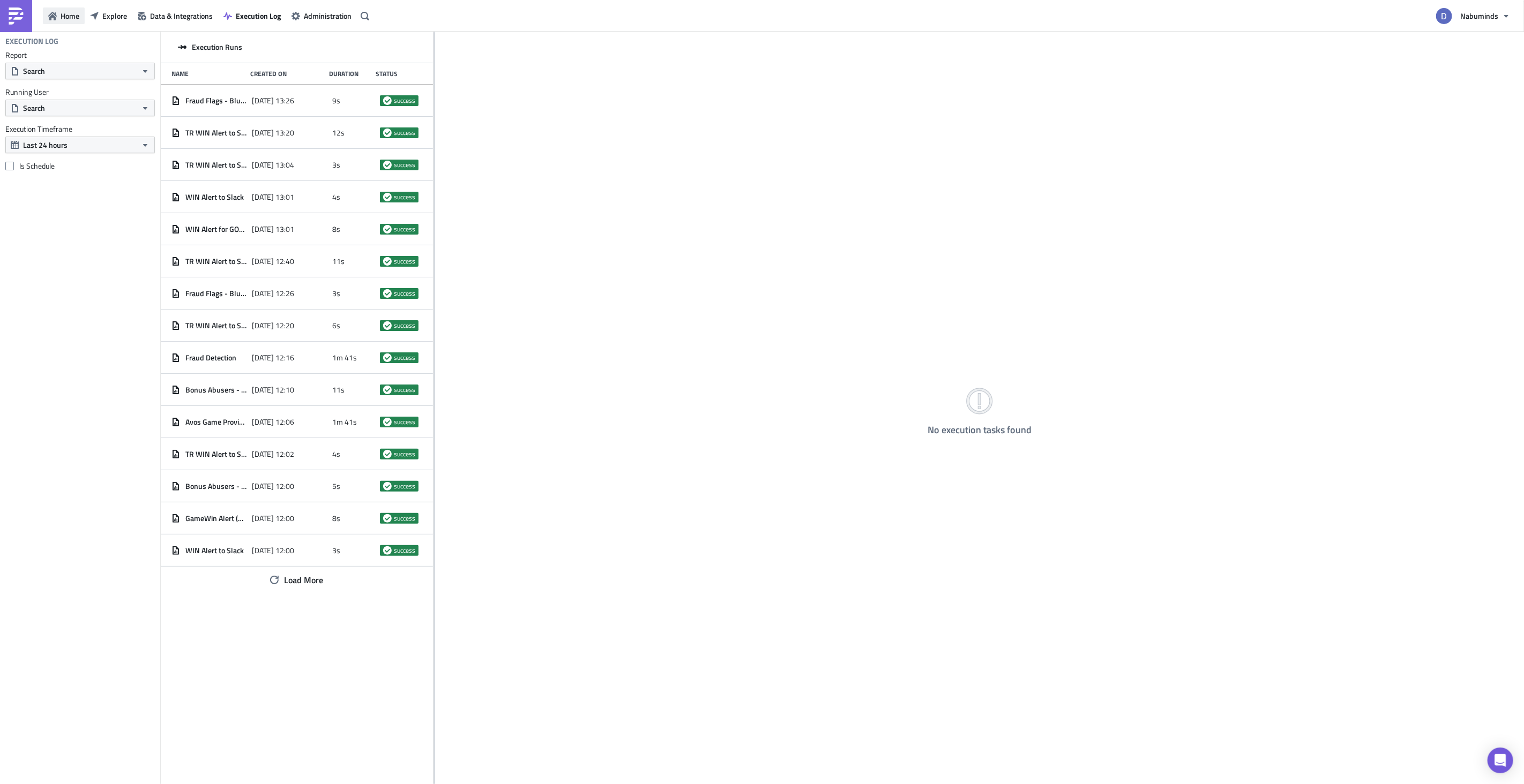
click at [69, 16] on span "Home" at bounding box center [69, 16] width 19 height 11
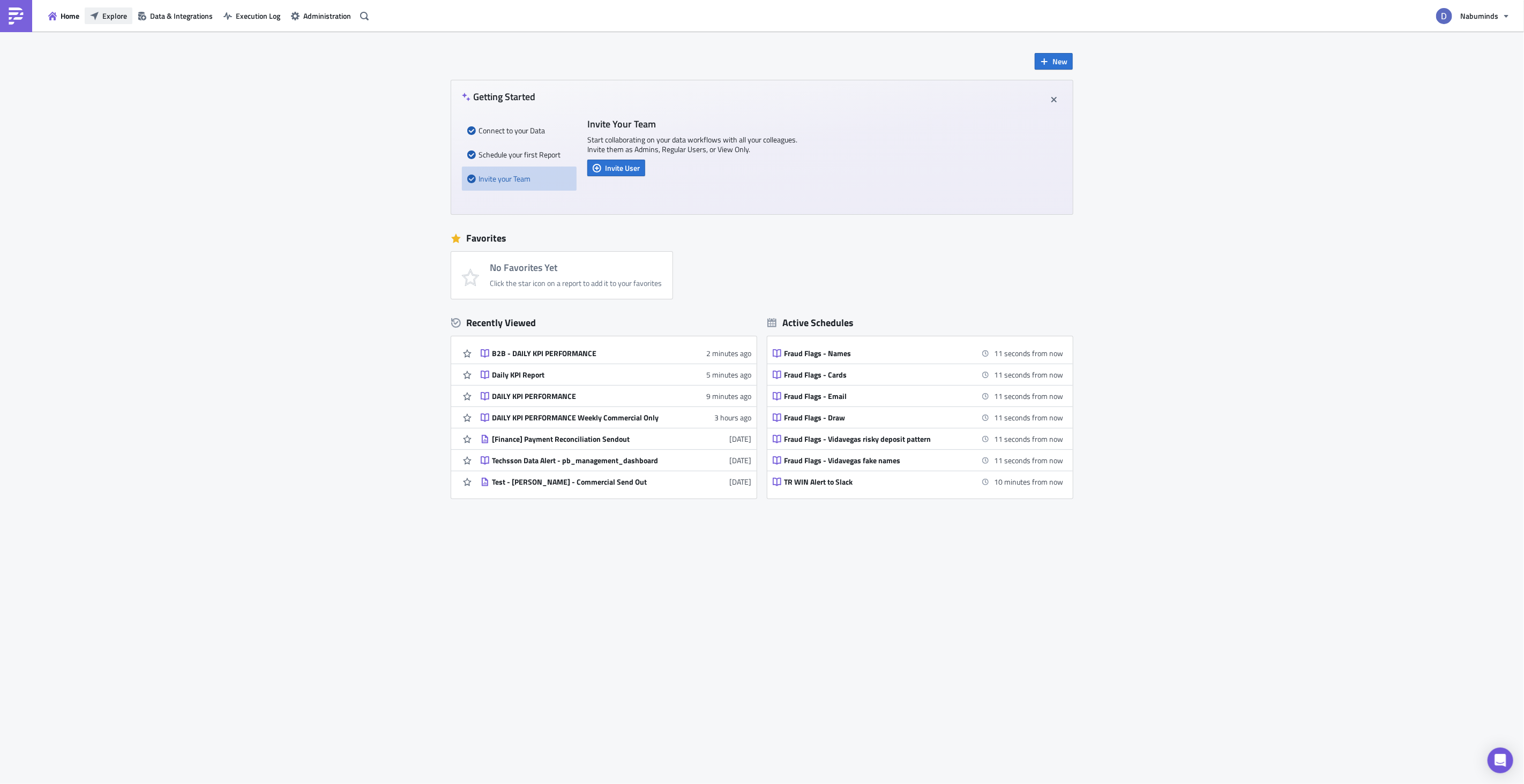
click at [101, 11] on button "Explore" at bounding box center [109, 16] width 48 height 16
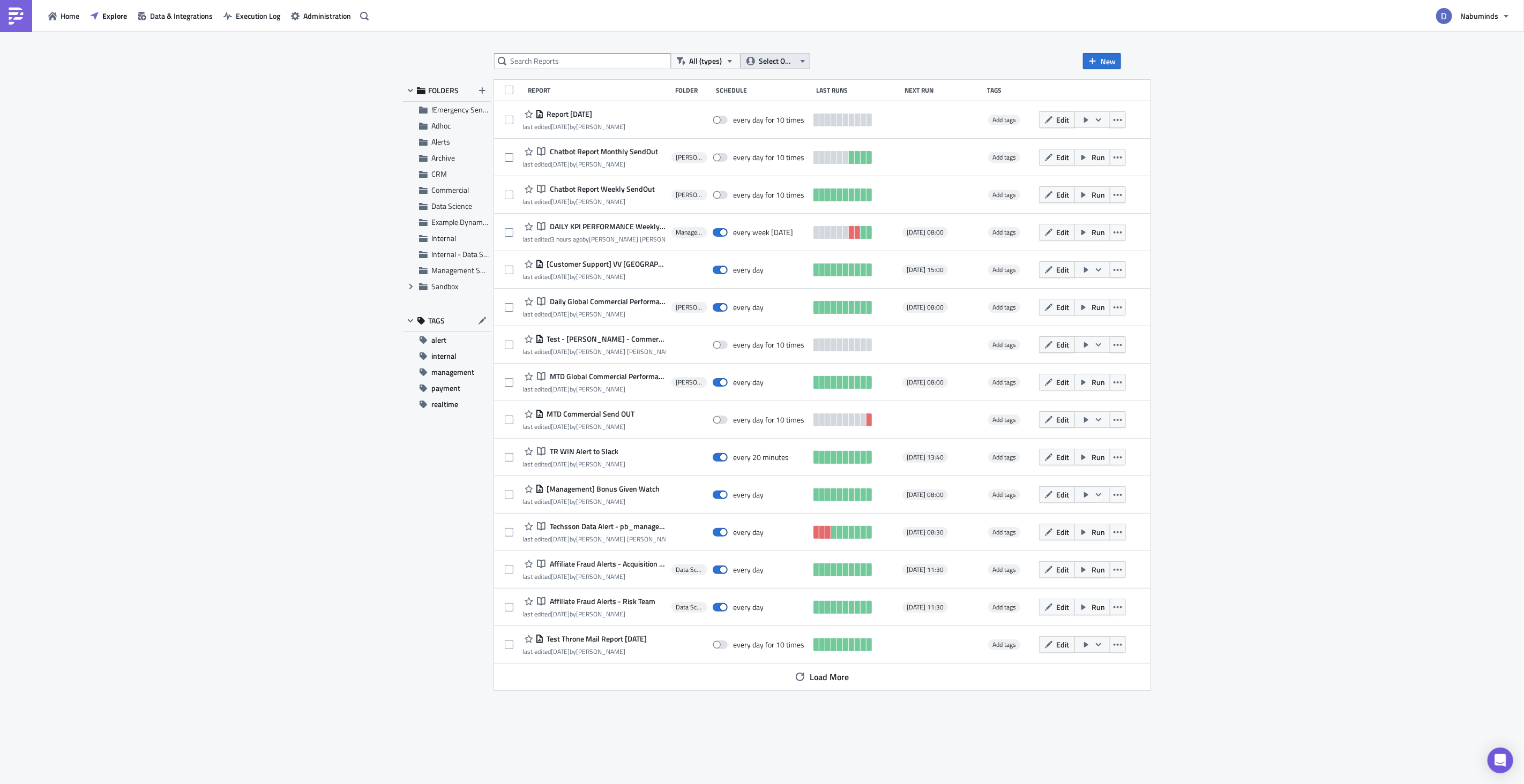
click at [784, 66] on span "Select Owner" at bounding box center [777, 61] width 36 height 12
click at [728, 60] on icon "button" at bounding box center [730, 61] width 9 height 9
click at [722, 108] on div "Notebook" at bounding box center [731, 112] width 83 height 10
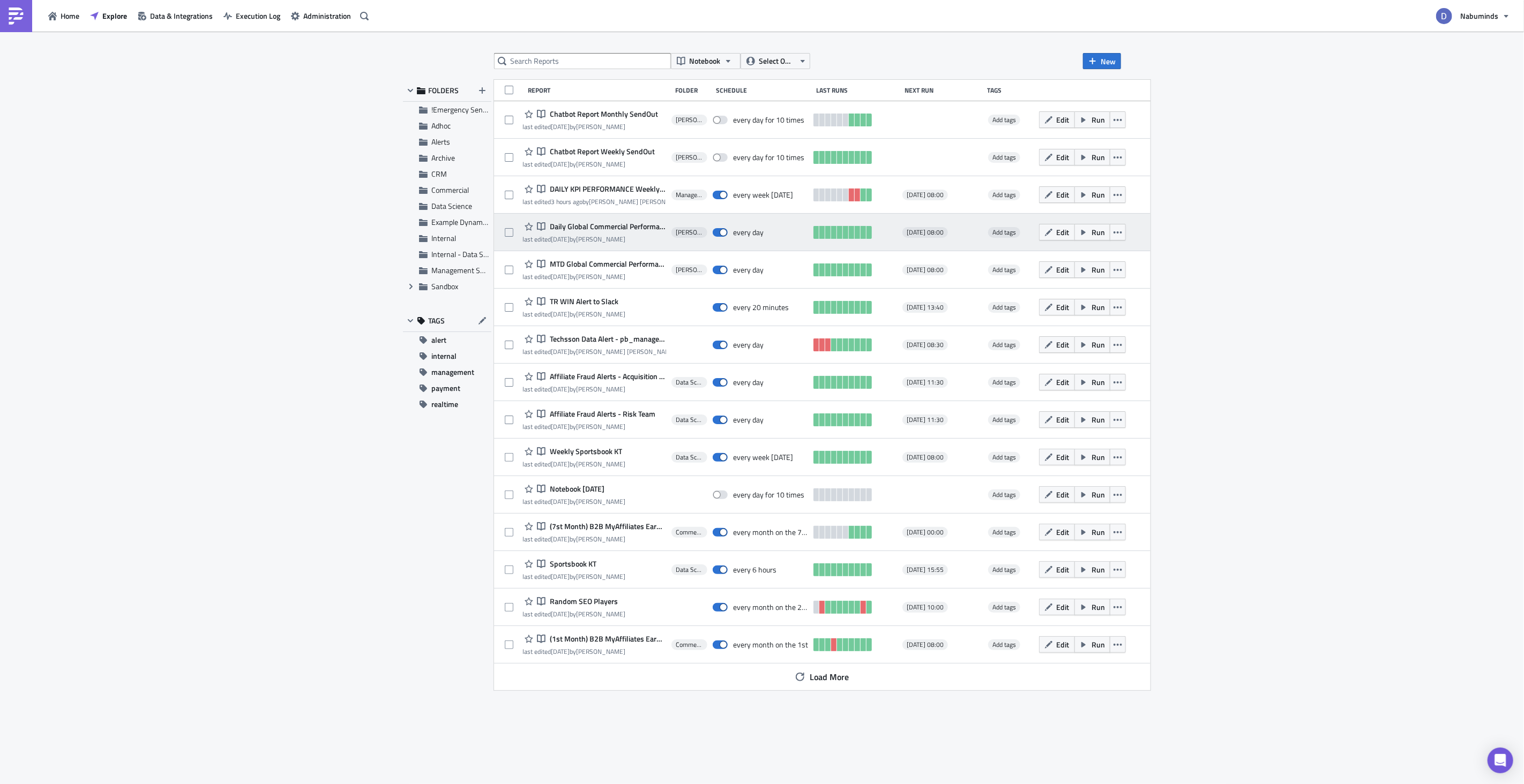
click at [596, 230] on span "Daily Global Commercial Performance Send Out" at bounding box center [607, 226] width 119 height 10
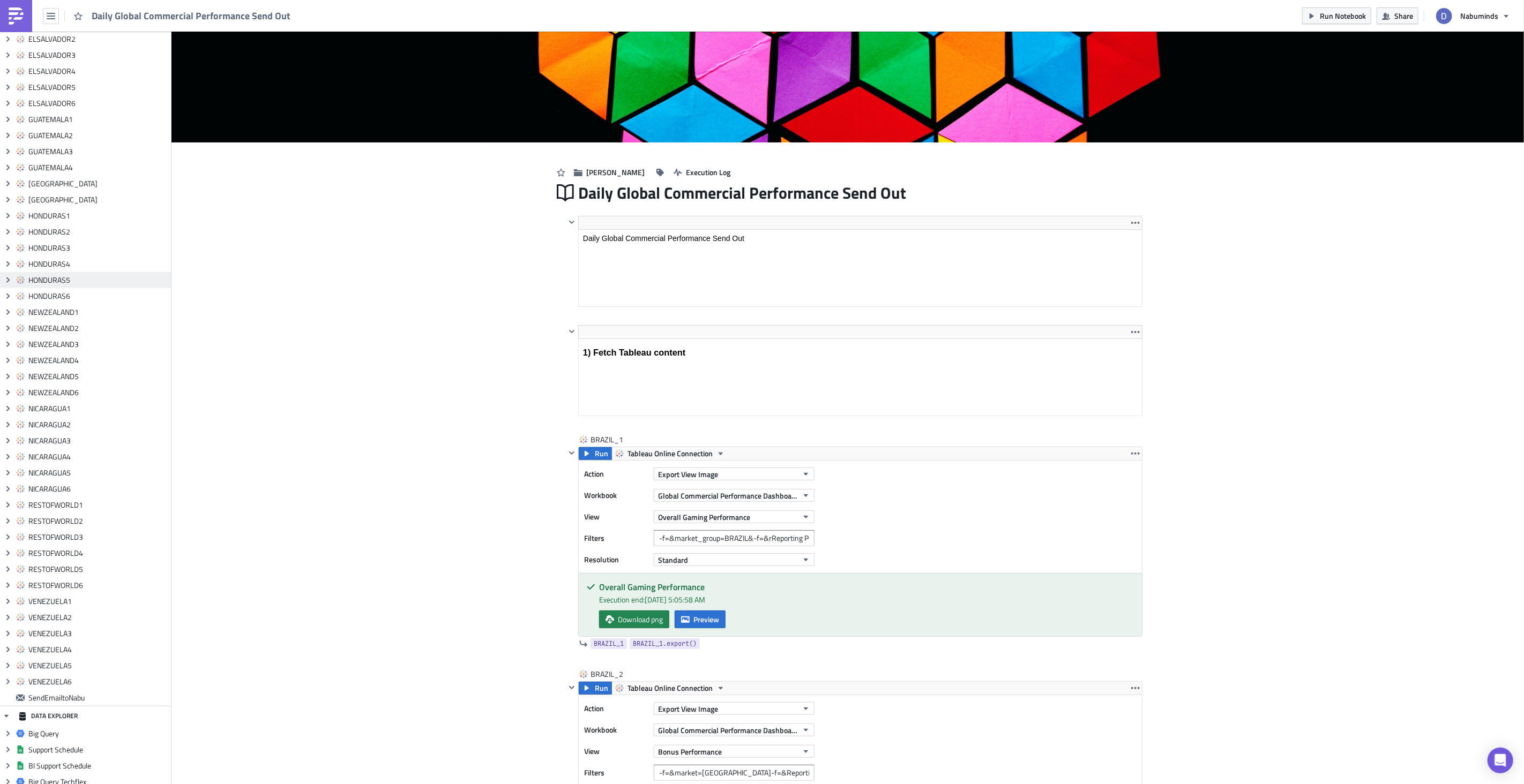
scroll to position [590, 0]
click at [26, 627] on div "SendEmailtoNabu" at bounding box center [85, 628] width 171 height 16
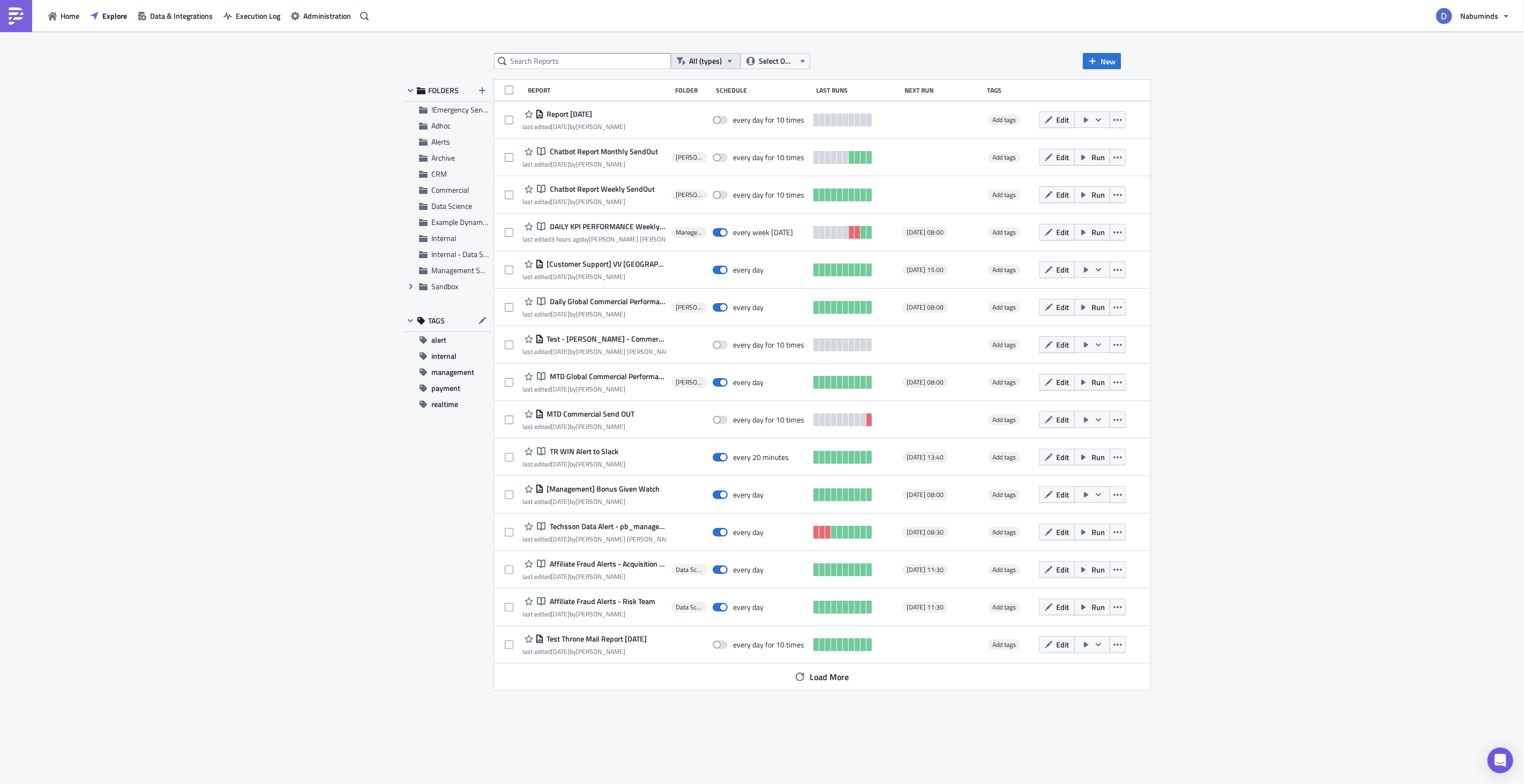
click at [699, 65] on span "All (types)" at bounding box center [705, 61] width 33 height 12
click at [708, 99] on div "Report" at bounding box center [731, 96] width 83 height 10
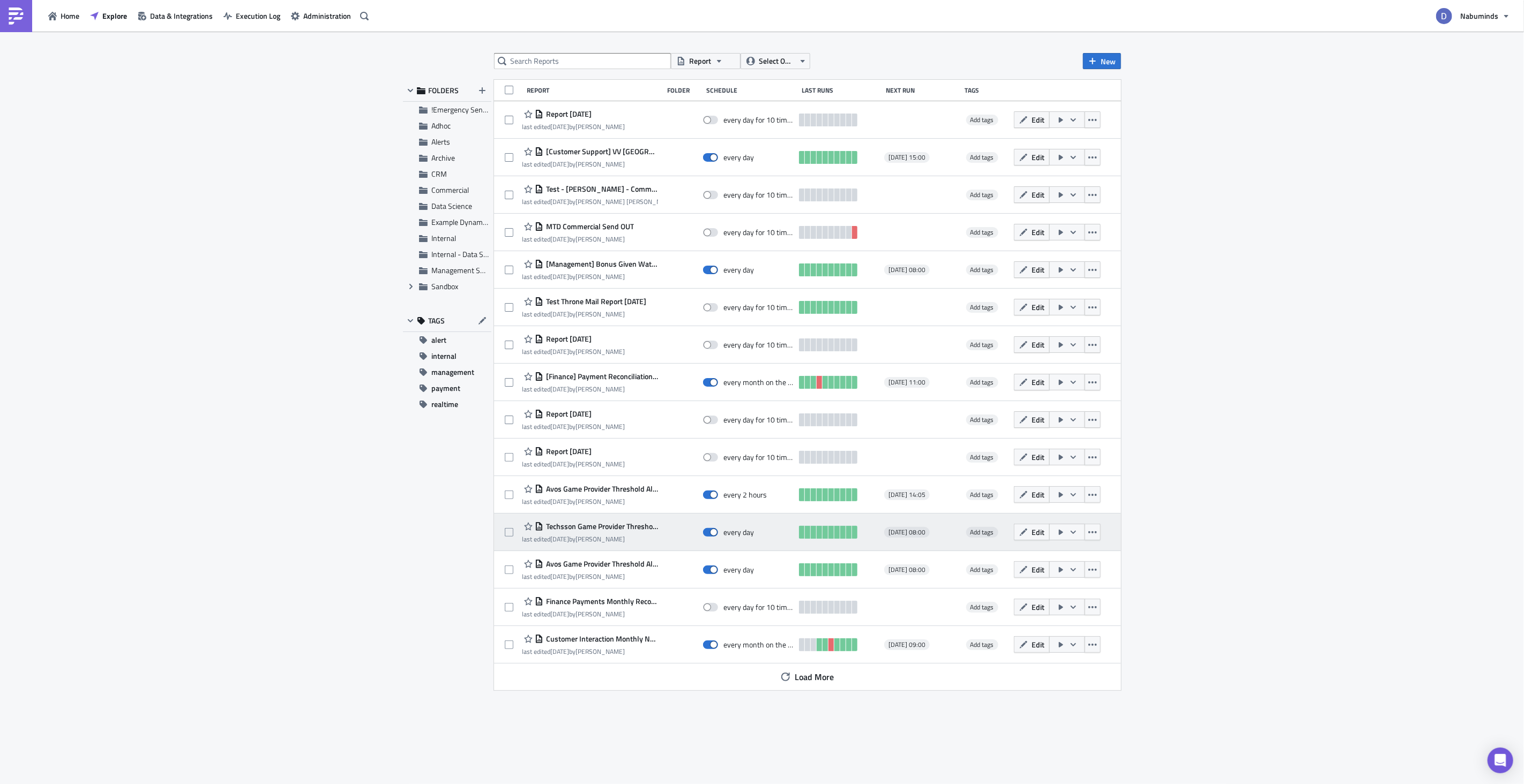
drag, startPoint x: 634, startPoint y: 488, endPoint x: 625, endPoint y: 538, distance: 50.8
click at [627, 536] on div "Report [DATE] last edited [DATE] by [PERSON_NAME] every day for 10 times Add ta…" at bounding box center [807, 395] width 627 height 589
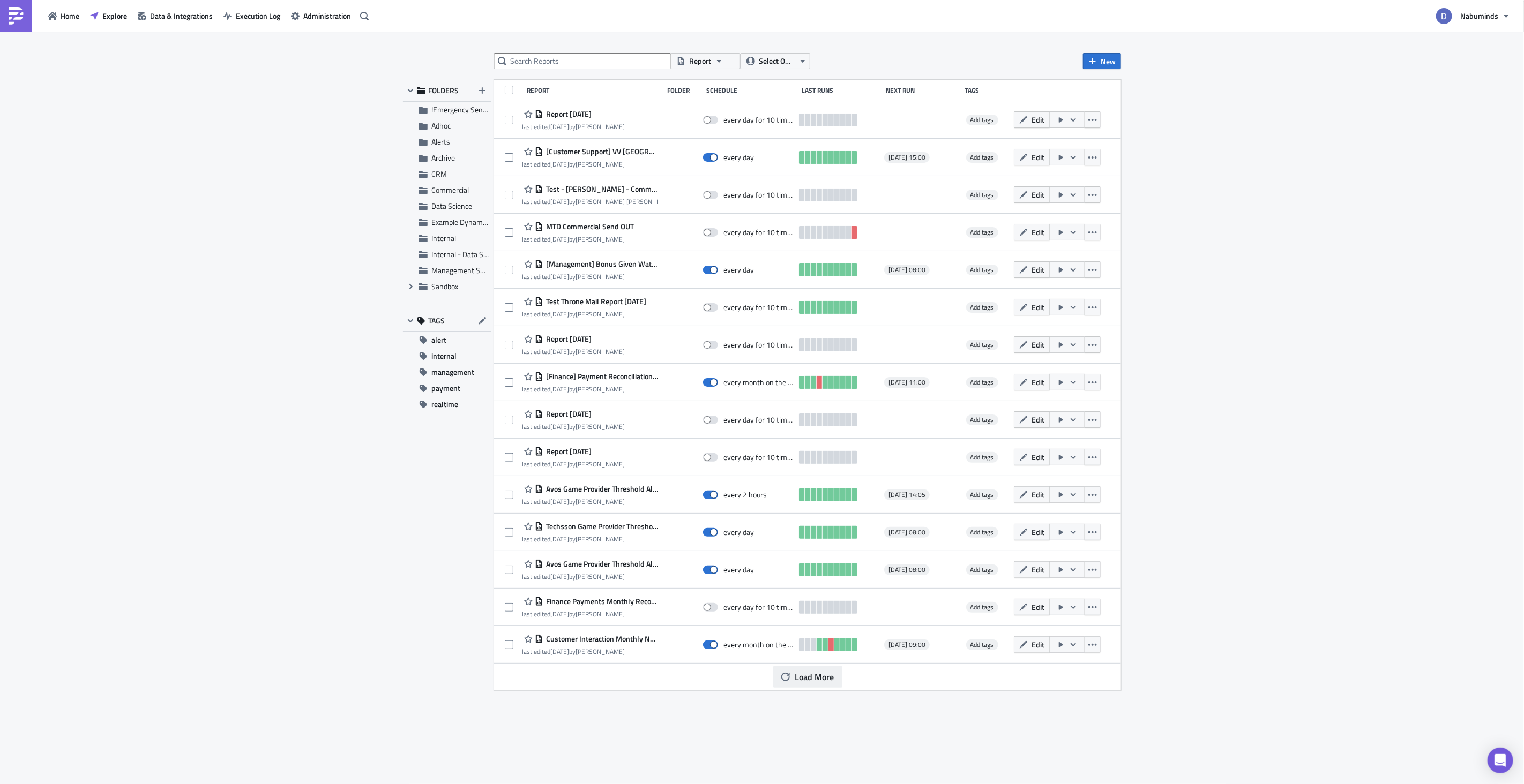
click at [809, 678] on span "Load More" at bounding box center [815, 677] width 39 height 13
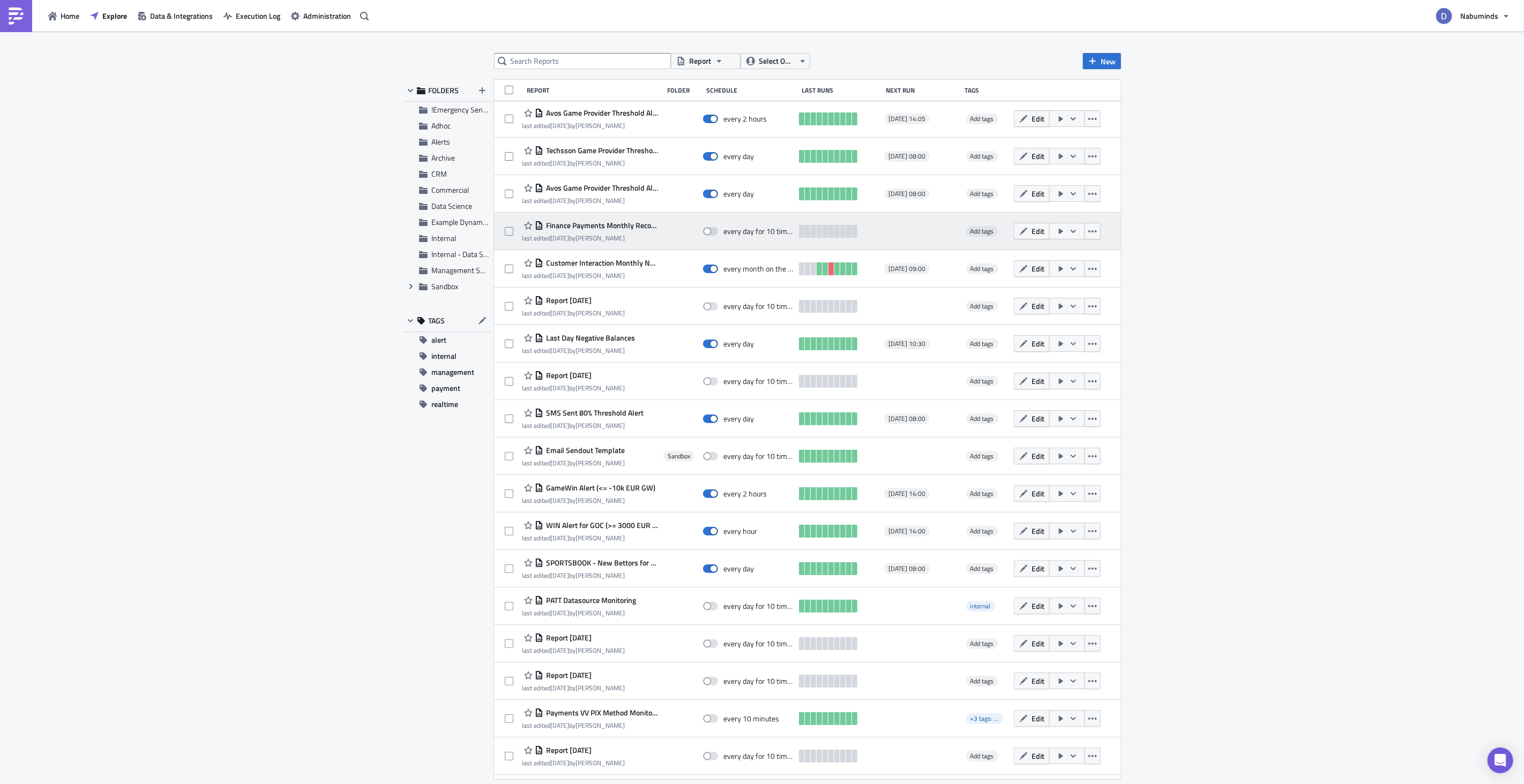
scroll to position [363, 0]
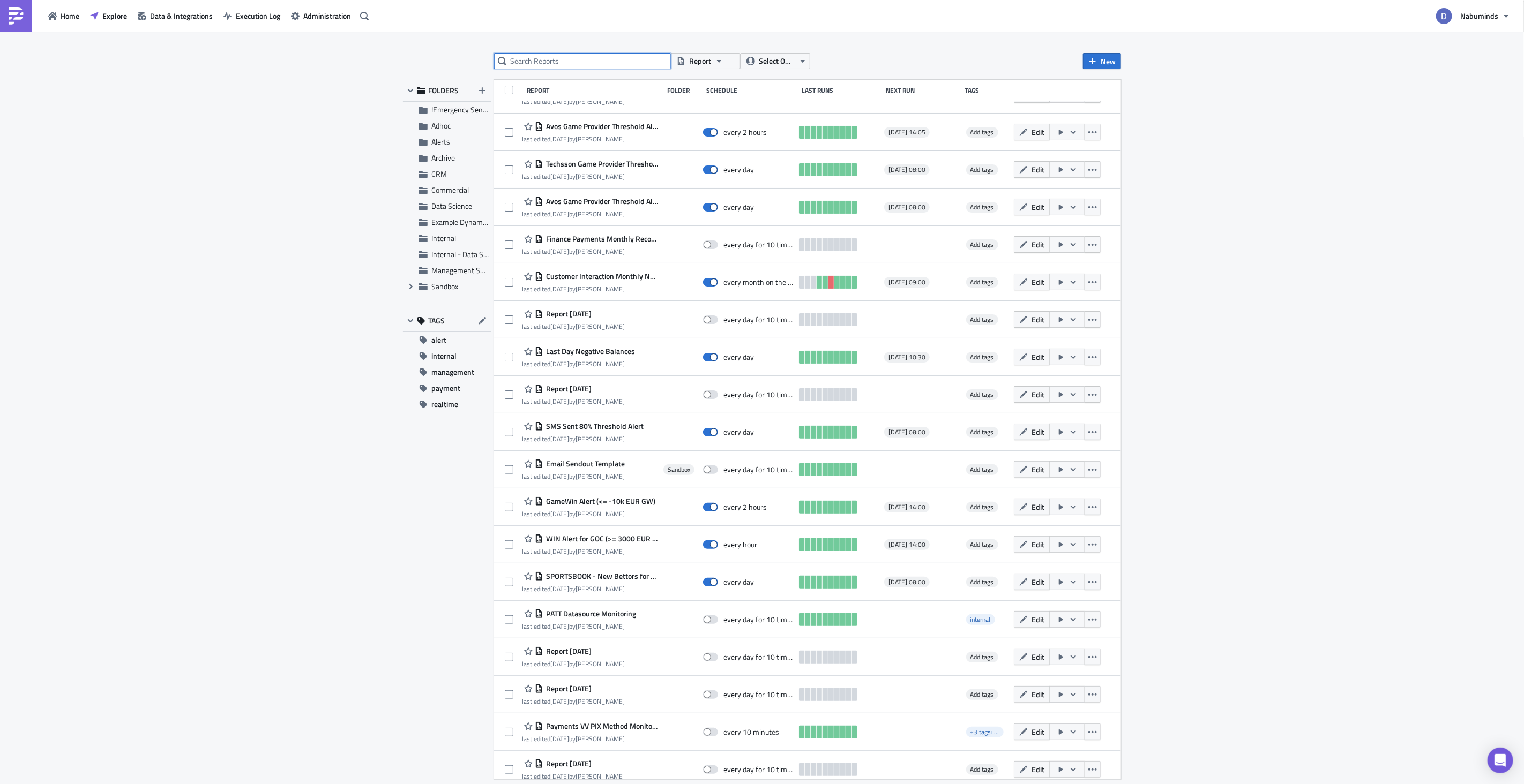
click at [606, 62] on input "text" at bounding box center [582, 61] width 177 height 16
type input "uds"
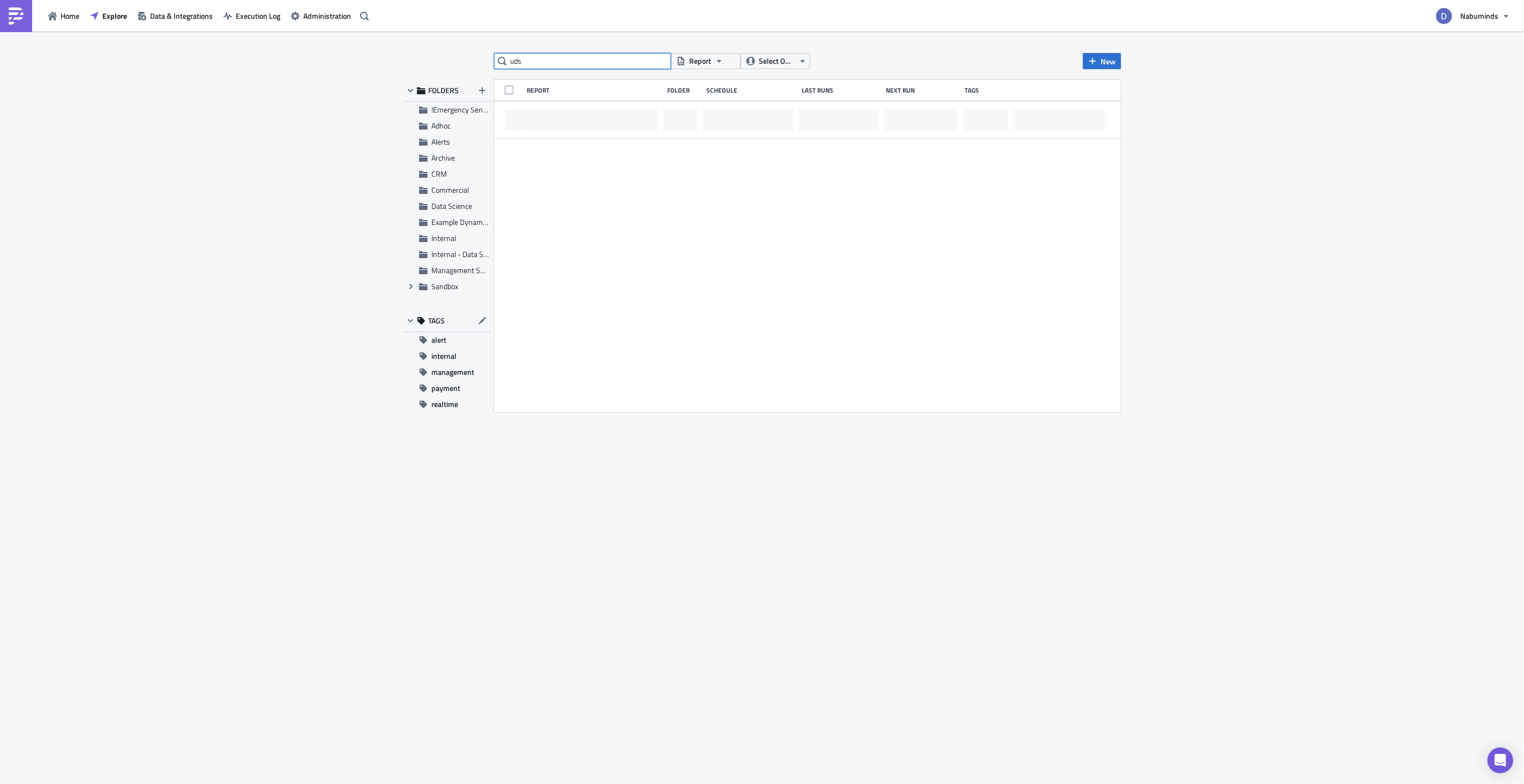
scroll to position [0, 0]
click at [708, 55] on span "Report" at bounding box center [699, 61] width 22 height 12
click at [713, 78] on div "All (types)" at bounding box center [731, 80] width 83 height 10
click at [710, 62] on span "All (types)" at bounding box center [705, 61] width 33 height 12
click at [635, 60] on input "uds" at bounding box center [582, 61] width 177 height 16
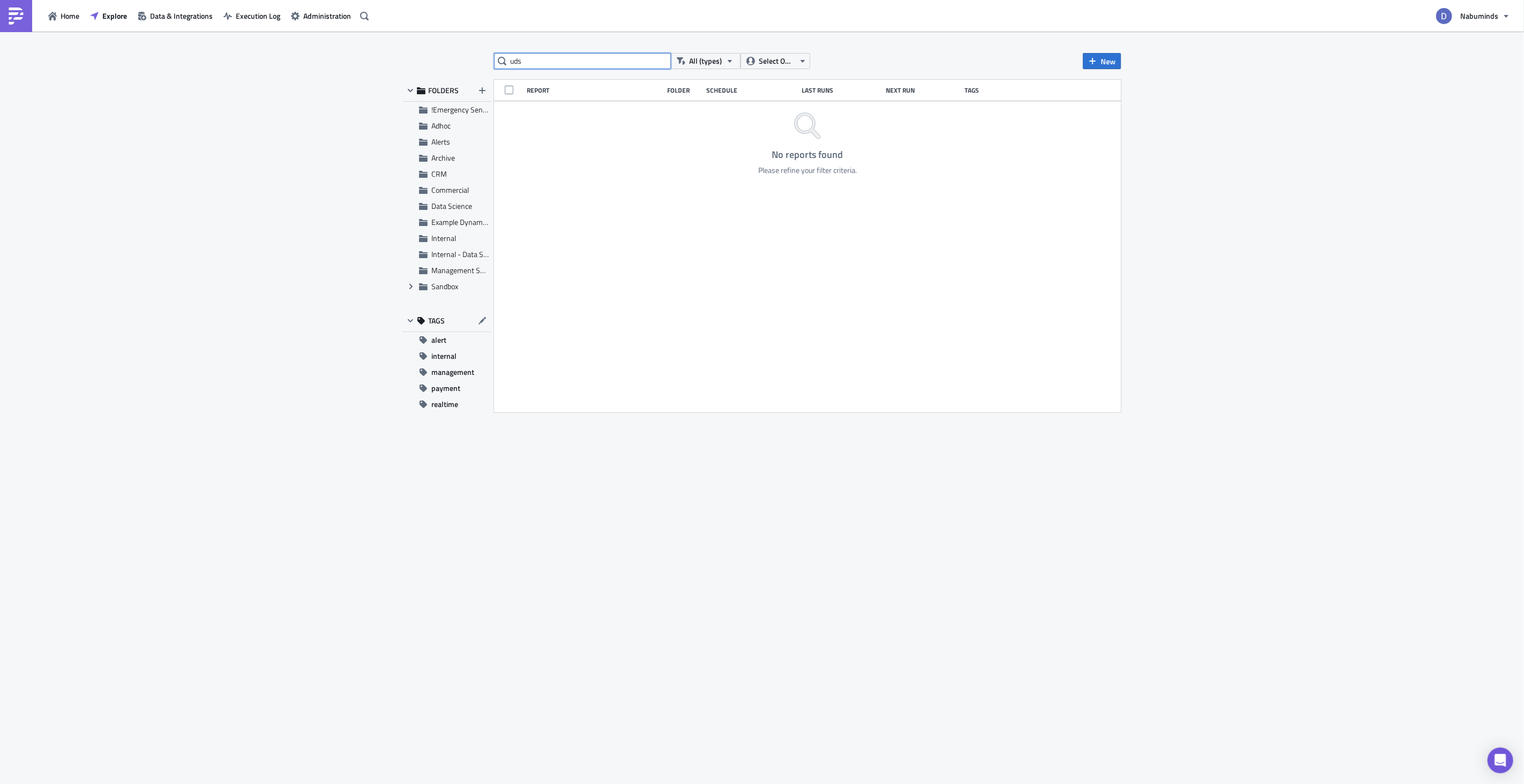
drag, startPoint x: 641, startPoint y: 60, endPoint x: 458, endPoint y: 53, distance: 183.1
click at [458, 53] on div "uds All (types) Select Owner New FOLDERS !Emergency Sendouts Adhoc Alerts Archi…" at bounding box center [762, 408] width 728 height 711
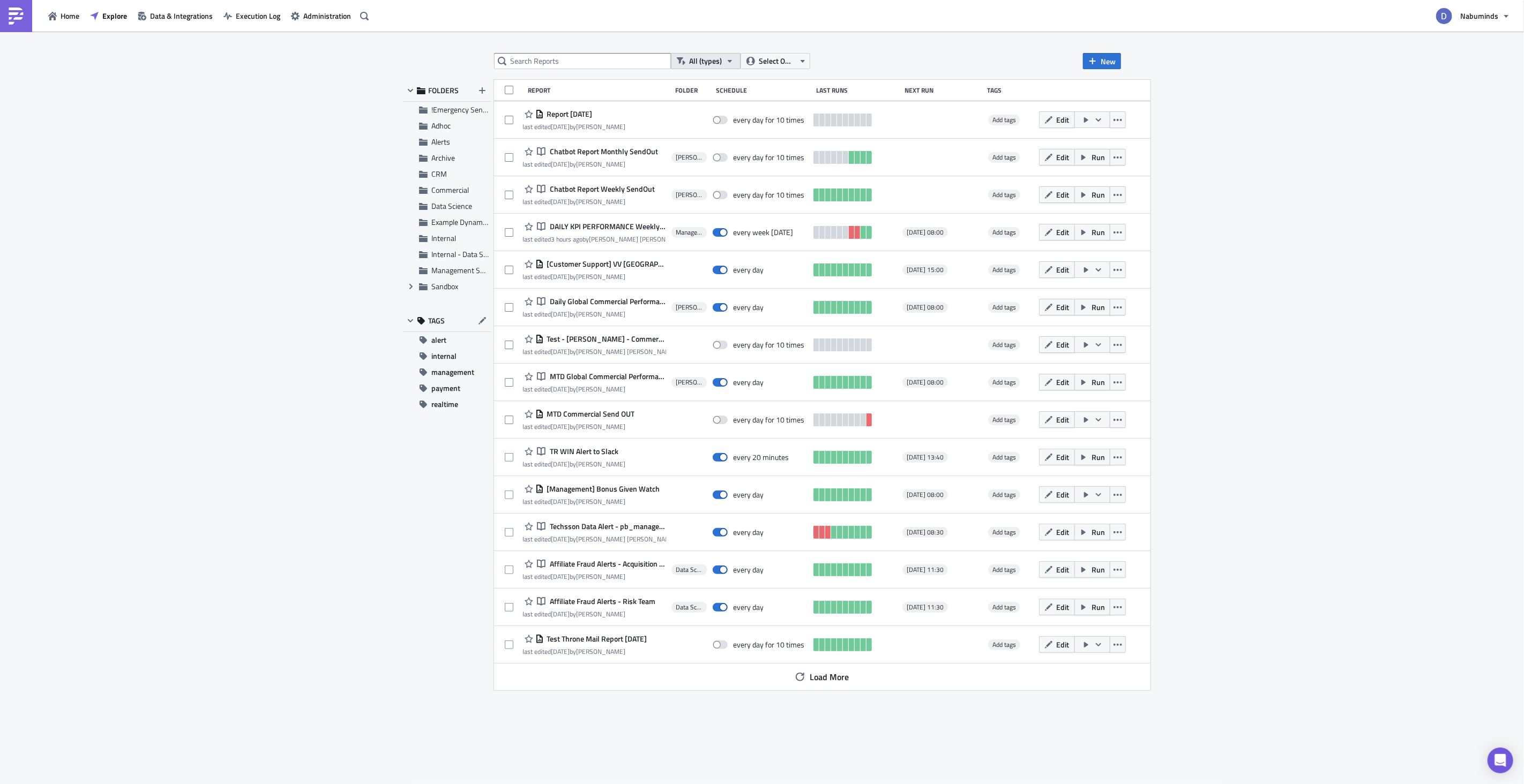
click at [709, 68] on button "All (types)" at bounding box center [706, 61] width 70 height 16
click at [732, 109] on div "Notebook" at bounding box center [731, 112] width 83 height 10
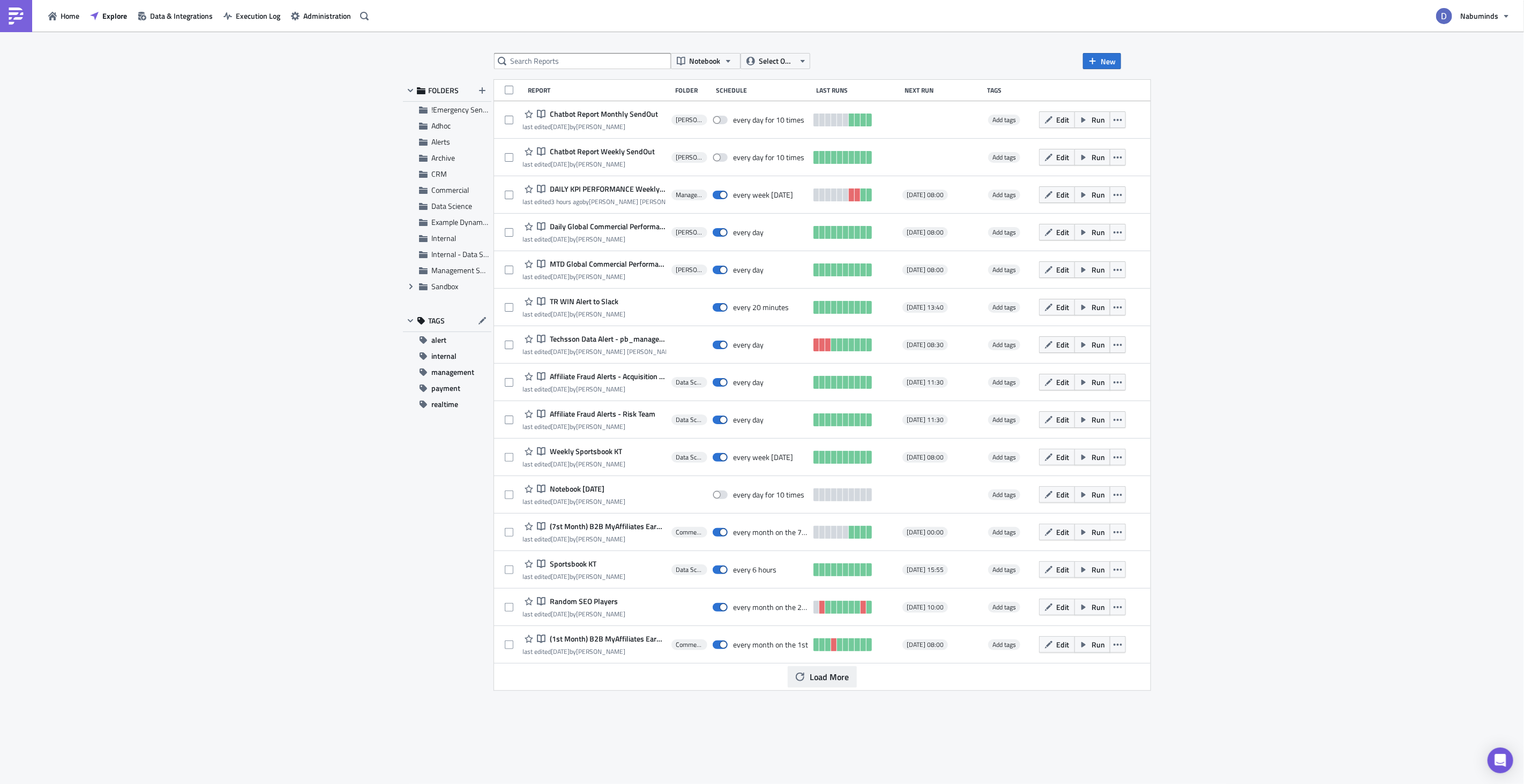
click at [836, 680] on span "Load More" at bounding box center [829, 677] width 39 height 13
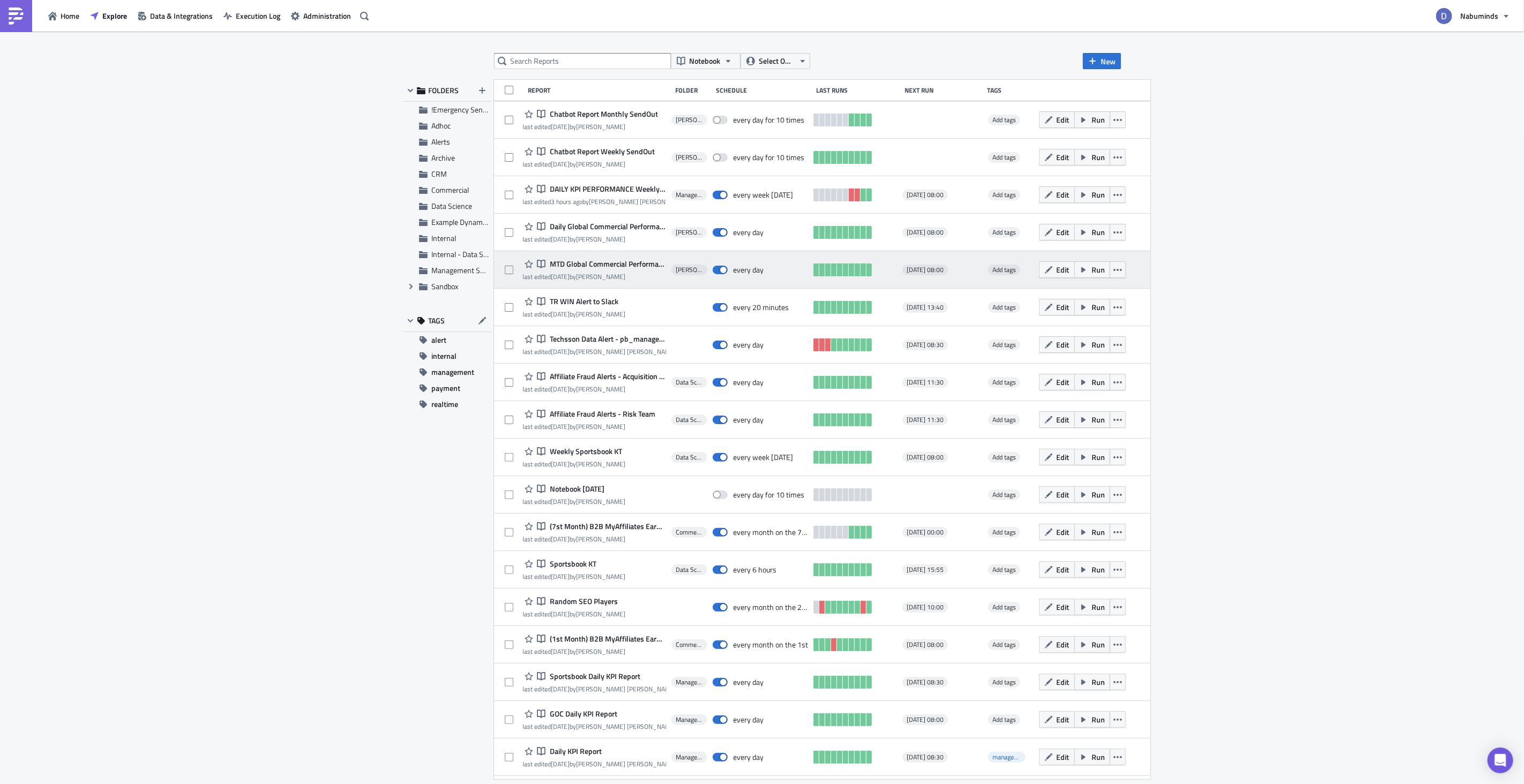
click at [639, 276] on div "last edited [DATE] by [PERSON_NAME]" at bounding box center [594, 276] width 144 height 8
click at [626, 263] on span "MTD Global Commercial Performance Send Out" at bounding box center [607, 264] width 119 height 10
click at [626, 263] on div "Notebook Select Owner New FOLDERS !Emergency Sendouts Adhoc Alerts Archive CRM …" at bounding box center [762, 408] width 1524 height 754
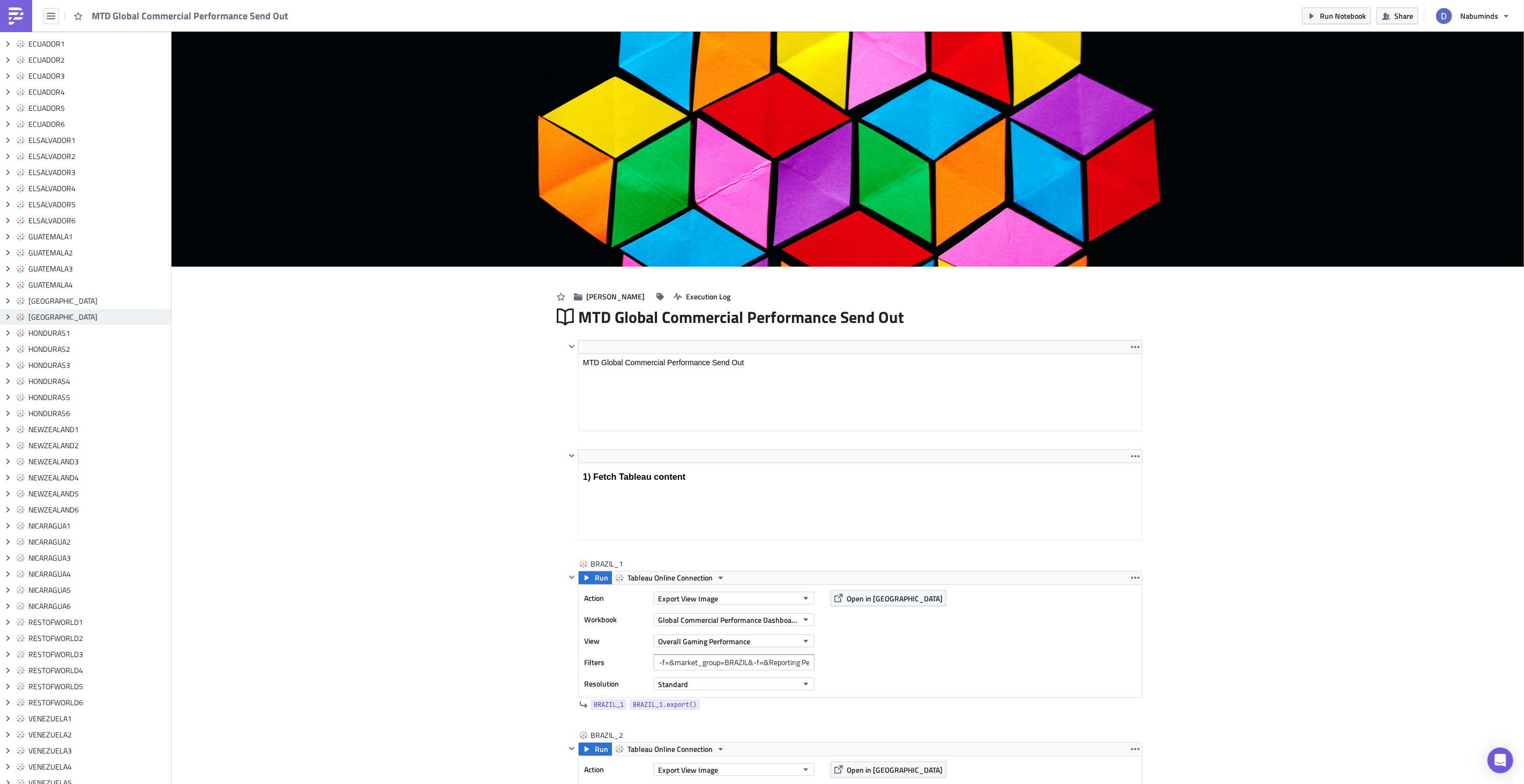
scroll to position [590, 0]
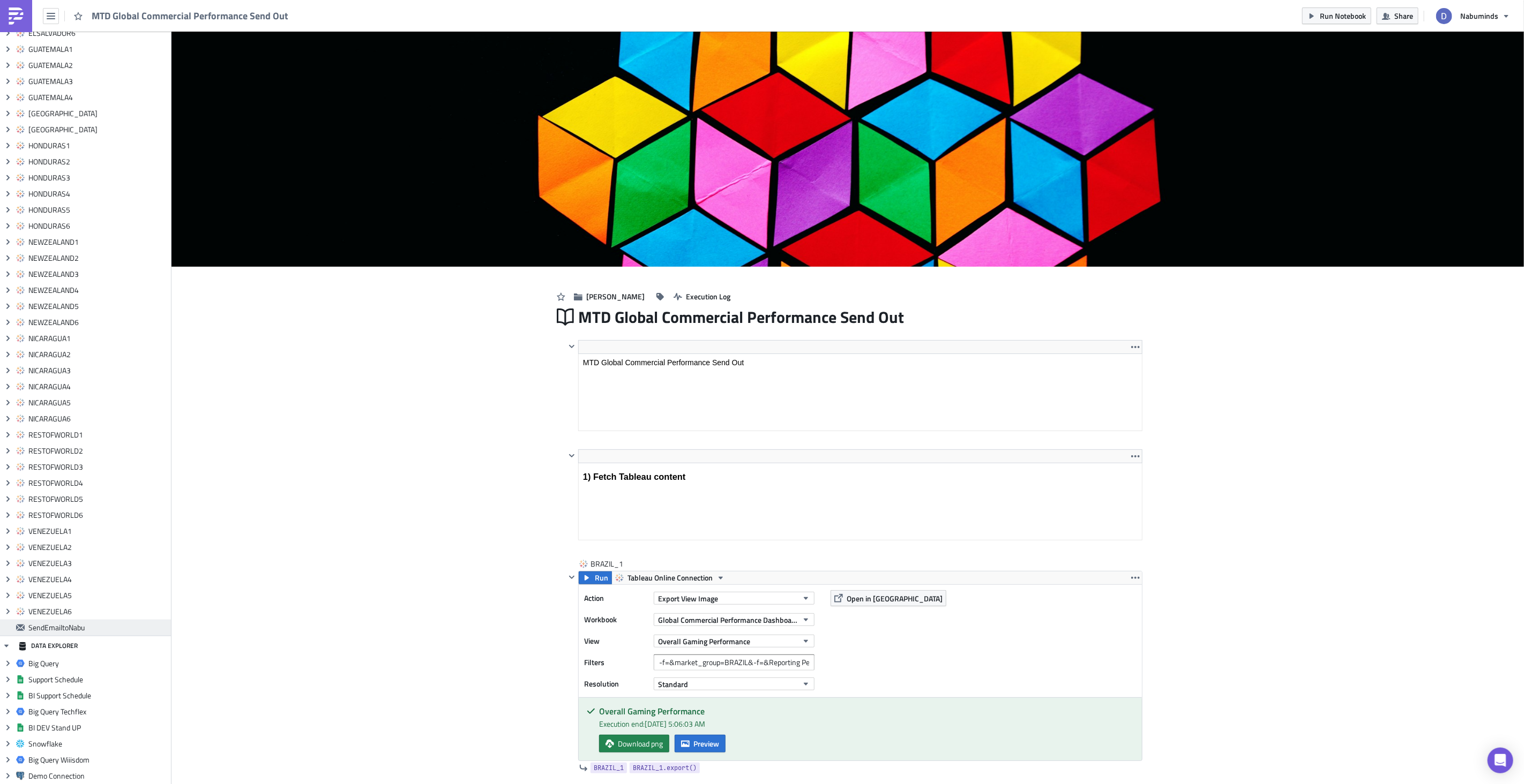
click at [85, 625] on span "SendEmailtoNabu" at bounding box center [98, 628] width 140 height 10
click at [51, 628] on span "SendEmailtoNabu" at bounding box center [98, 628] width 140 height 10
click at [51, 629] on span "SendEmailtoNabu" at bounding box center [98, 628] width 140 height 10
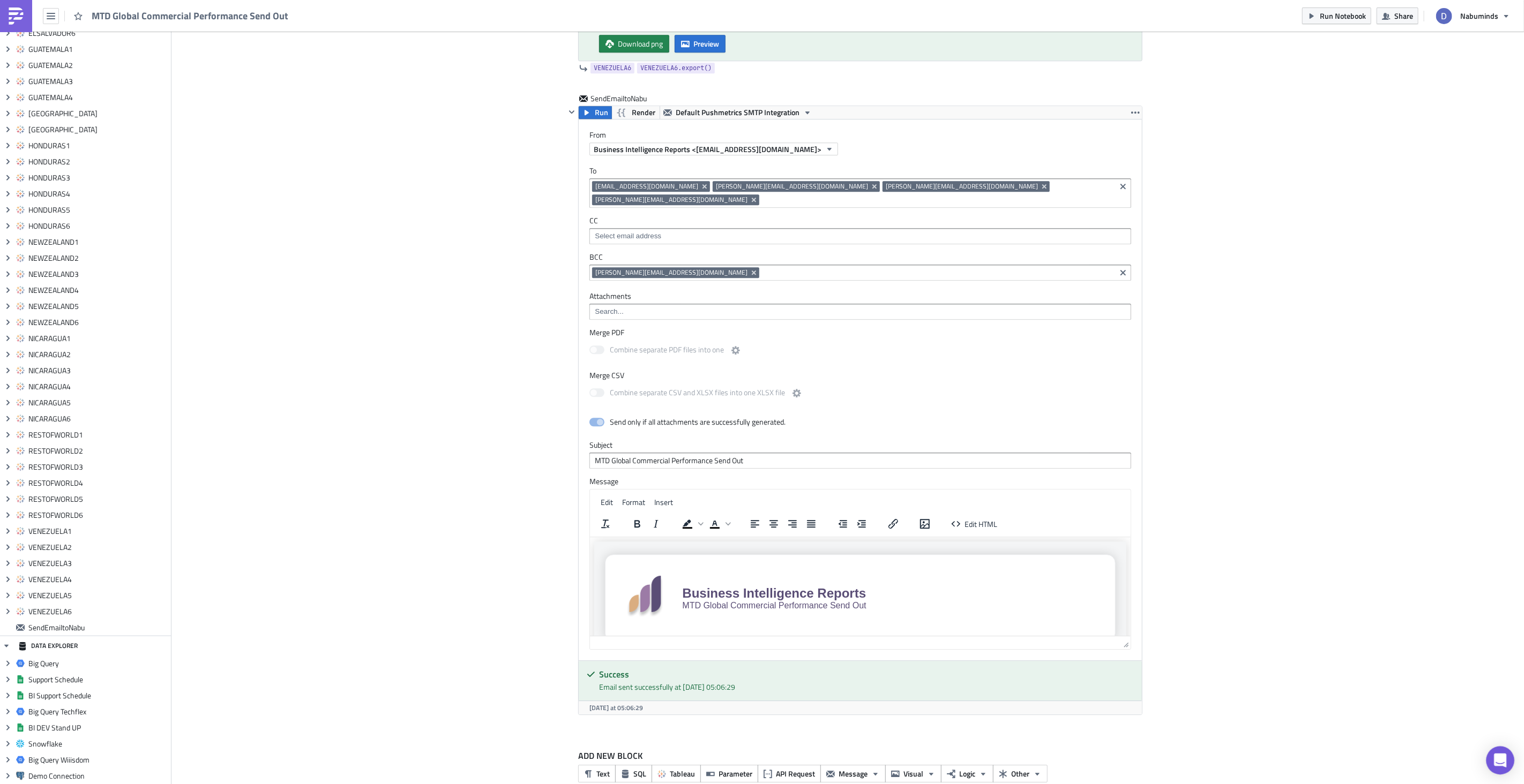
scroll to position [15973, 0]
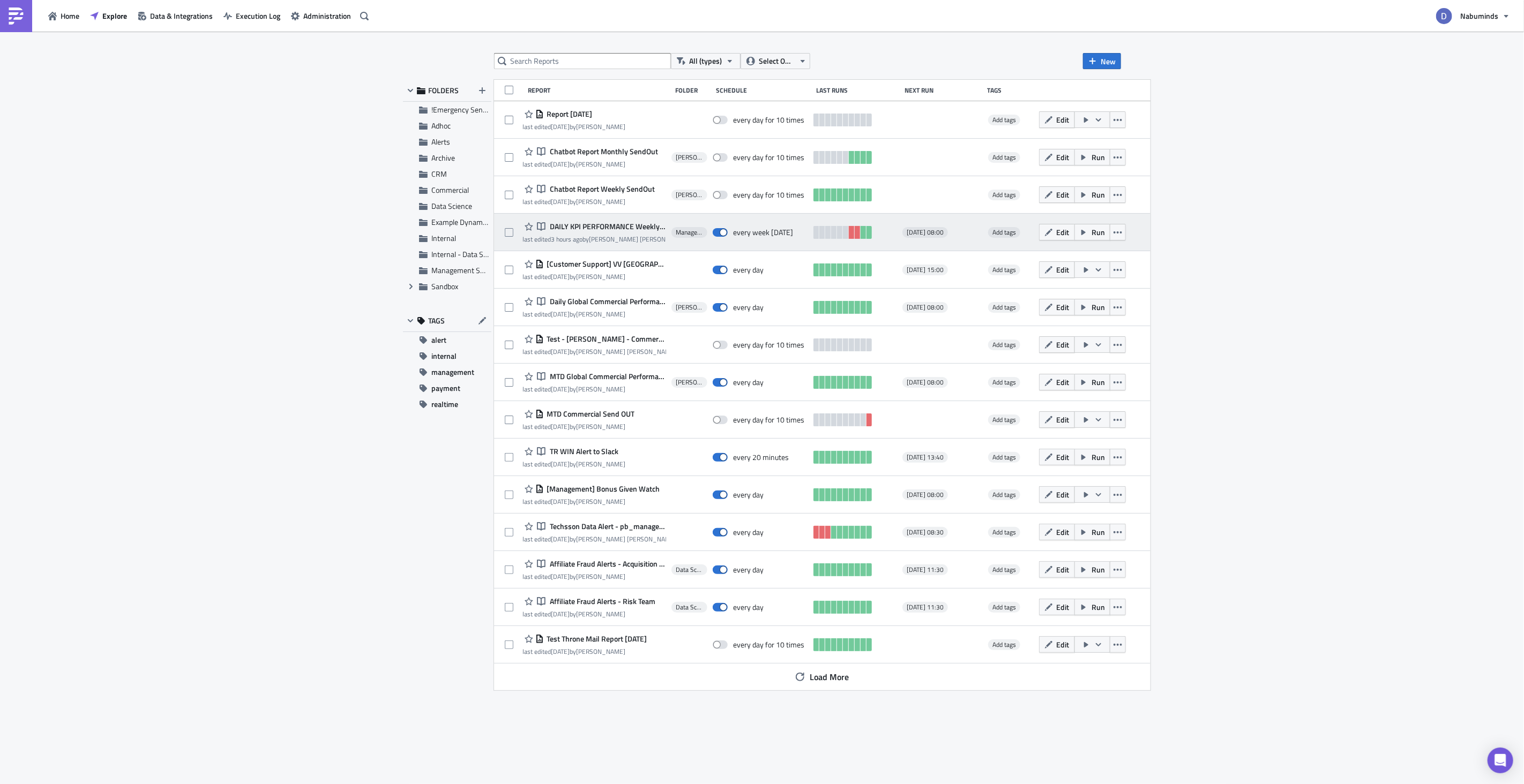
click at [609, 225] on span "DAILY KPI PERFORMANCE Weekly Commercial Only" at bounding box center [607, 226] width 119 height 10
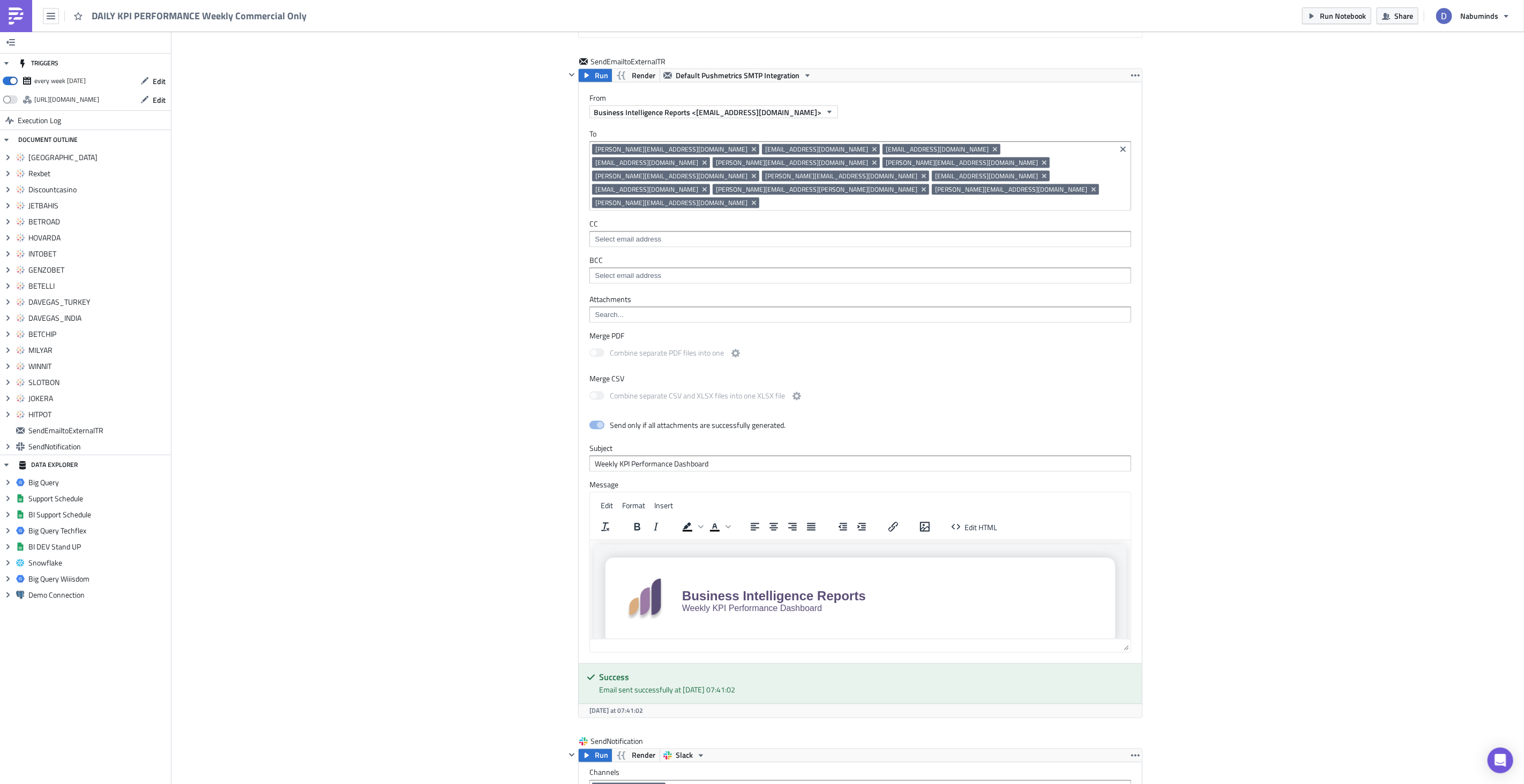
scroll to position [4594, 0]
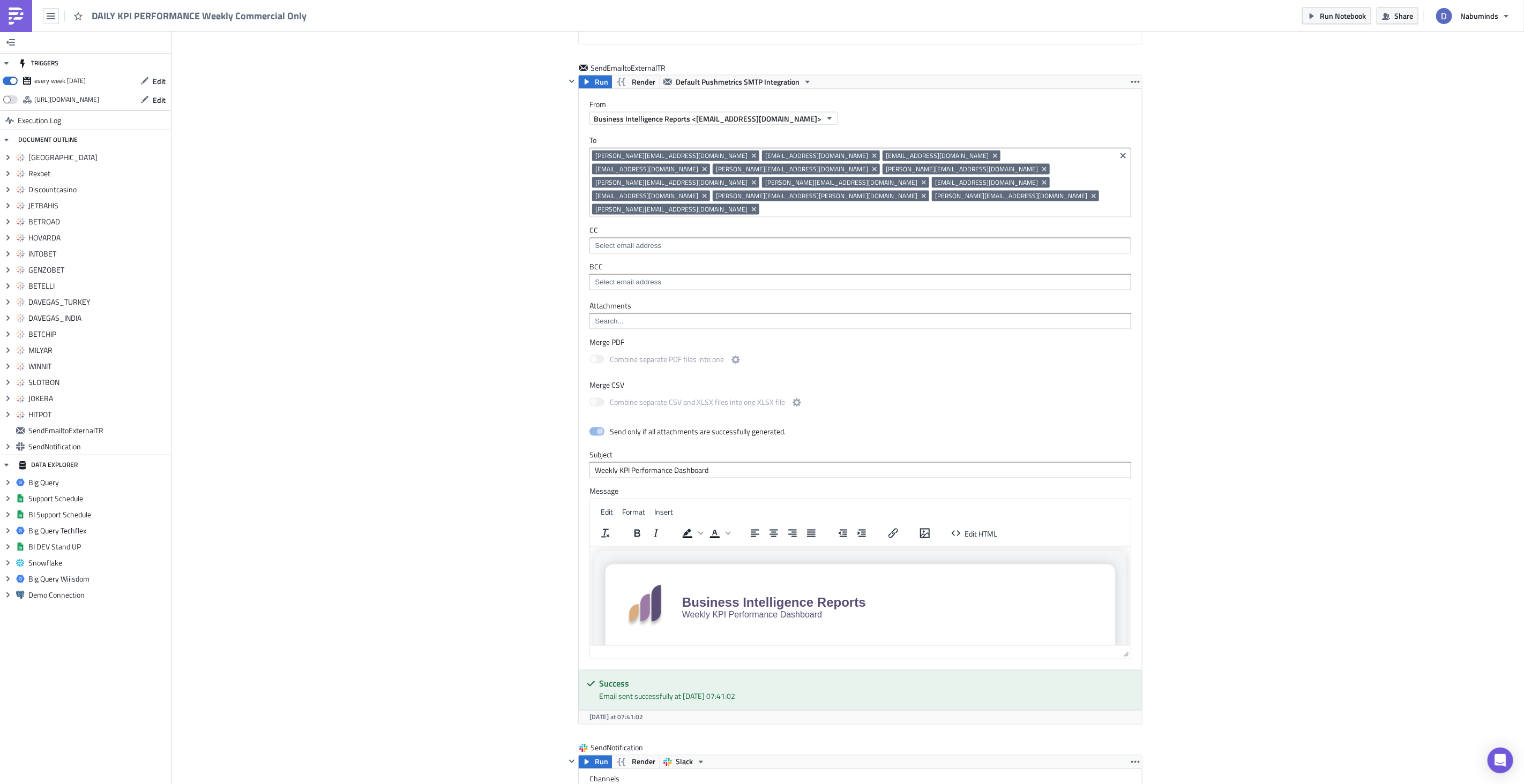
click at [31, 19] on link at bounding box center [16, 16] width 32 height 32
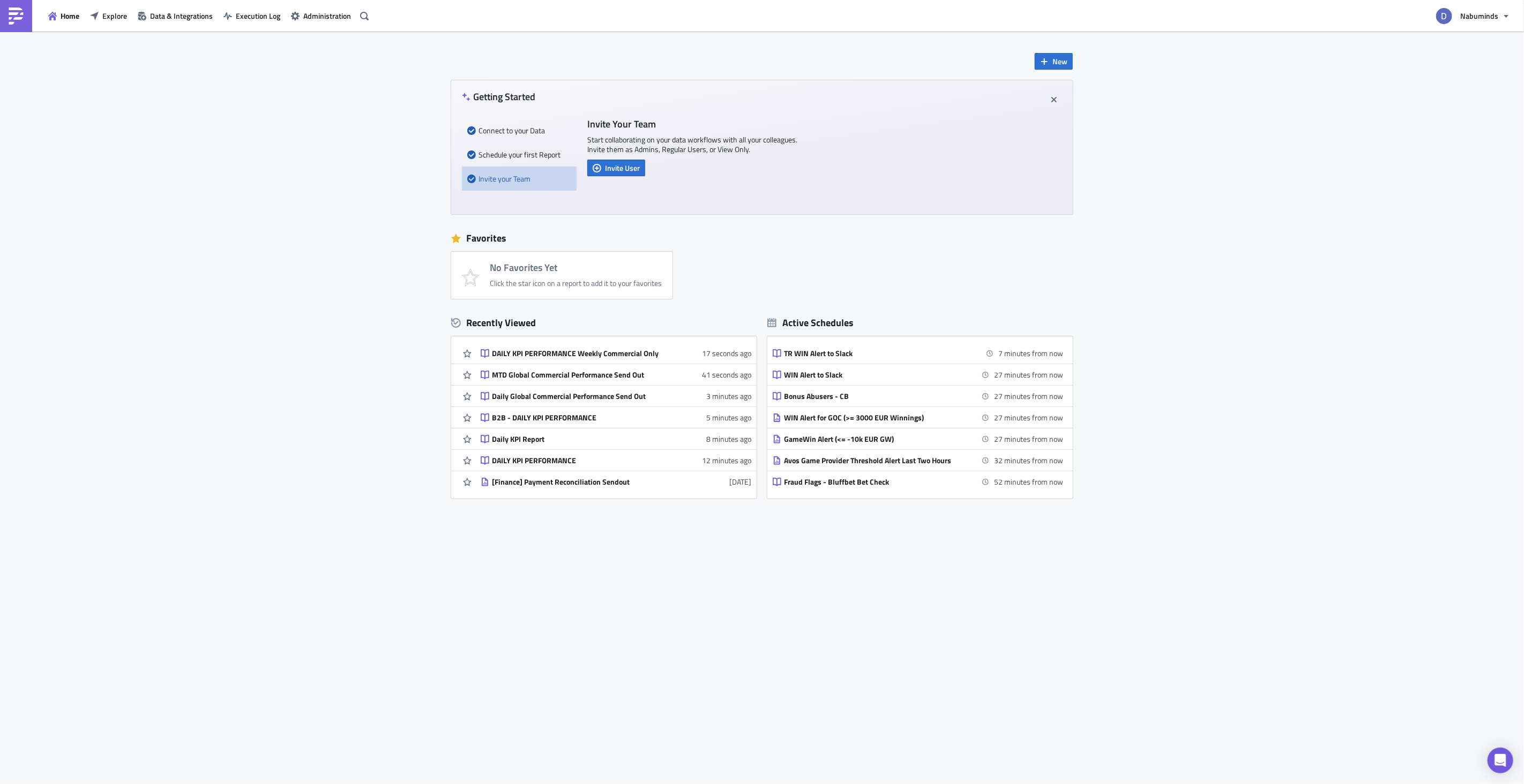
click at [594, 430] on link "Daily KPI Report 8 minutes ago" at bounding box center [615, 439] width 270 height 21
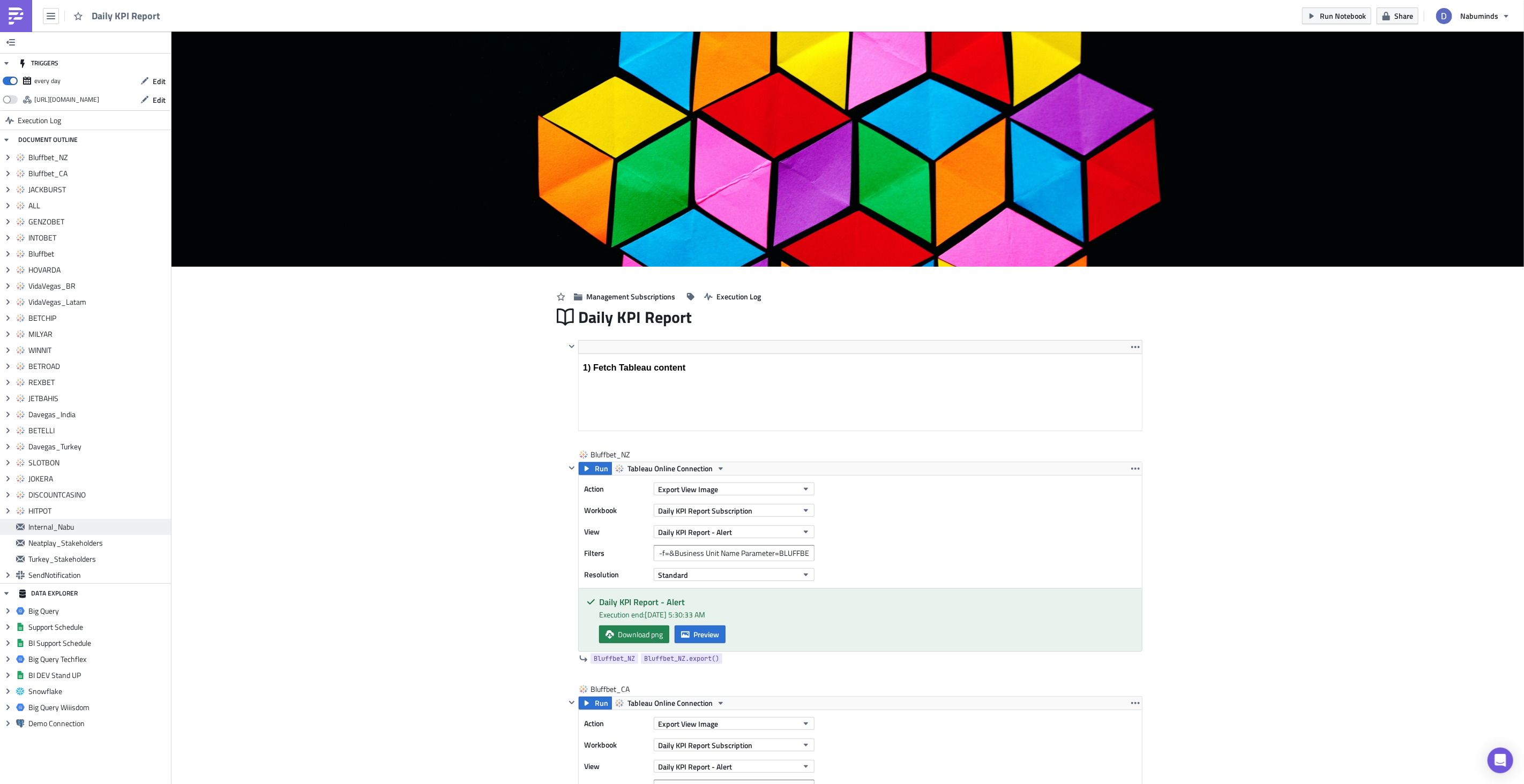
click at [91, 532] on div "Internal_Nabu" at bounding box center [85, 527] width 171 height 16
click at [34, 529] on span "Internal_Nabu" at bounding box center [98, 526] width 140 height 10
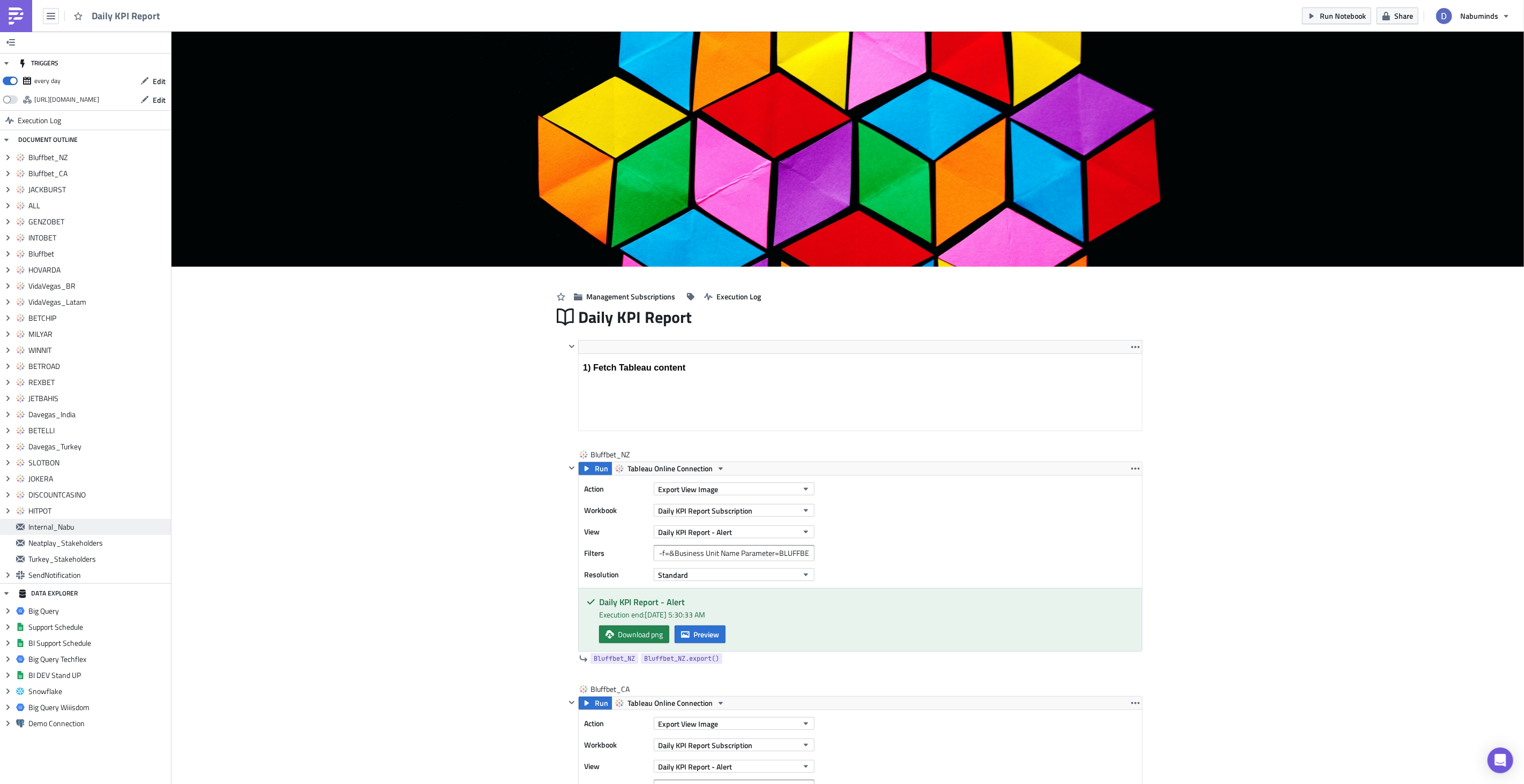
click at [34, 529] on span "Internal_Nabu" at bounding box center [98, 526] width 140 height 10
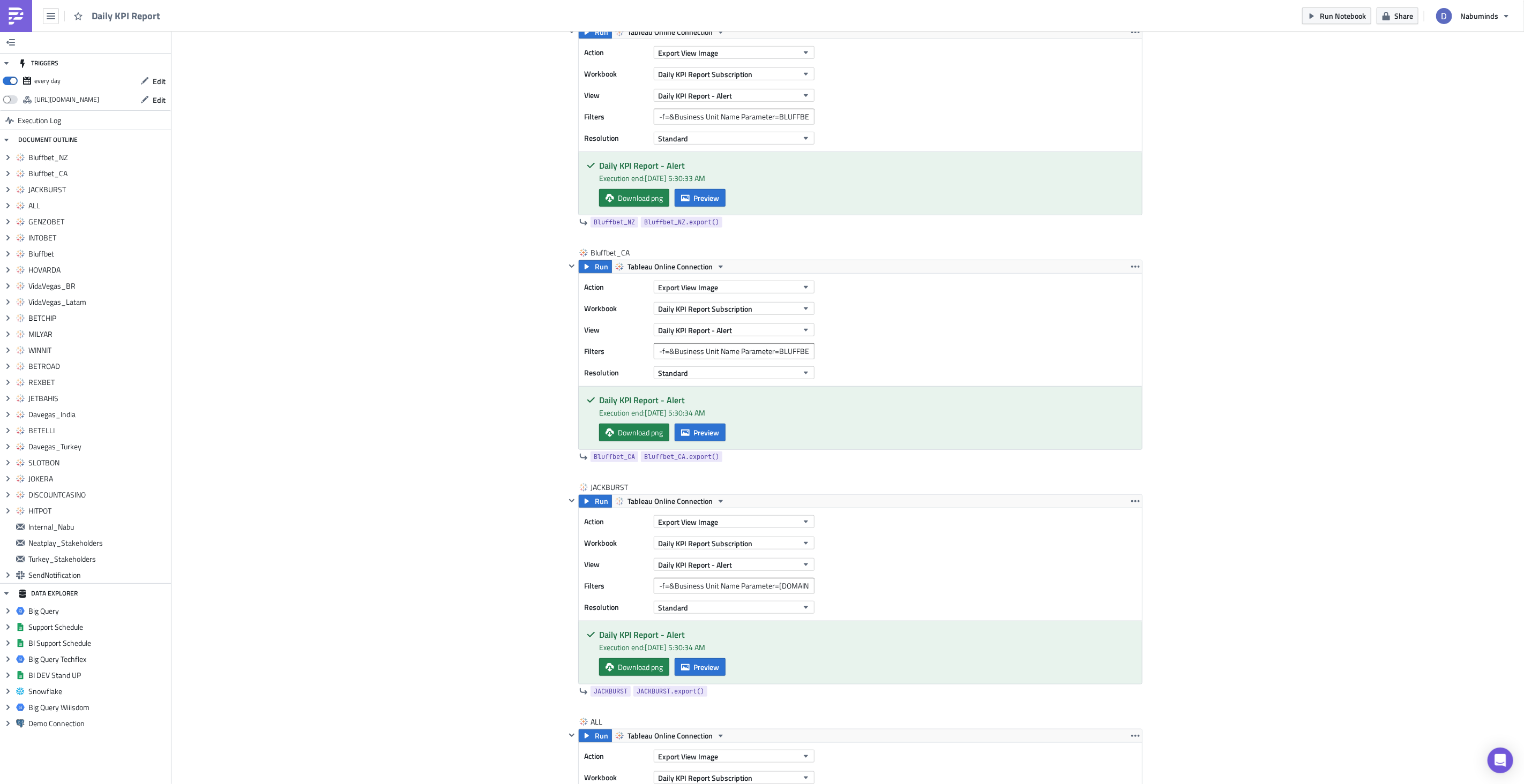
scroll to position [440, 0]
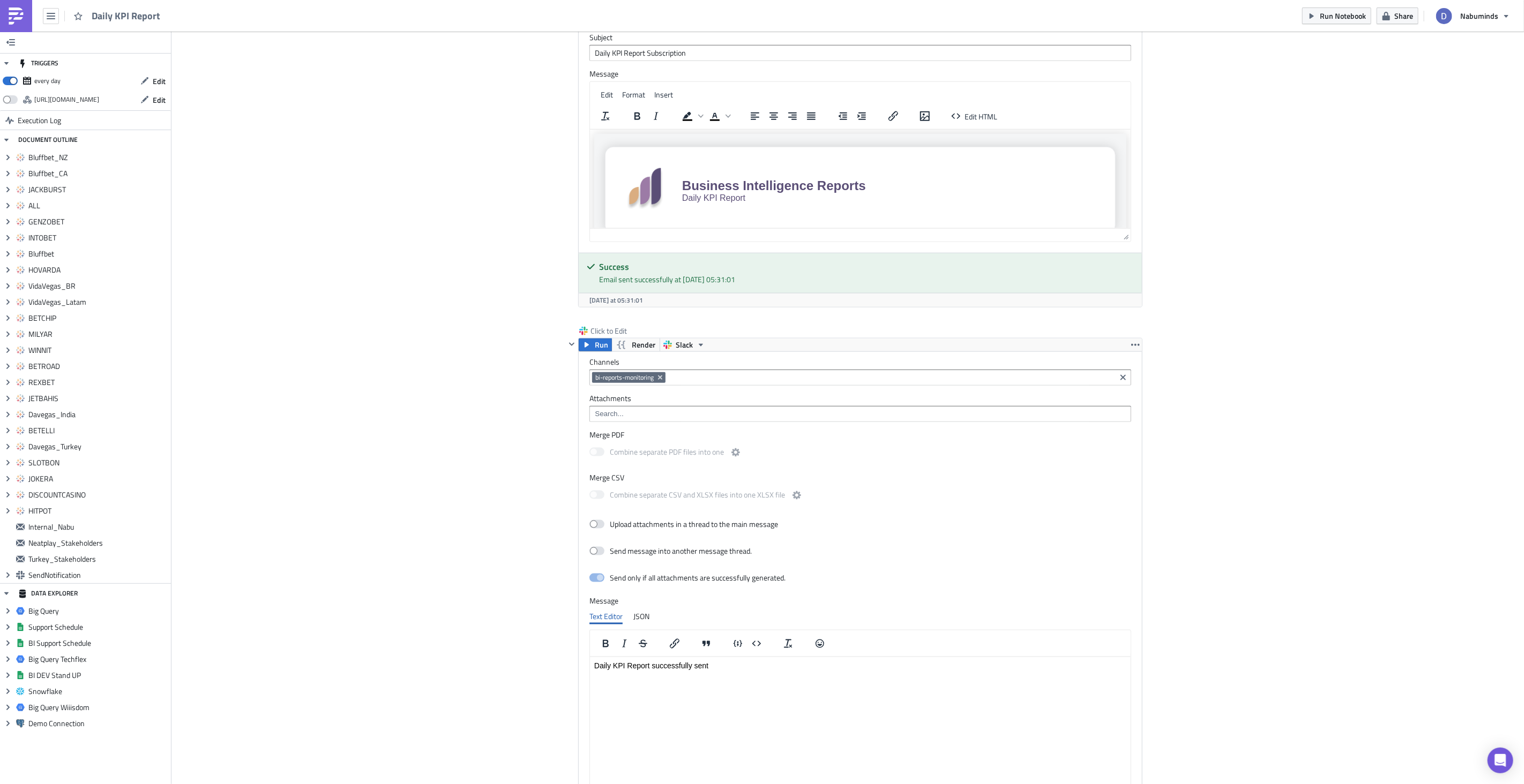
scroll to position [7770, 0]
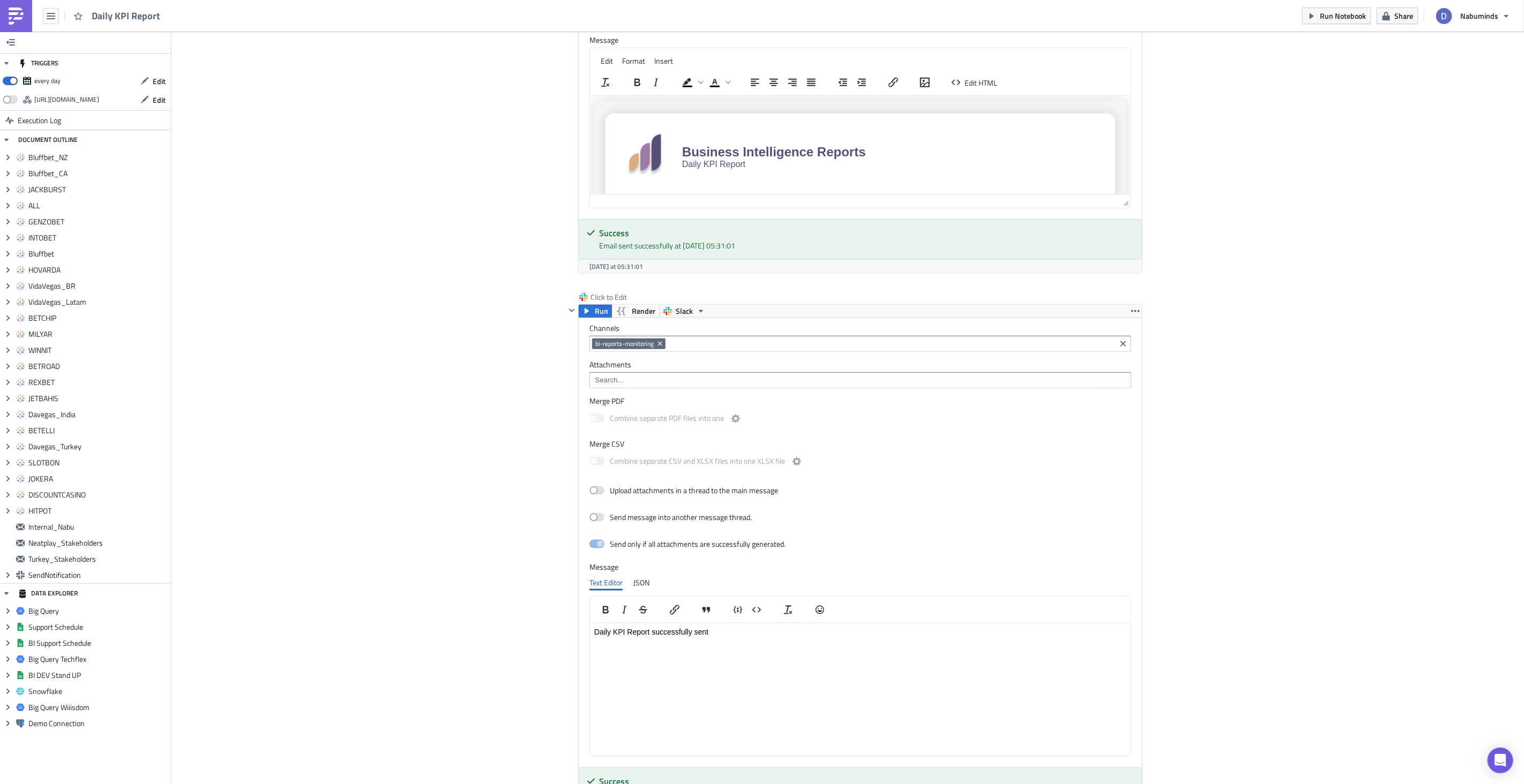
drag, startPoint x: 13, startPoint y: 19, endPoint x: 75, endPoint y: 30, distance: 63.0
click at [14, 19] on img at bounding box center [16, 16] width 17 height 17
